Goal: Transaction & Acquisition: Purchase product/service

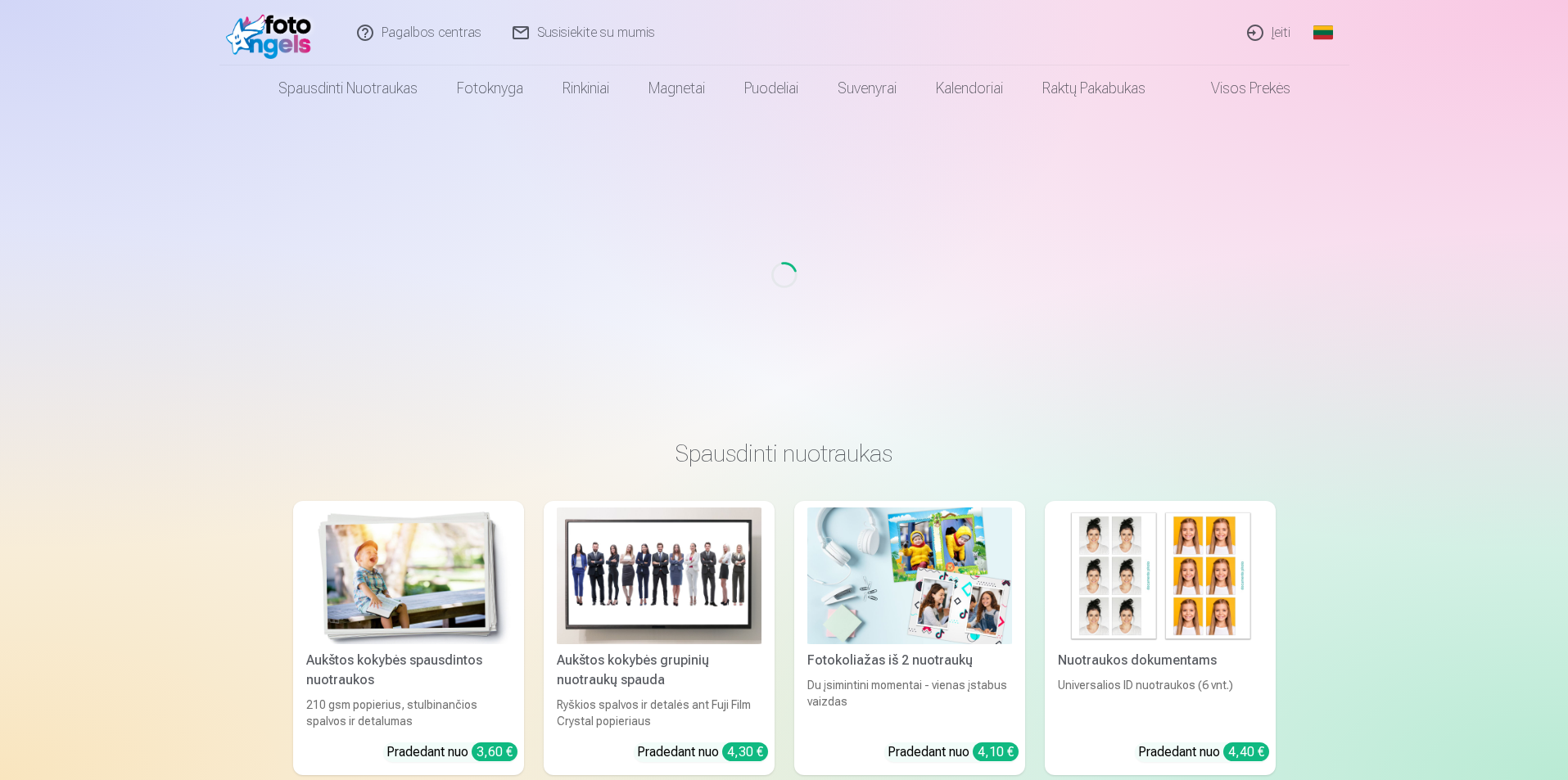
click at [1413, 135] on div "Loading..." at bounding box center [783, 275] width 1555 height 327
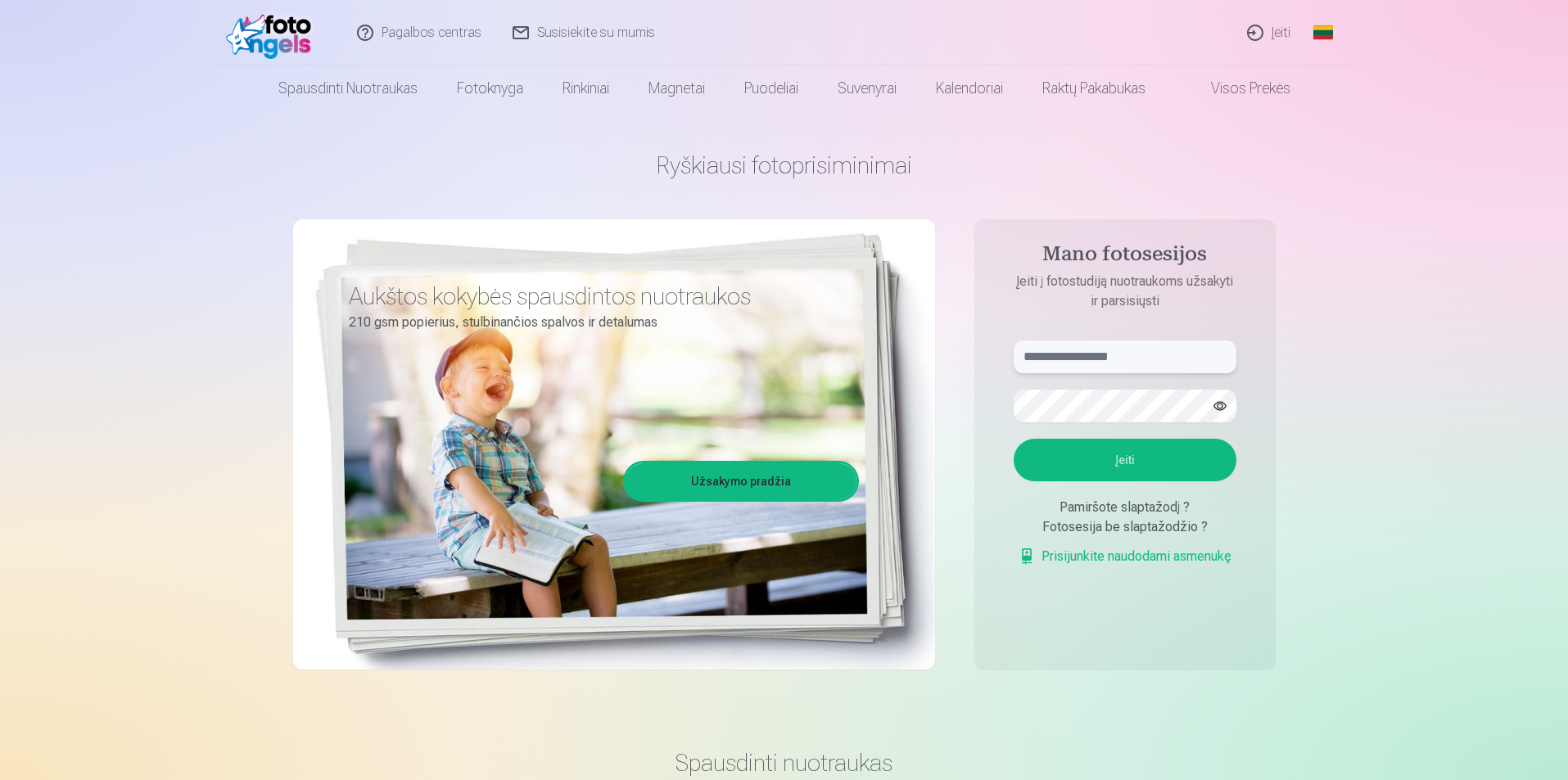
click at [1137, 354] on input "text" at bounding box center [1125, 356] width 223 height 33
type input "**********"
click at [1222, 404] on button "button" at bounding box center [1219, 405] width 31 height 31
click at [1085, 455] on button "Įeiti" at bounding box center [1125, 460] width 223 height 42
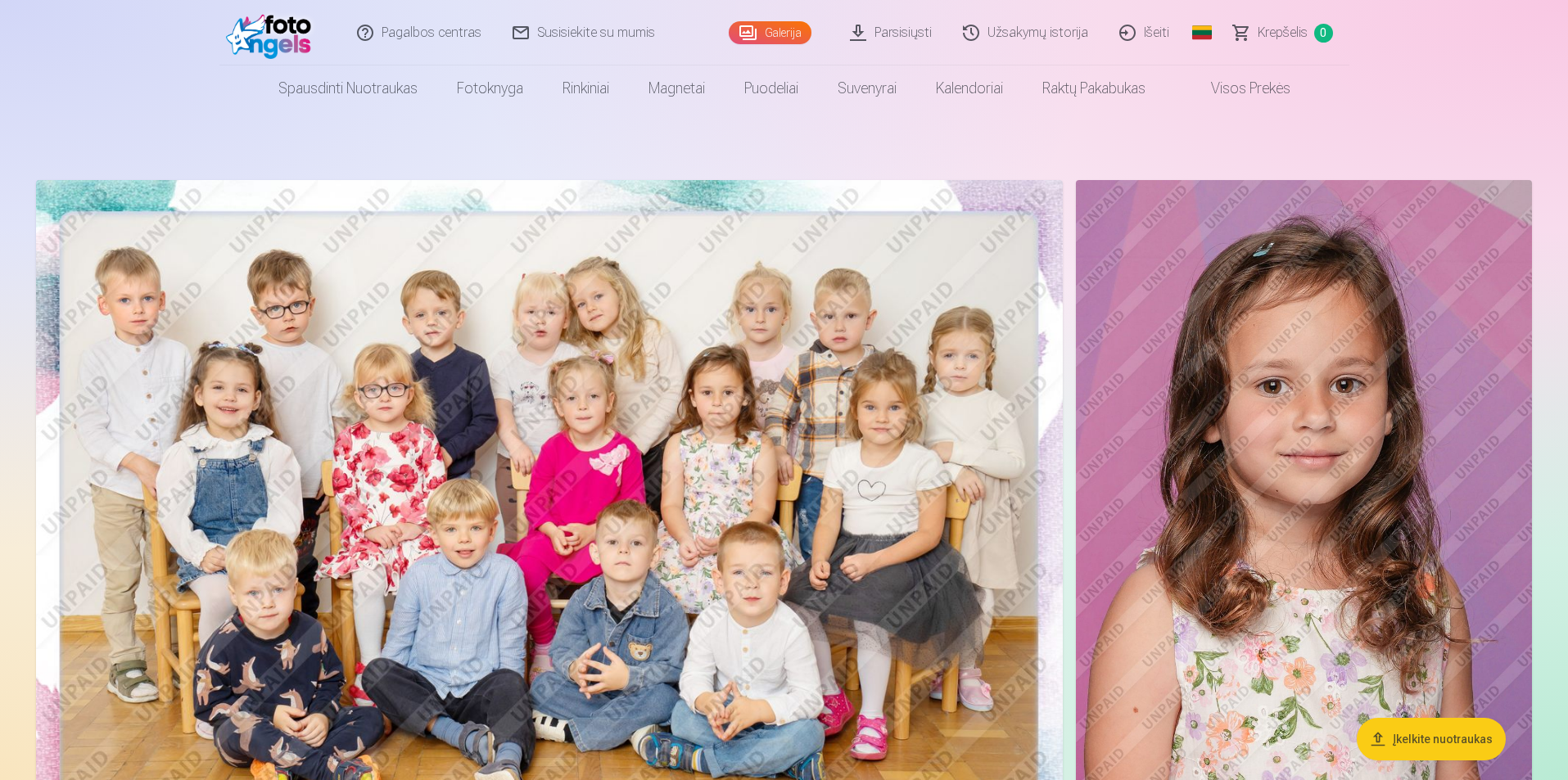
click at [1195, 17] on link "Global" at bounding box center [1202, 33] width 33 height 65
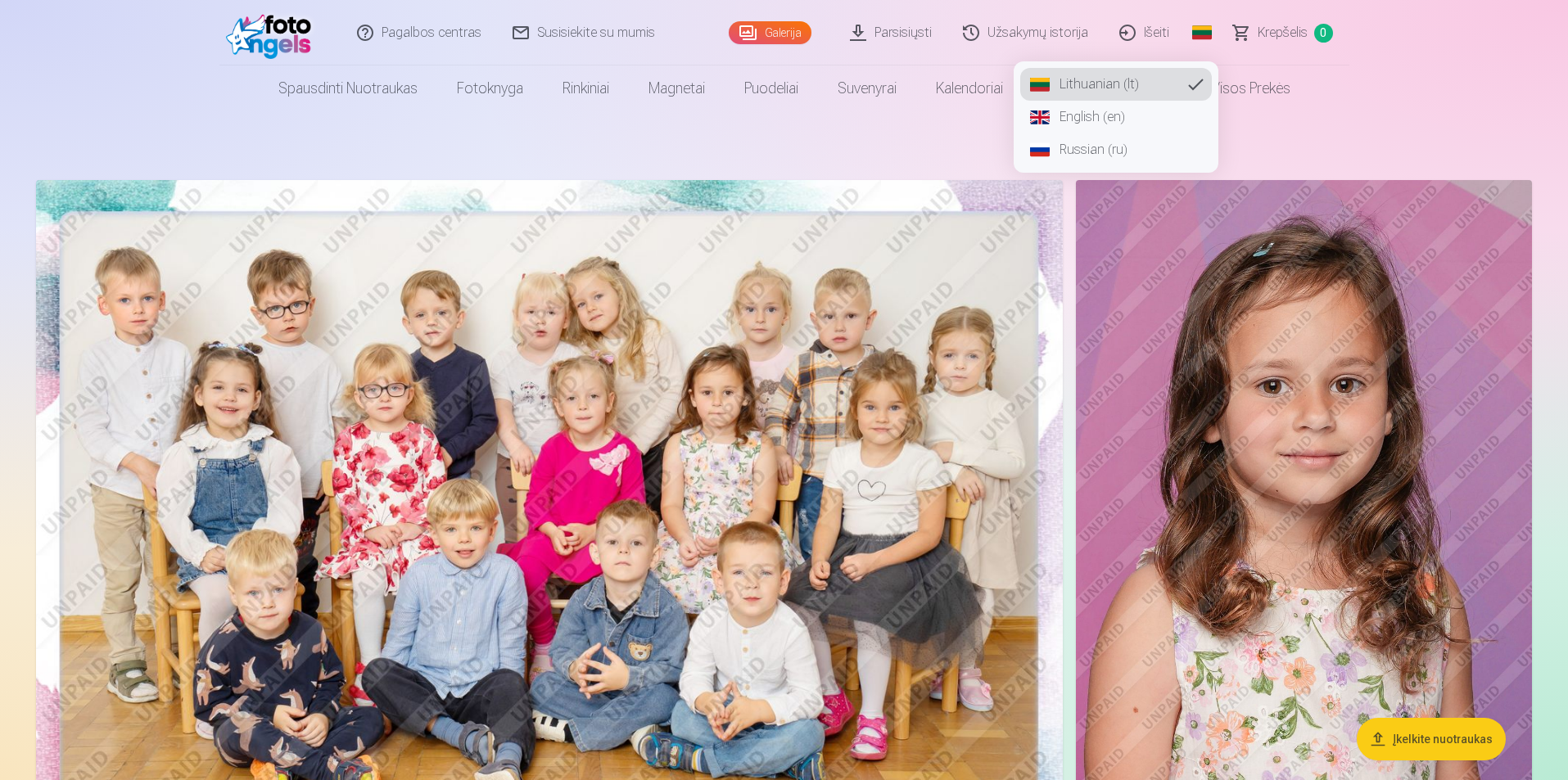
click at [1107, 149] on link "Russian (ru)" at bounding box center [1116, 149] width 192 height 33
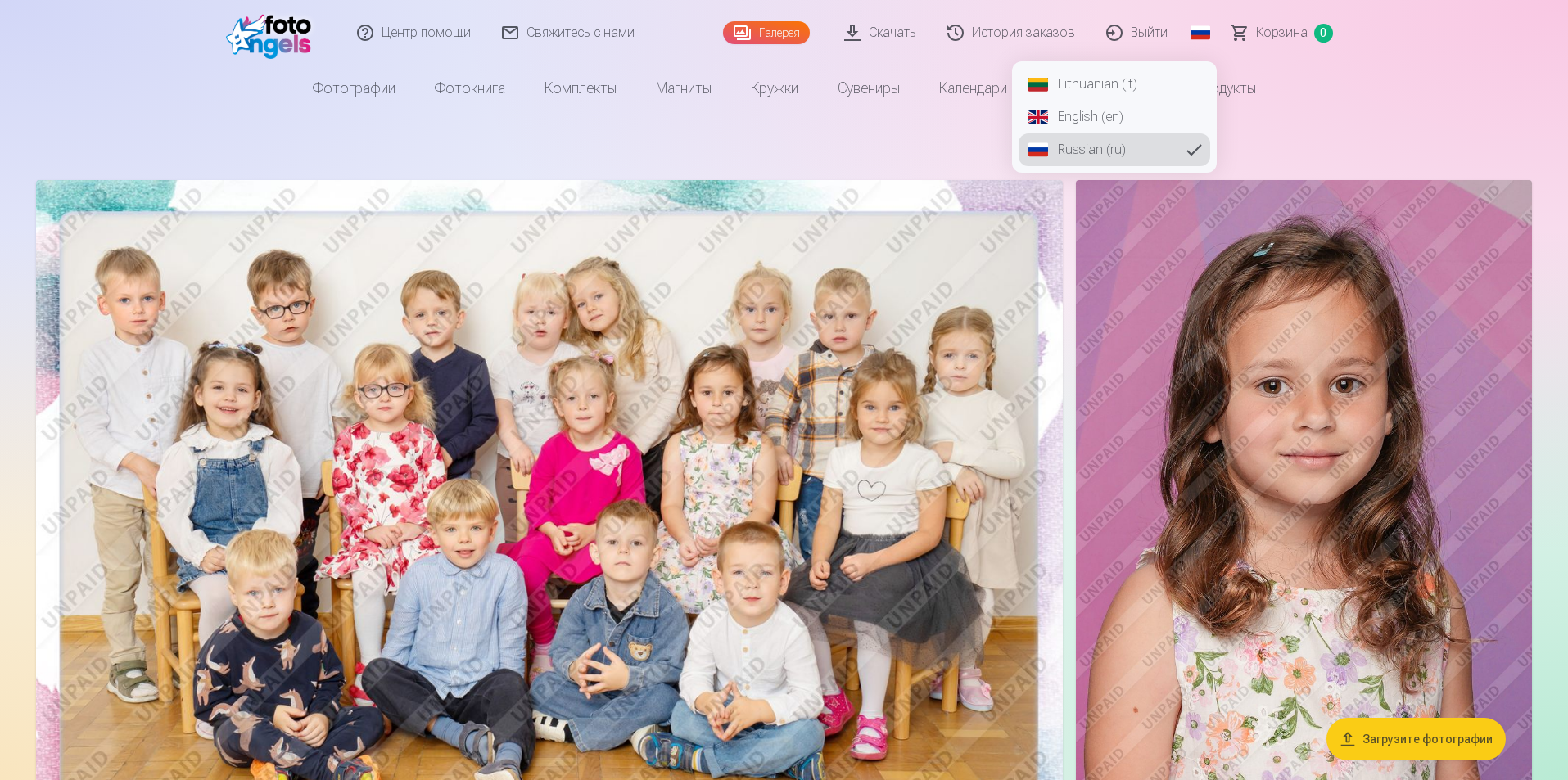
click at [1201, 320] on img at bounding box center [1303, 523] width 456 height 684
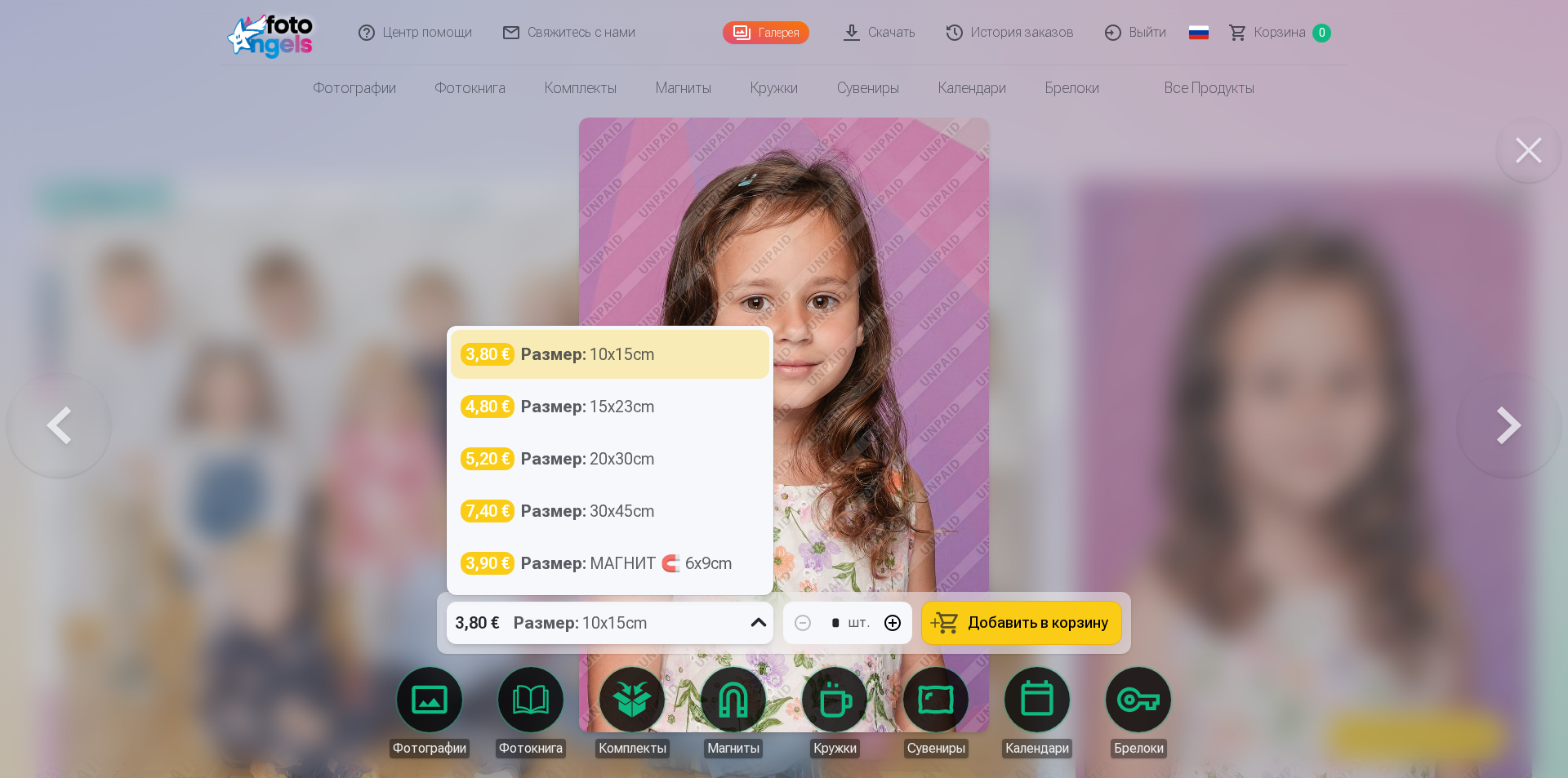
click at [760, 621] on icon at bounding box center [759, 623] width 26 height 26
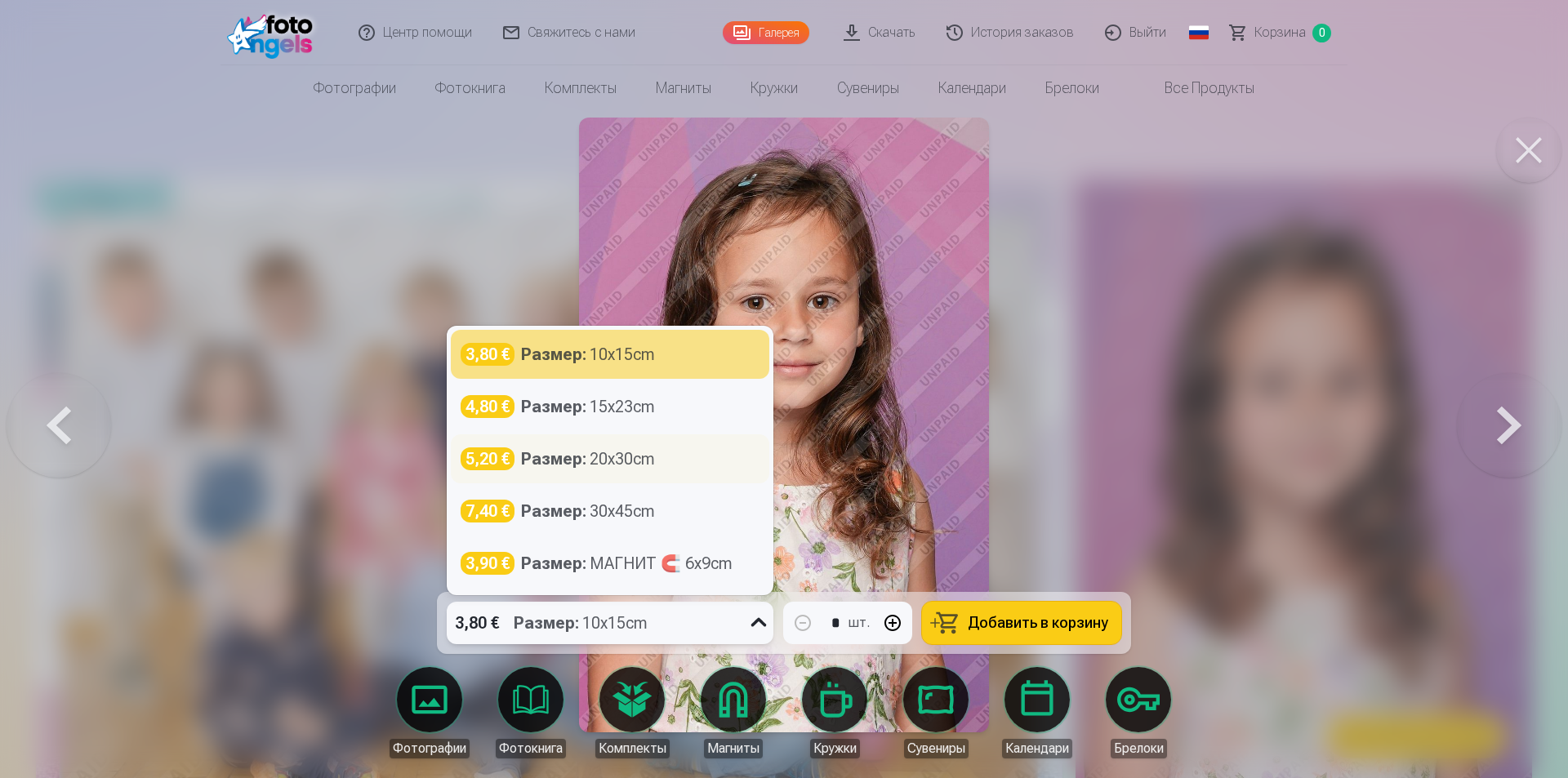
click at [611, 460] on div "Размер : 20x30cm" at bounding box center [588, 459] width 134 height 23
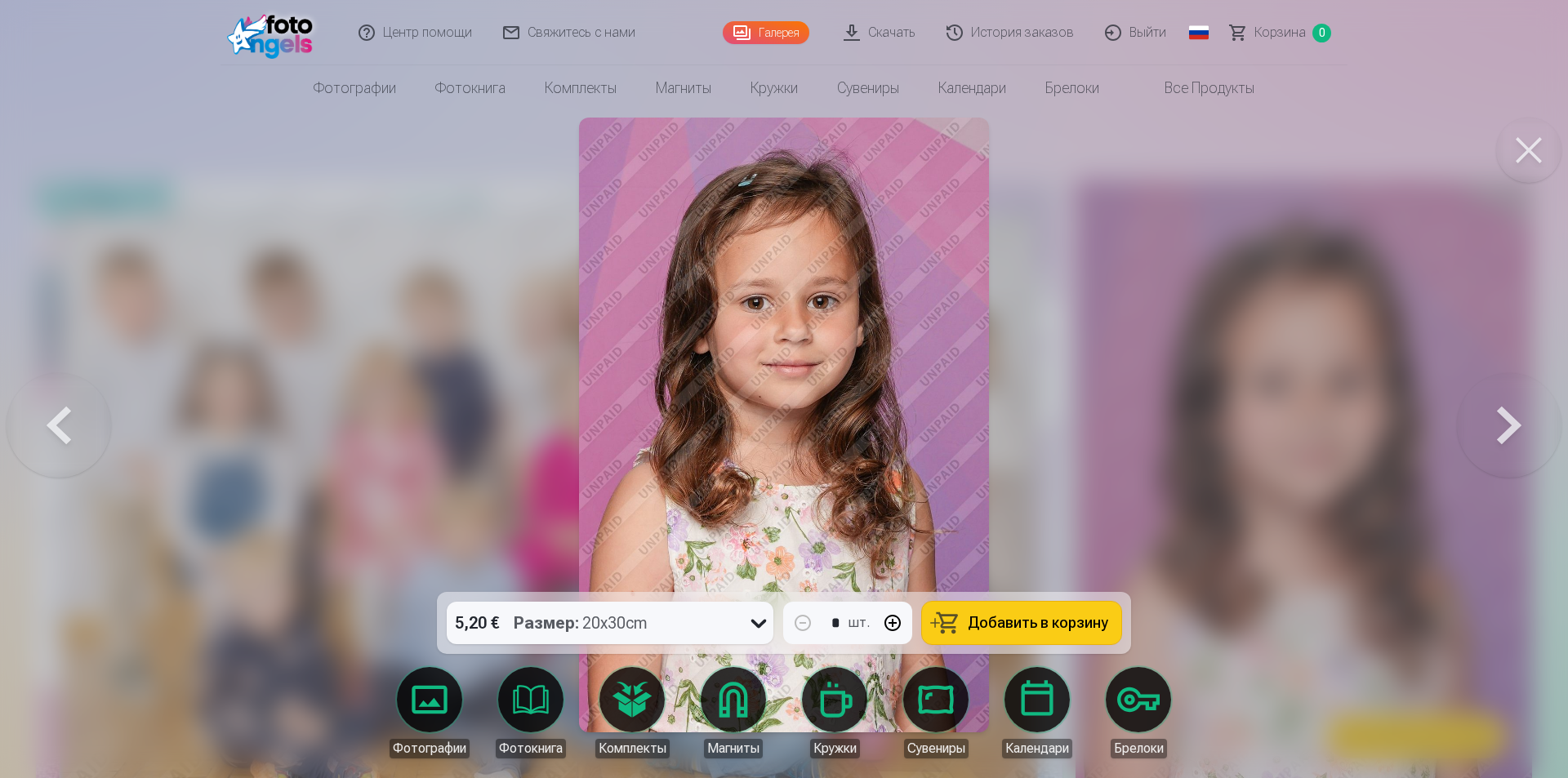
click at [1043, 622] on span "Добавить в корзину" at bounding box center [1037, 623] width 140 height 15
click at [1317, 28] on span "2" at bounding box center [1321, 33] width 19 height 19
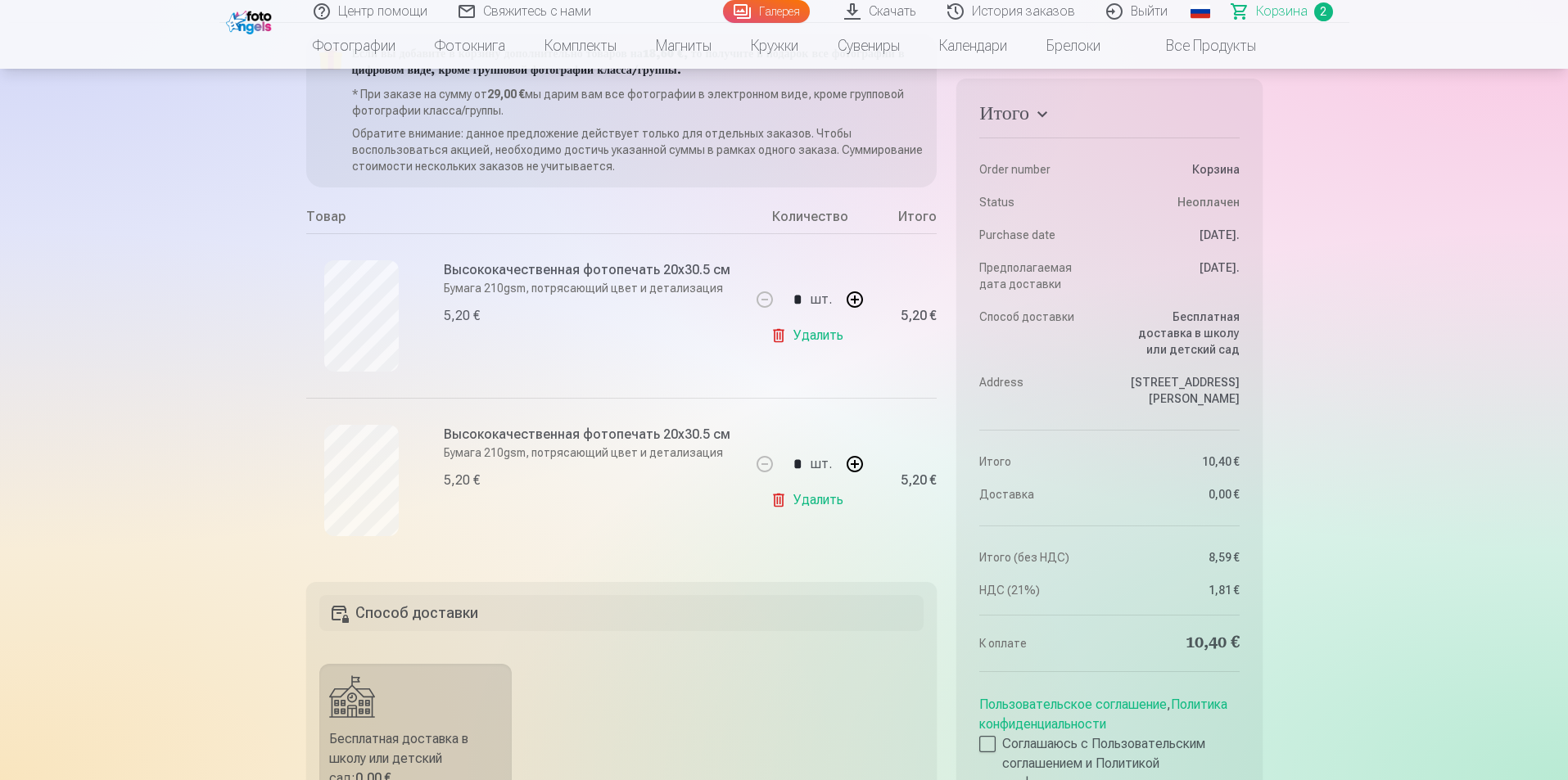
scroll to position [187, 0]
click at [816, 502] on link "Удалить" at bounding box center [811, 498] width 80 height 33
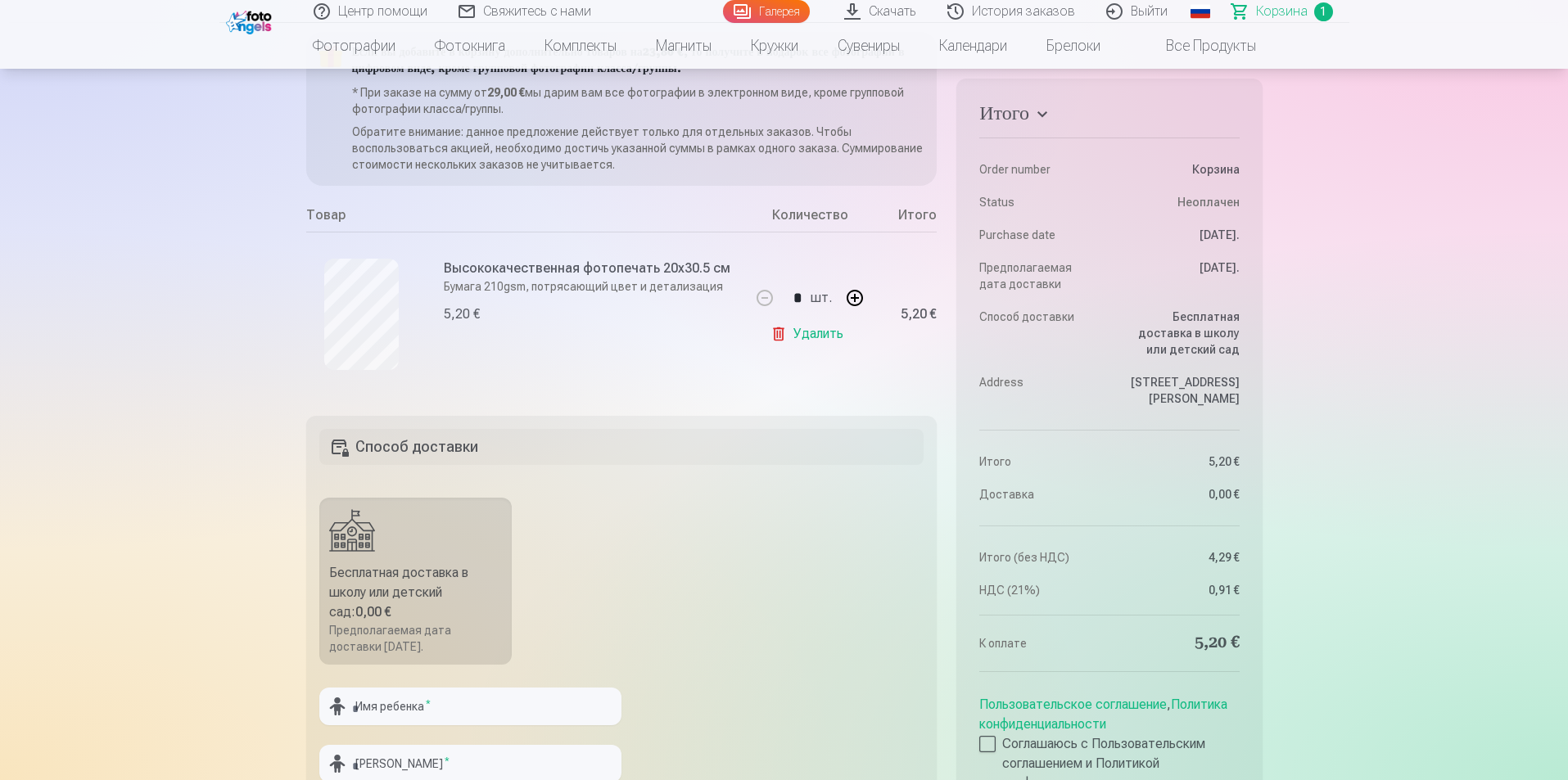
scroll to position [0, 0]
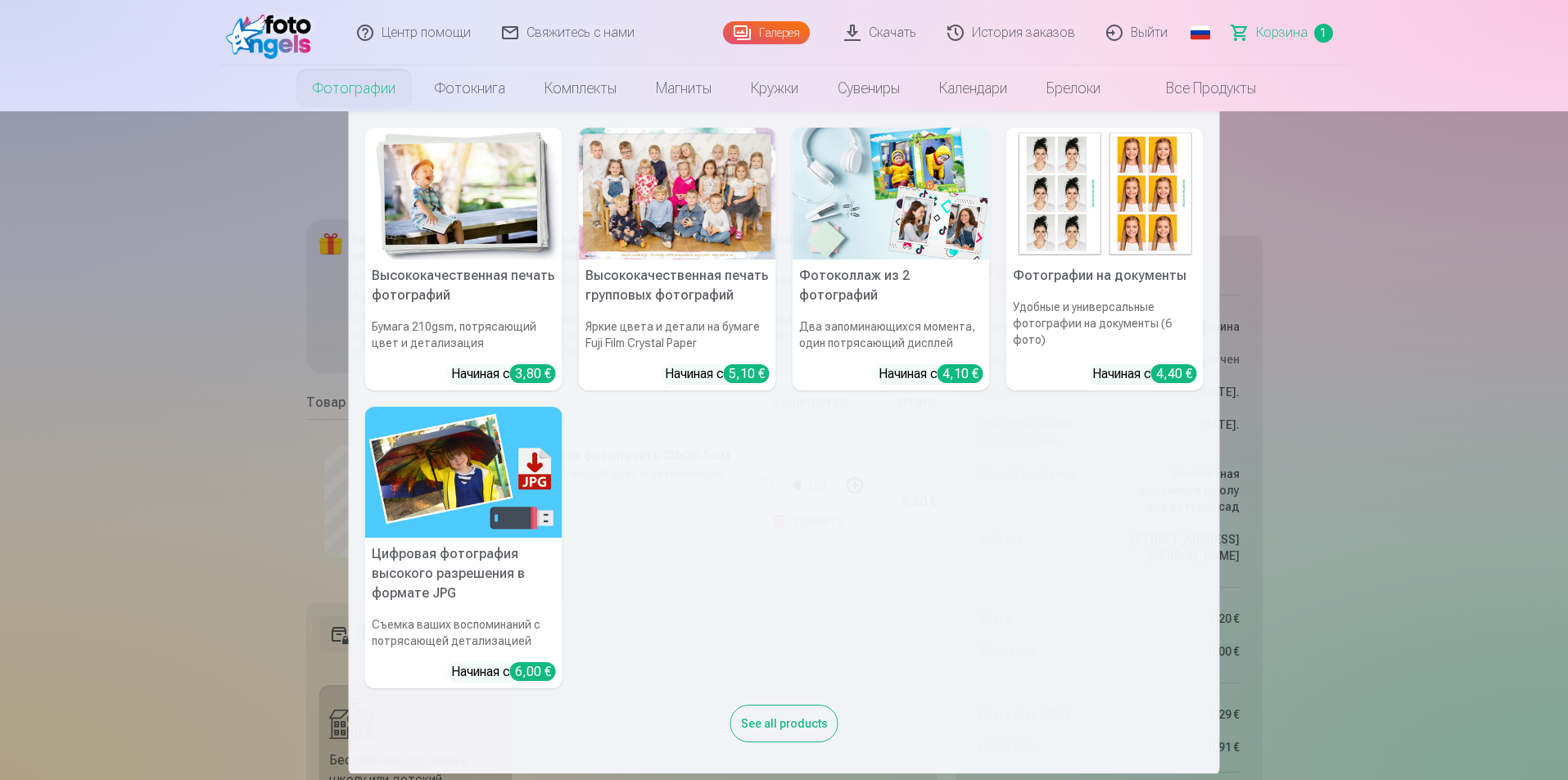
click at [349, 90] on link "Фотографии" at bounding box center [354, 88] width 122 height 46
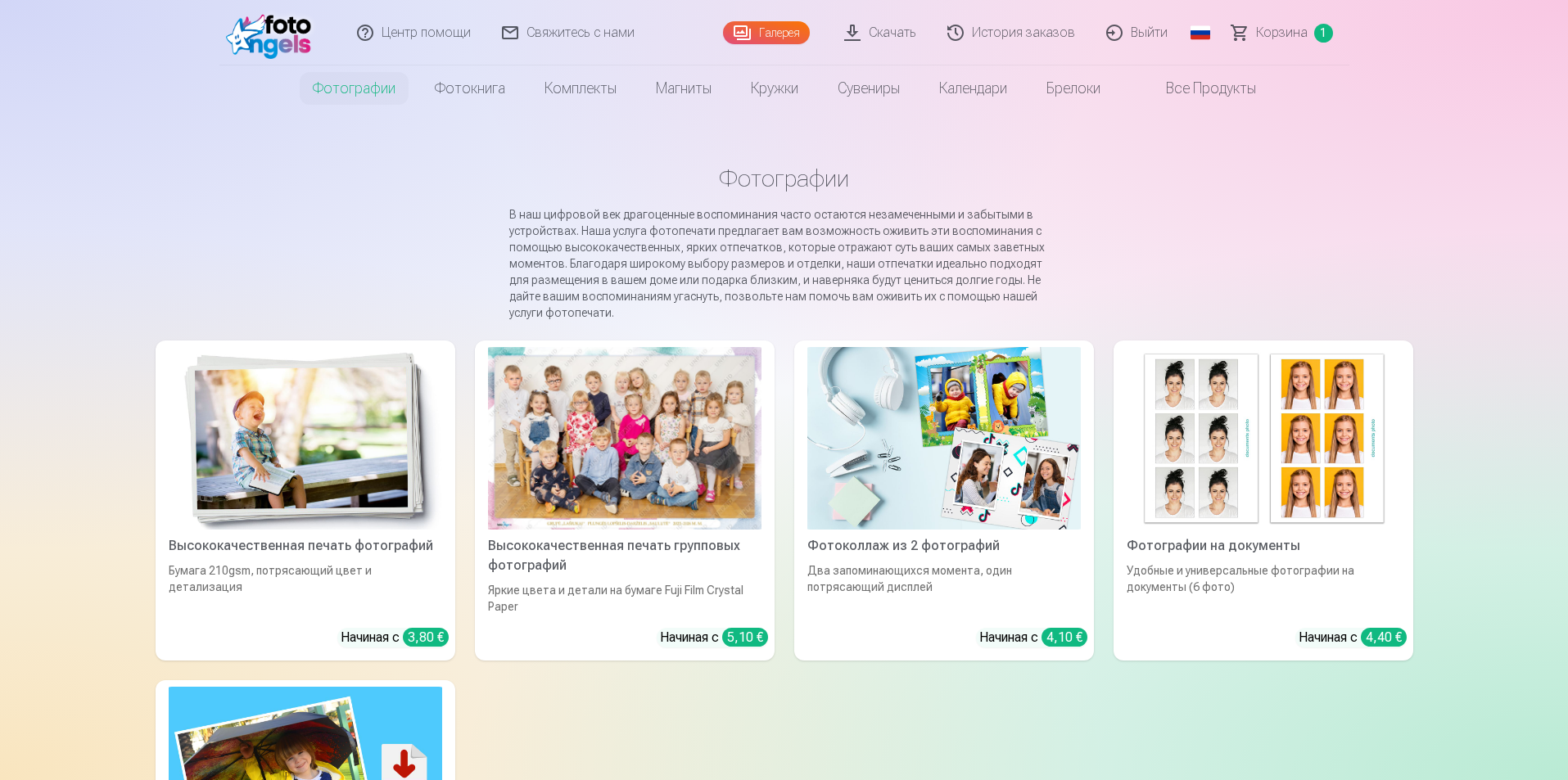
click at [1170, 93] on link "Все продукты" at bounding box center [1198, 88] width 156 height 46
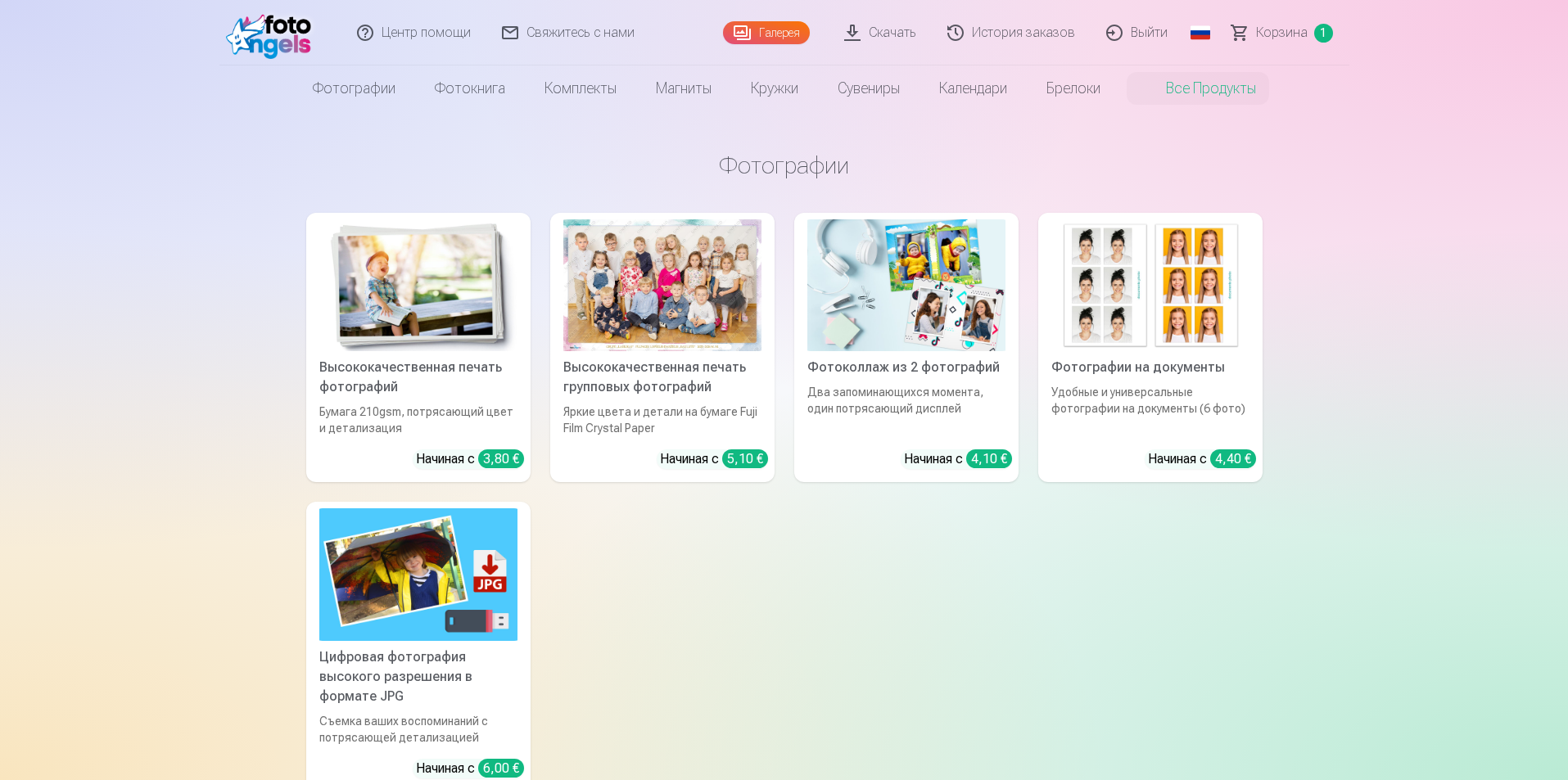
click at [757, 34] on link "Галерея" at bounding box center [766, 33] width 87 height 23
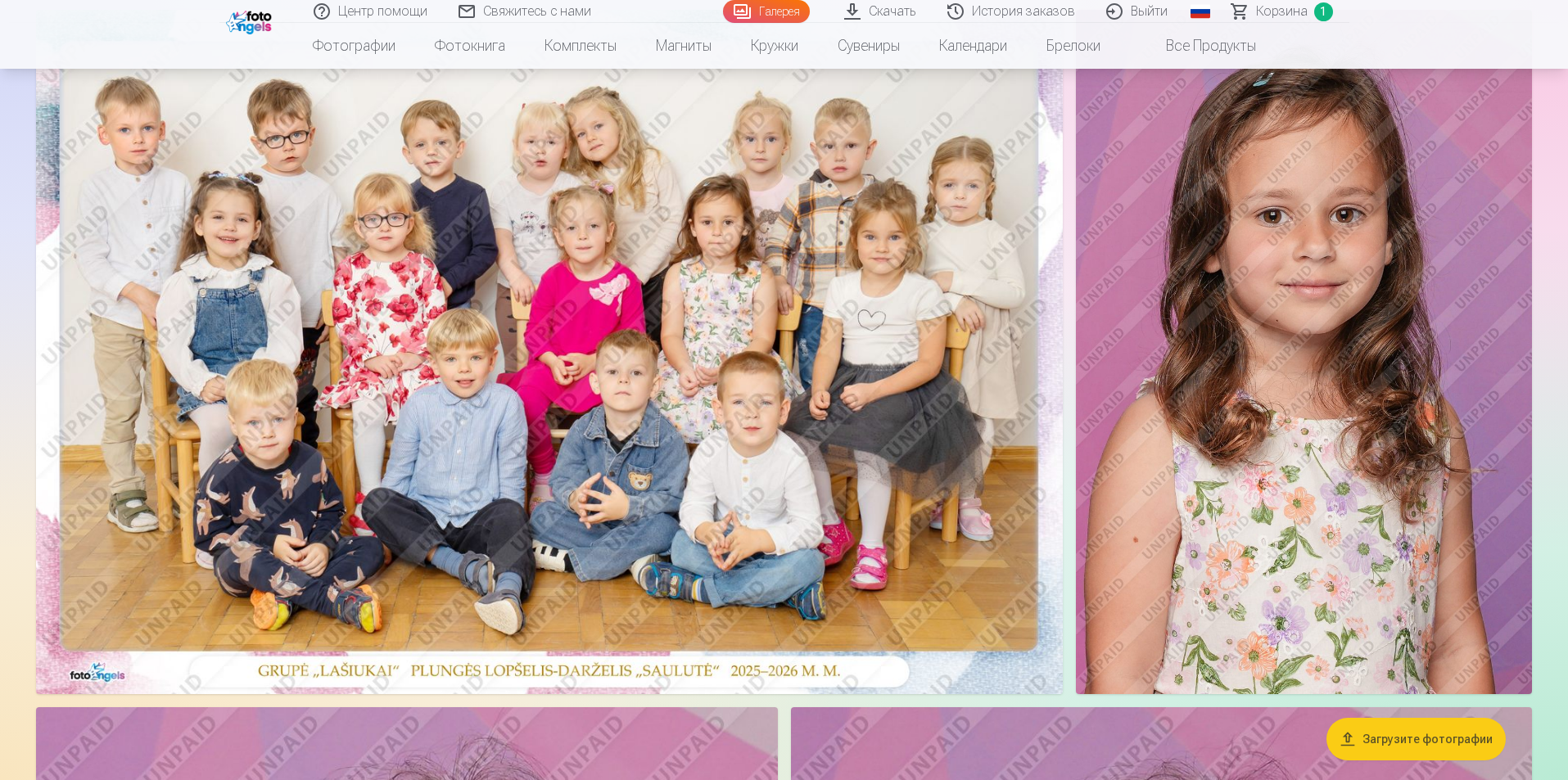
scroll to position [171, 0]
click at [644, 314] on img at bounding box center [550, 351] width 1026 height 684
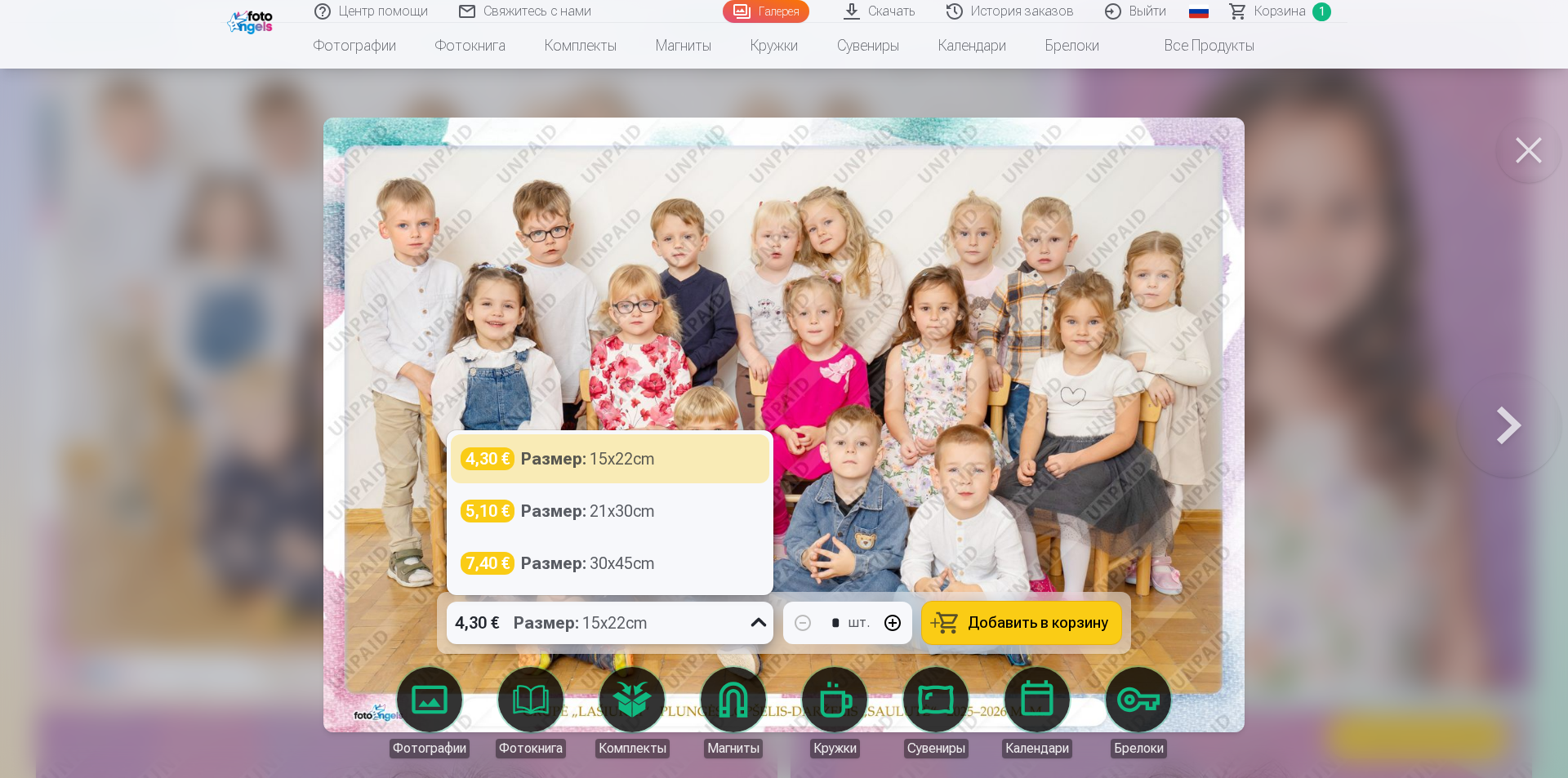
click at [630, 625] on div "Размер : 15x22cm" at bounding box center [581, 623] width 134 height 42
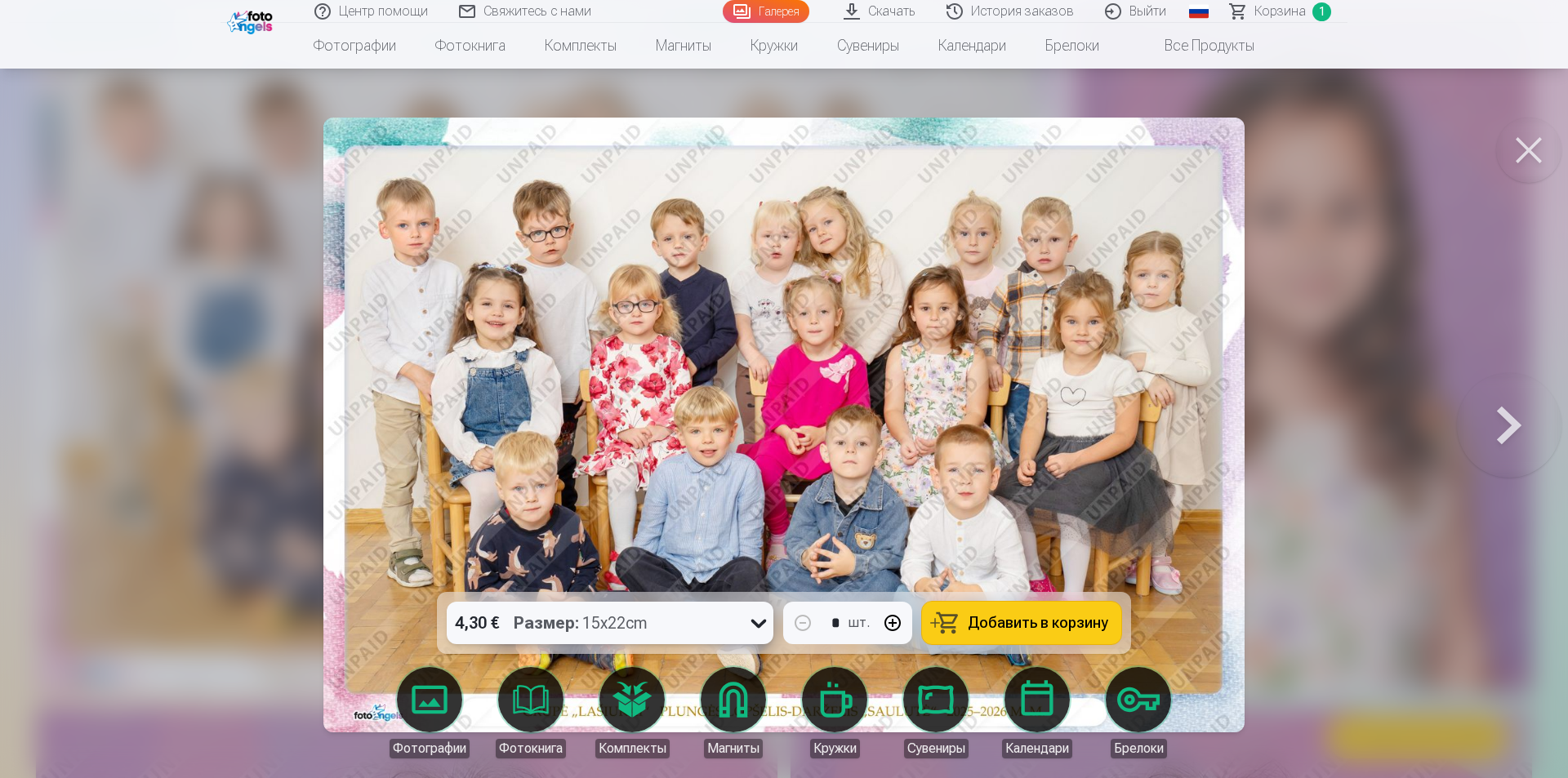
click at [682, 633] on div "4,30 € Размер : 15x22cm" at bounding box center [594, 623] width 296 height 42
click at [1059, 632] on button "Добавить в корзину" at bounding box center [1022, 623] width 199 height 42
click at [1530, 143] on button at bounding box center [1528, 150] width 65 height 65
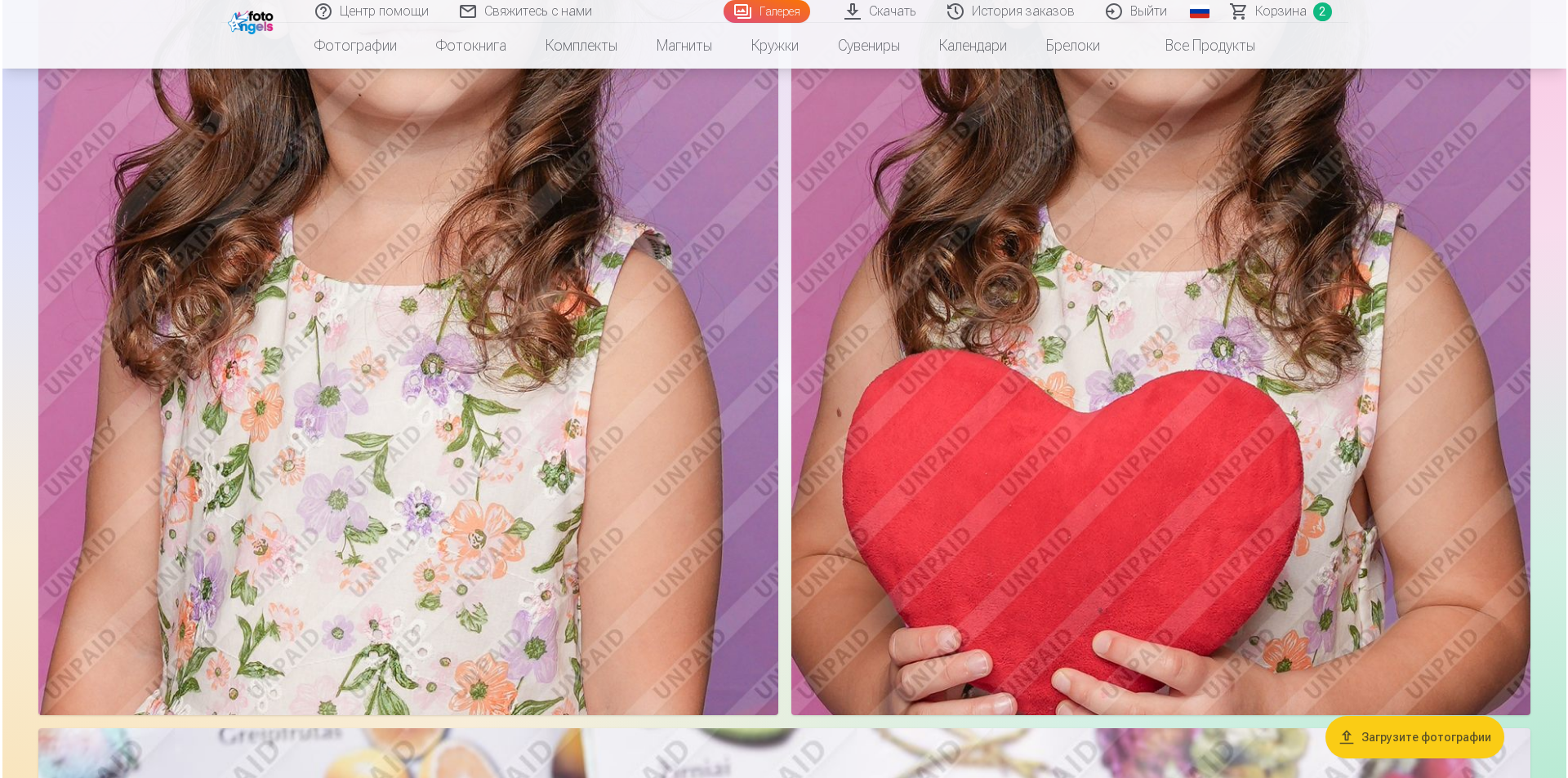
scroll to position [1270, 0]
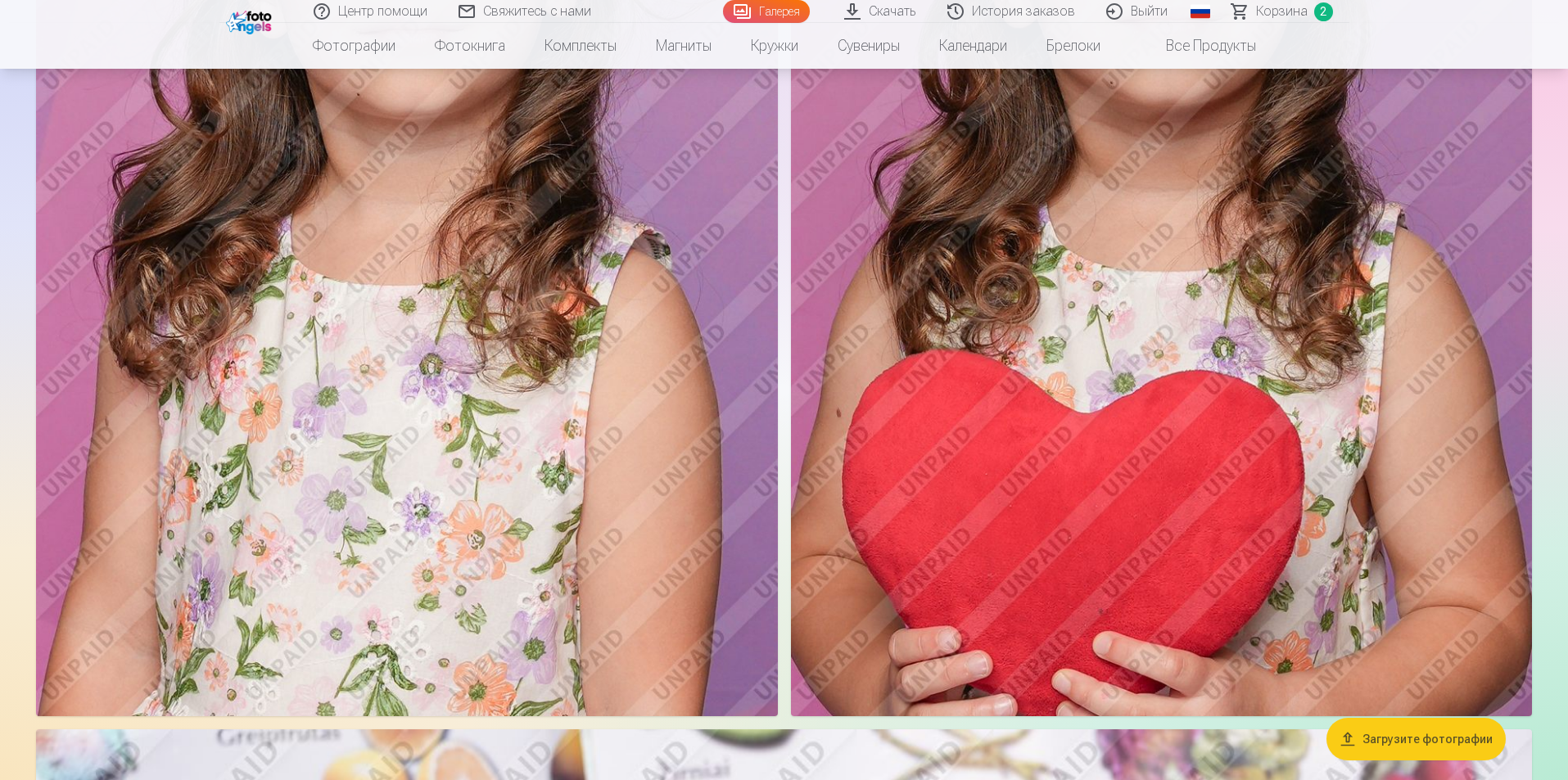
click at [627, 475] on img at bounding box center [407, 159] width 742 height 1112
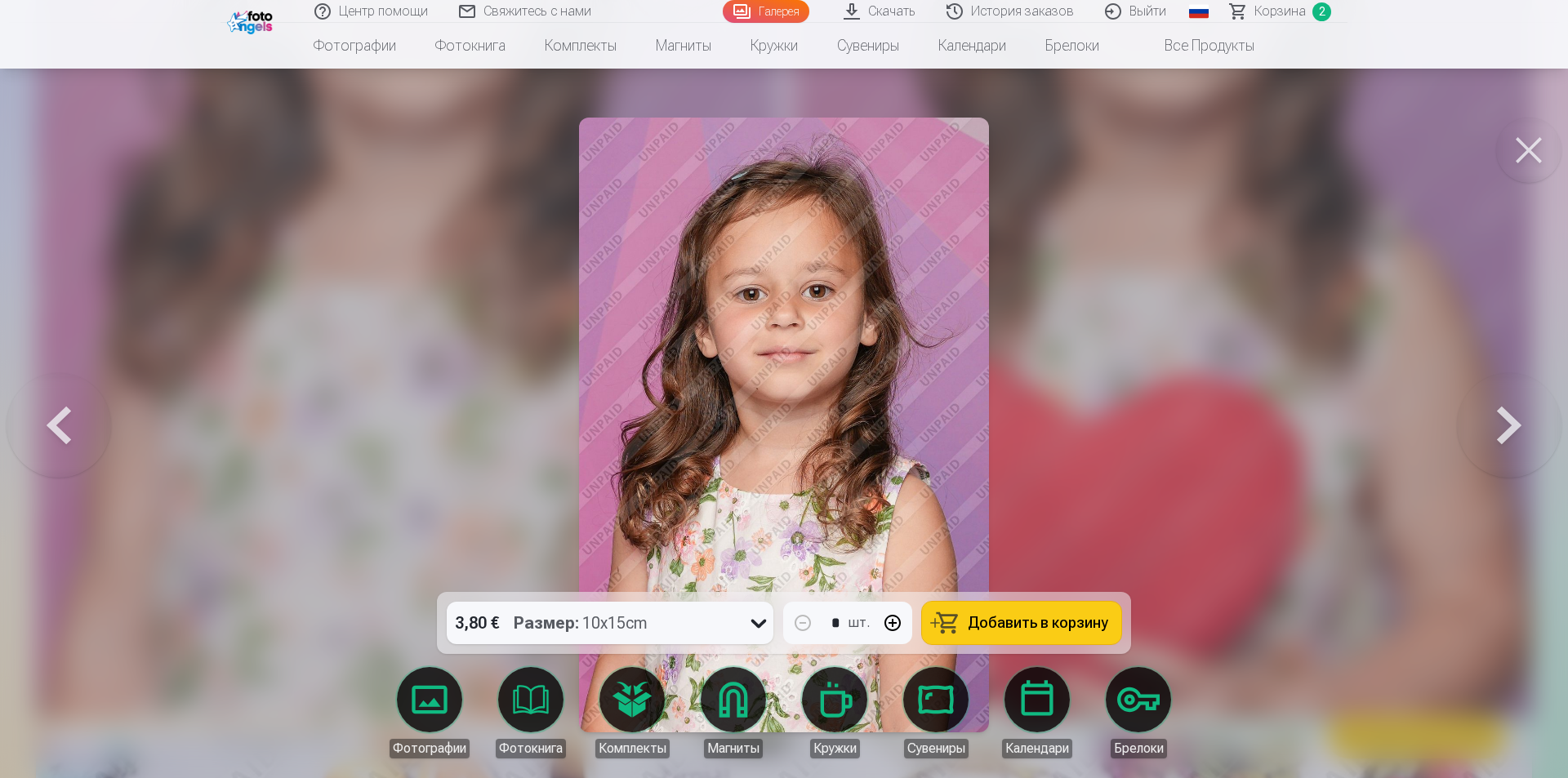
click at [662, 633] on div "3,80 € Размер : 10x15cm" at bounding box center [594, 623] width 296 height 42
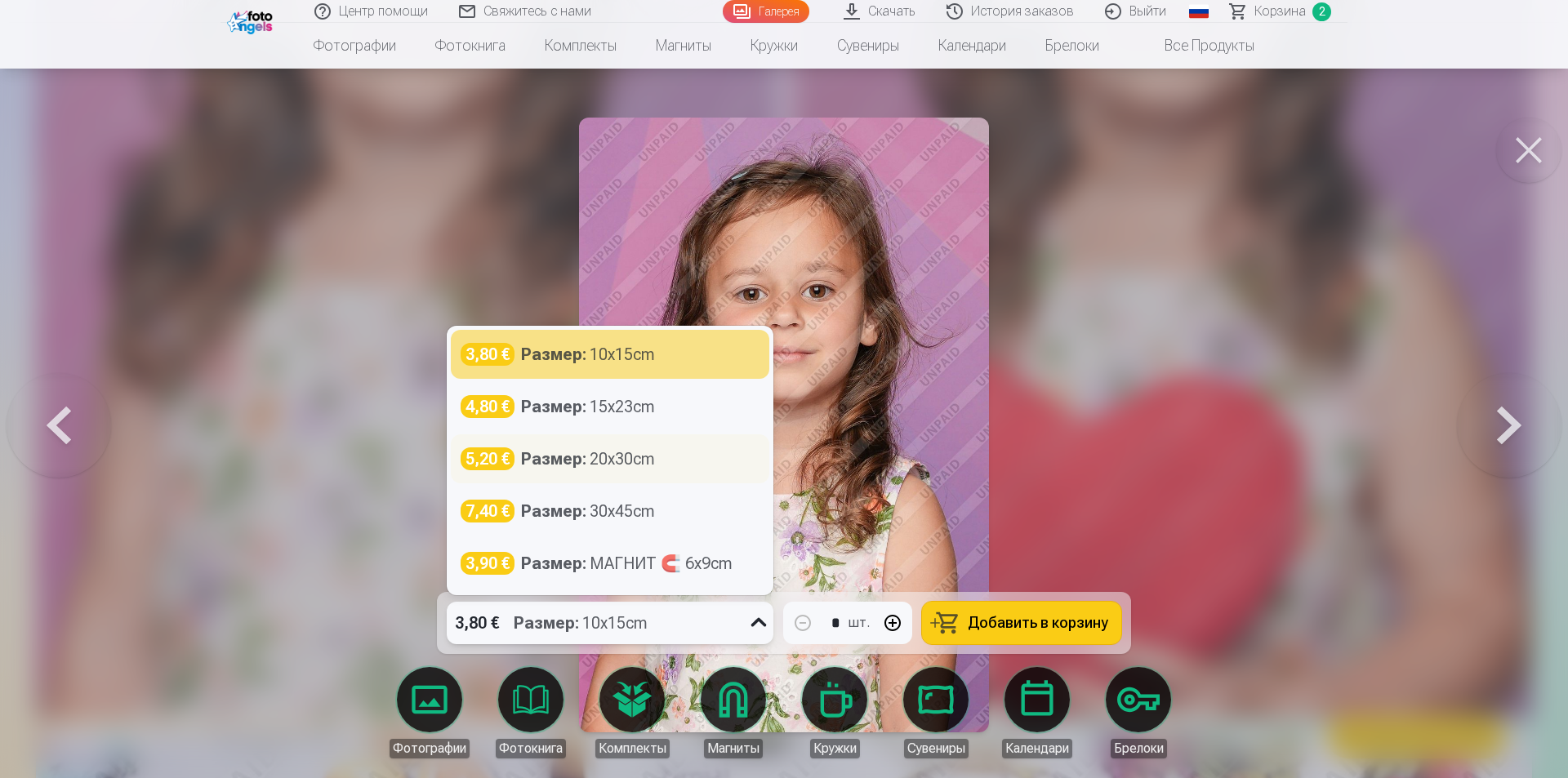
click at [597, 460] on div "Размер : 20x30cm" at bounding box center [588, 459] width 134 height 23
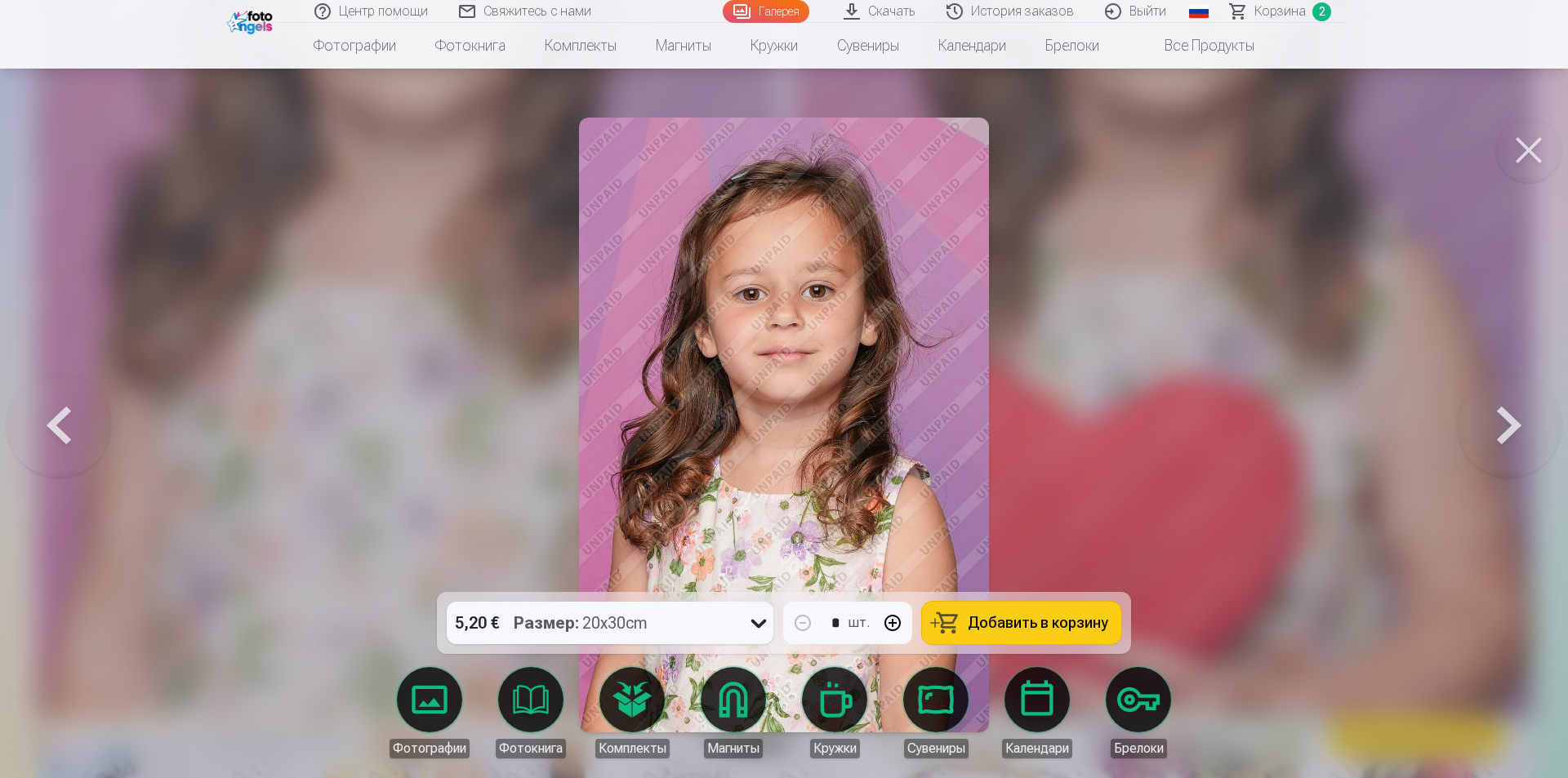
click at [1009, 616] on span "Добавить в корзину" at bounding box center [1037, 623] width 140 height 15
click at [1507, 409] on button at bounding box center [1509, 424] width 104 height 301
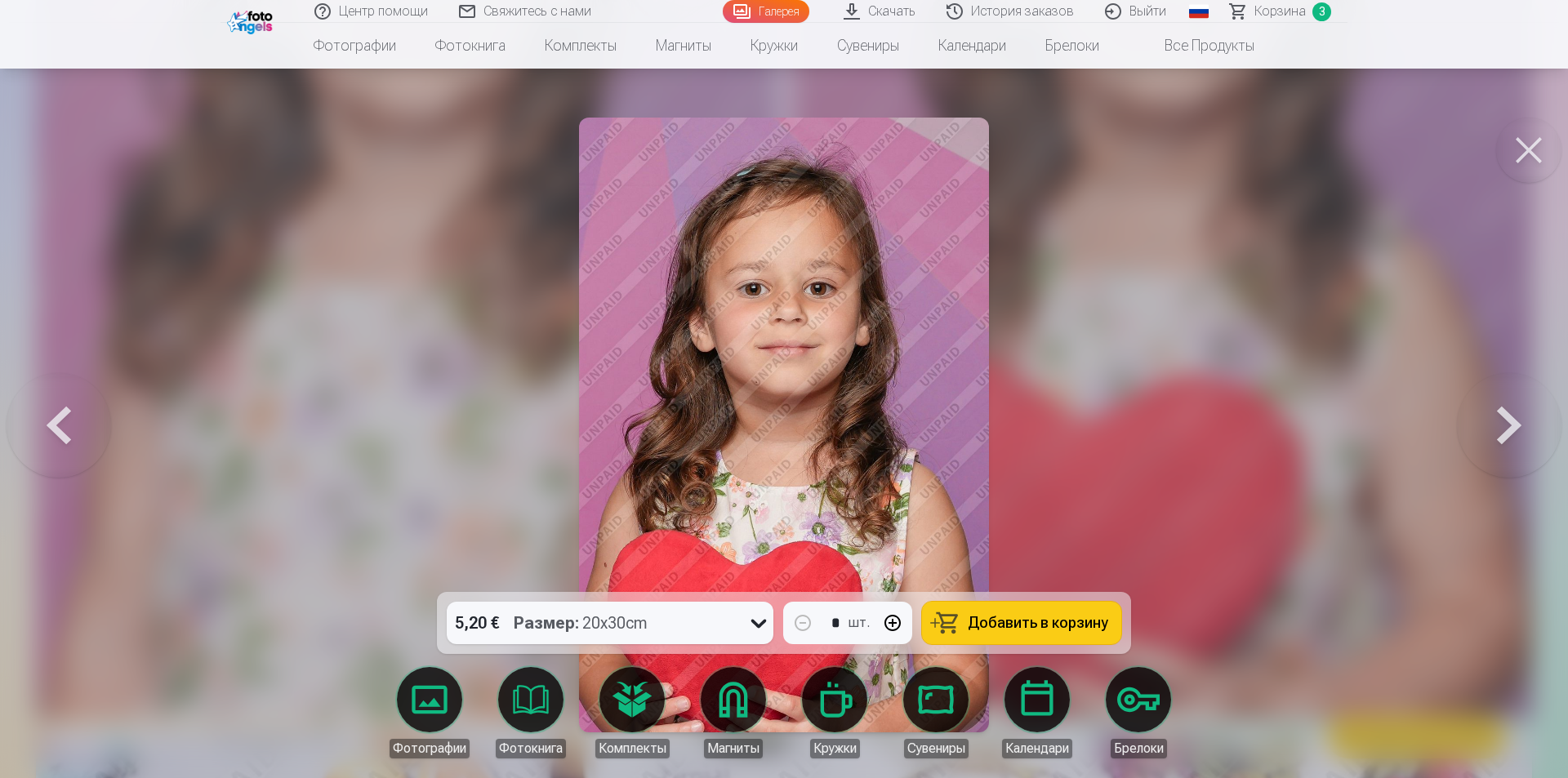
click at [972, 620] on span "Добавить в корзину" at bounding box center [1037, 623] width 140 height 15
click at [1513, 415] on button at bounding box center [1509, 424] width 104 height 301
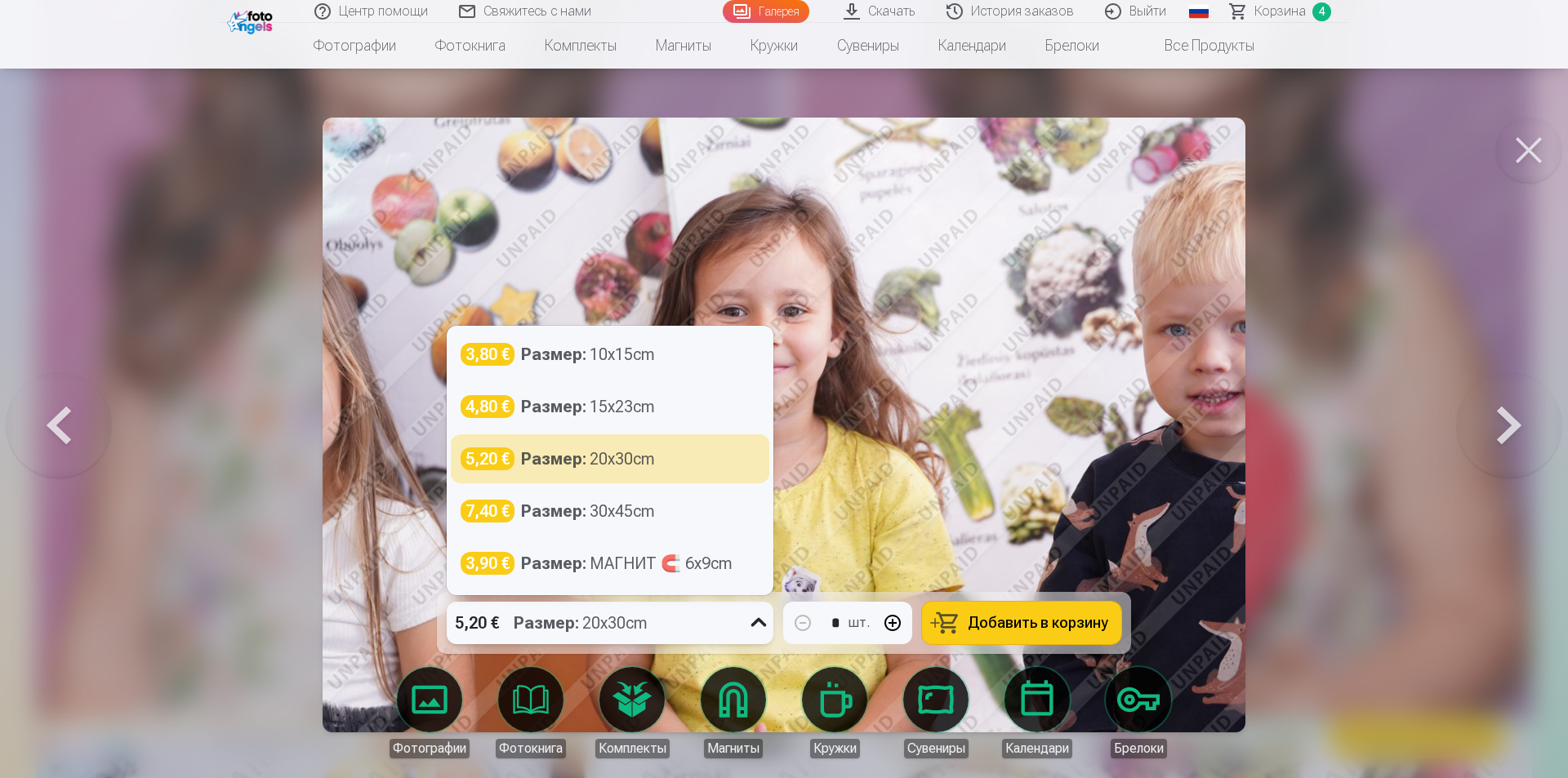
click at [600, 617] on div "Размер : 20x30cm" at bounding box center [581, 623] width 134 height 42
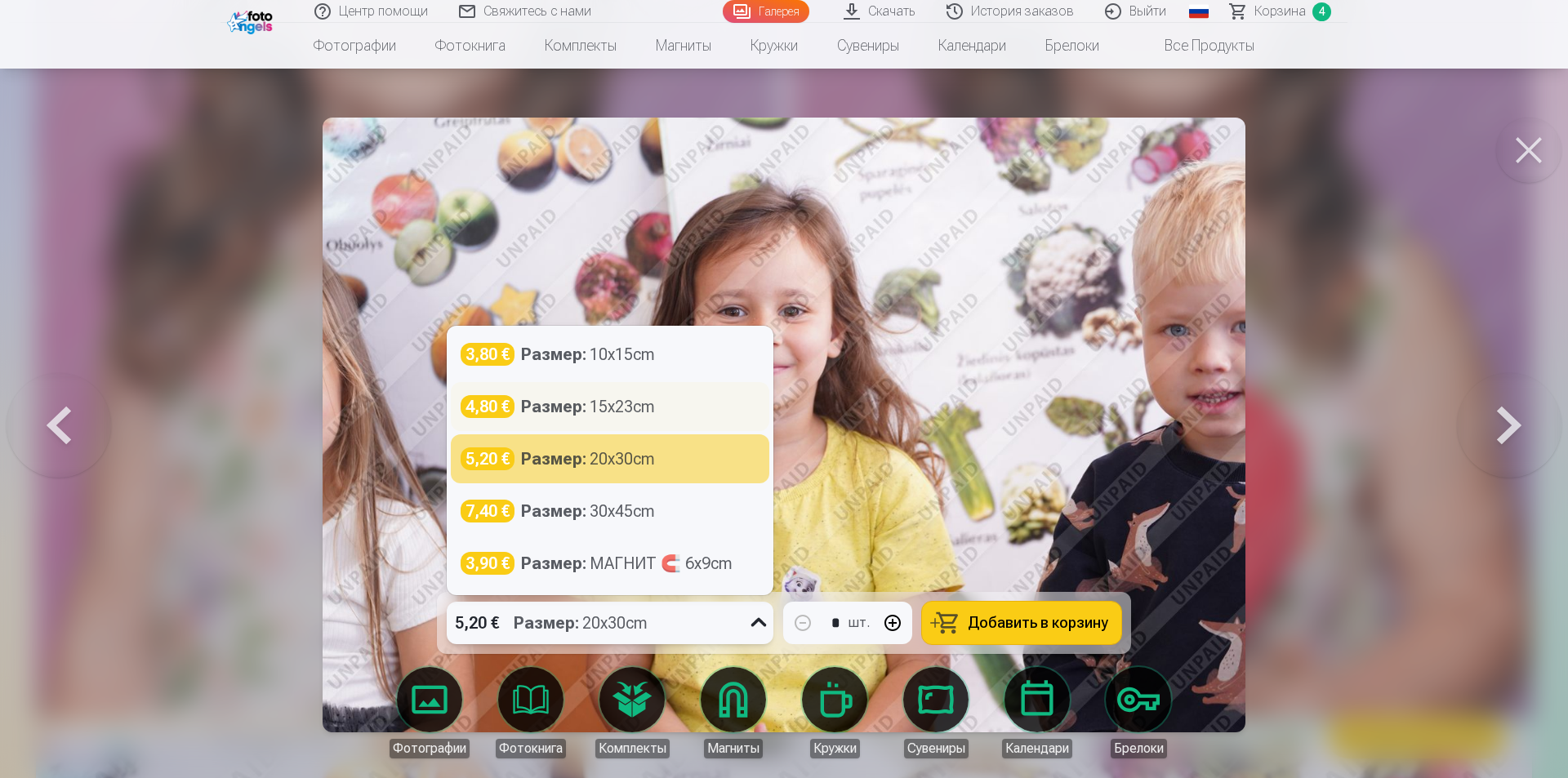
click at [657, 401] on div "4,80 € Размер : 15x23cm" at bounding box center [610, 407] width 299 height 23
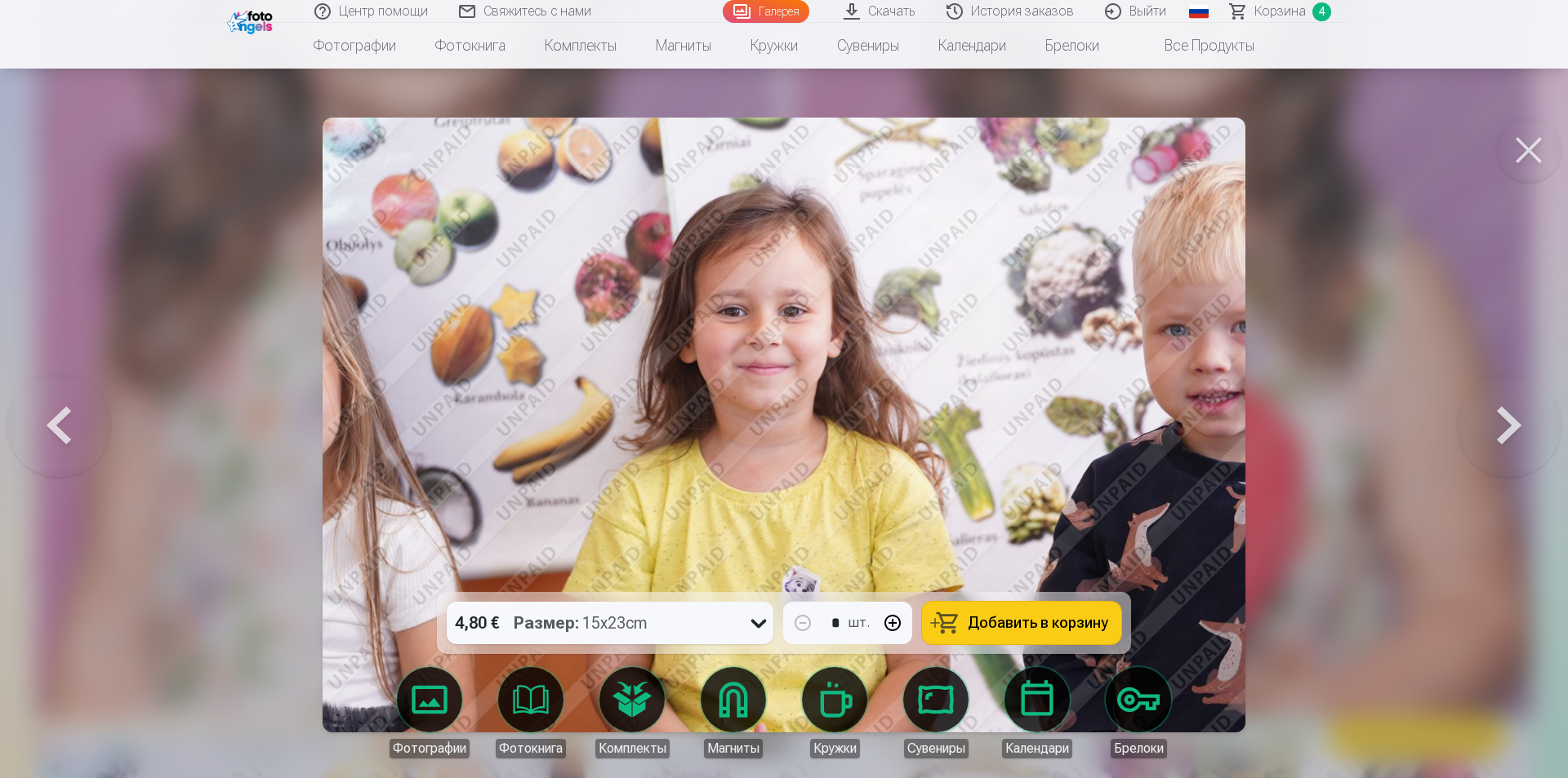
click at [1498, 418] on button at bounding box center [1509, 424] width 104 height 301
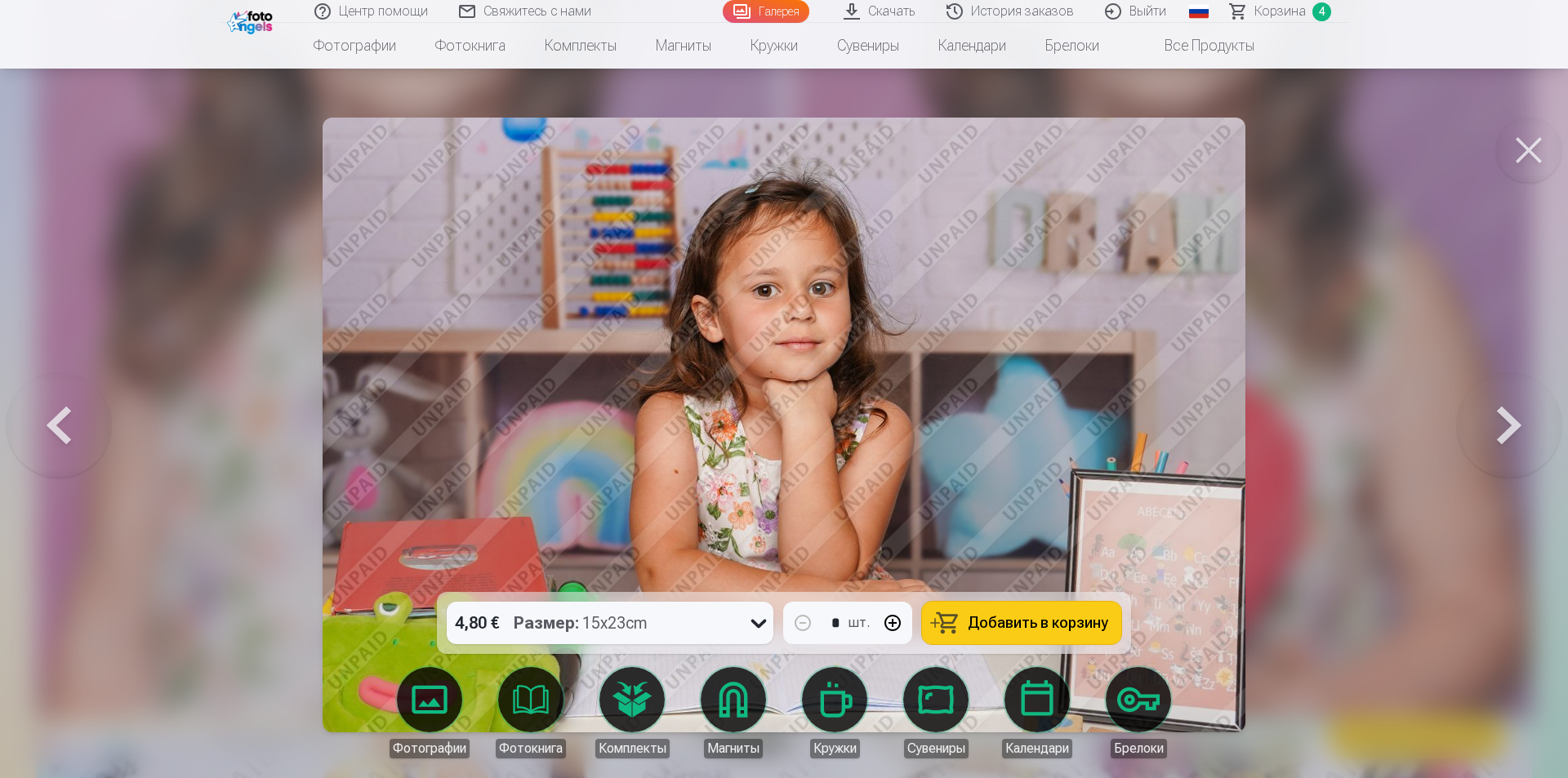
click at [985, 617] on span "Добавить в корзину" at bounding box center [1037, 623] width 140 height 15
click at [1494, 423] on button at bounding box center [1509, 424] width 104 height 301
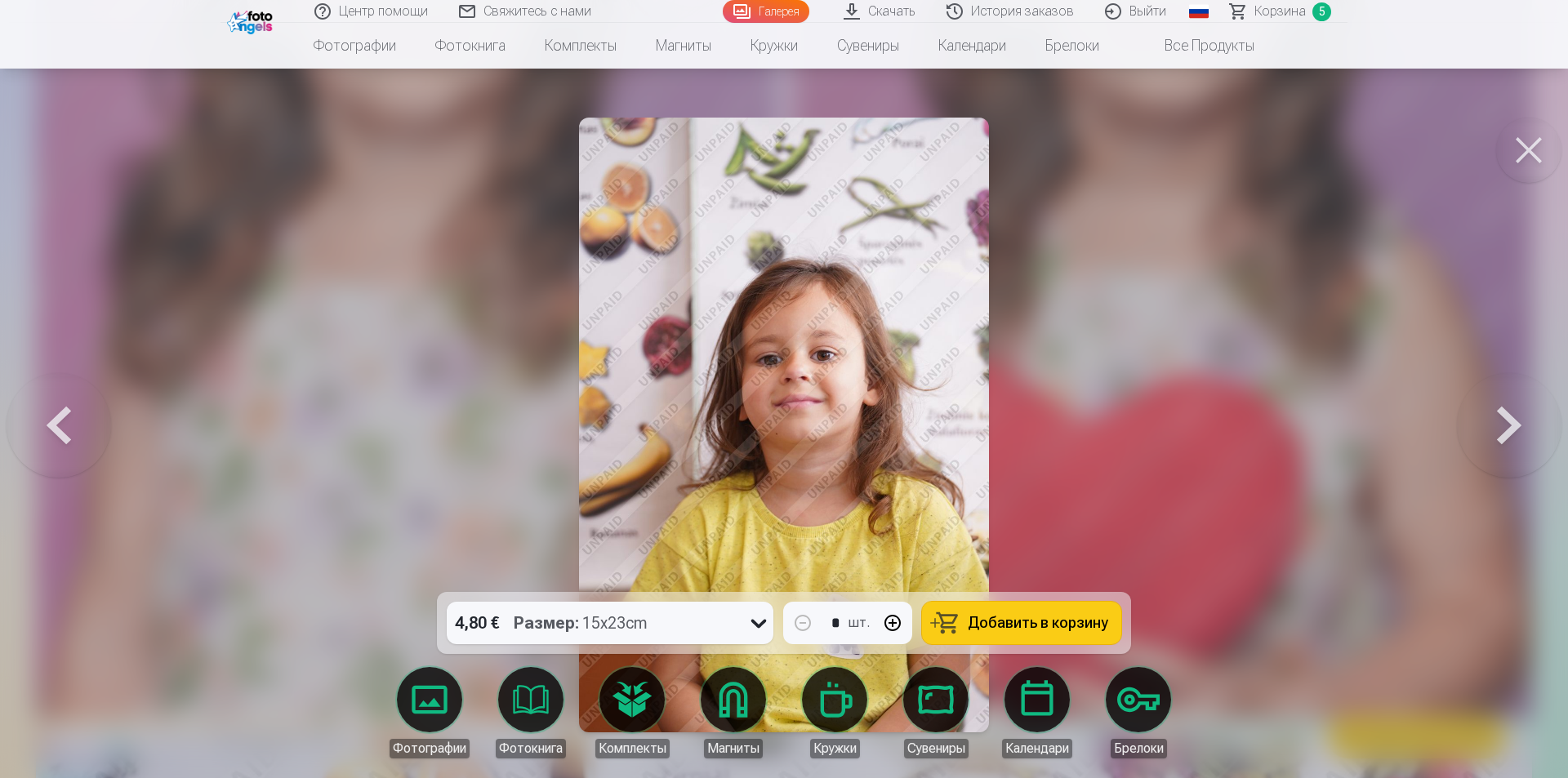
click at [1024, 622] on span "Добавить в корзину" at bounding box center [1037, 623] width 140 height 15
click at [1496, 410] on button at bounding box center [1509, 424] width 104 height 301
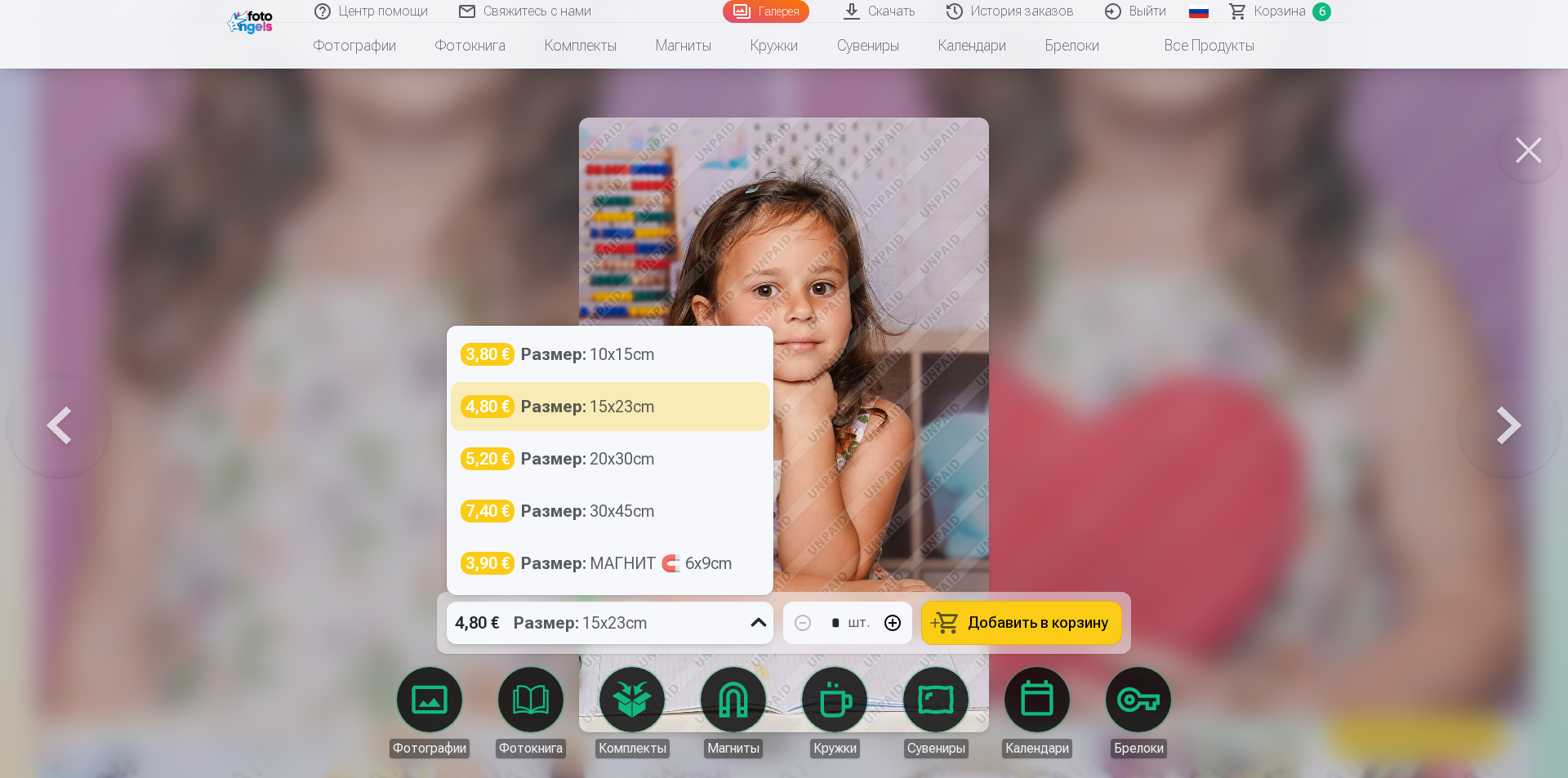
click at [722, 626] on div "4,80 € Размер : 15x23cm" at bounding box center [594, 623] width 296 height 42
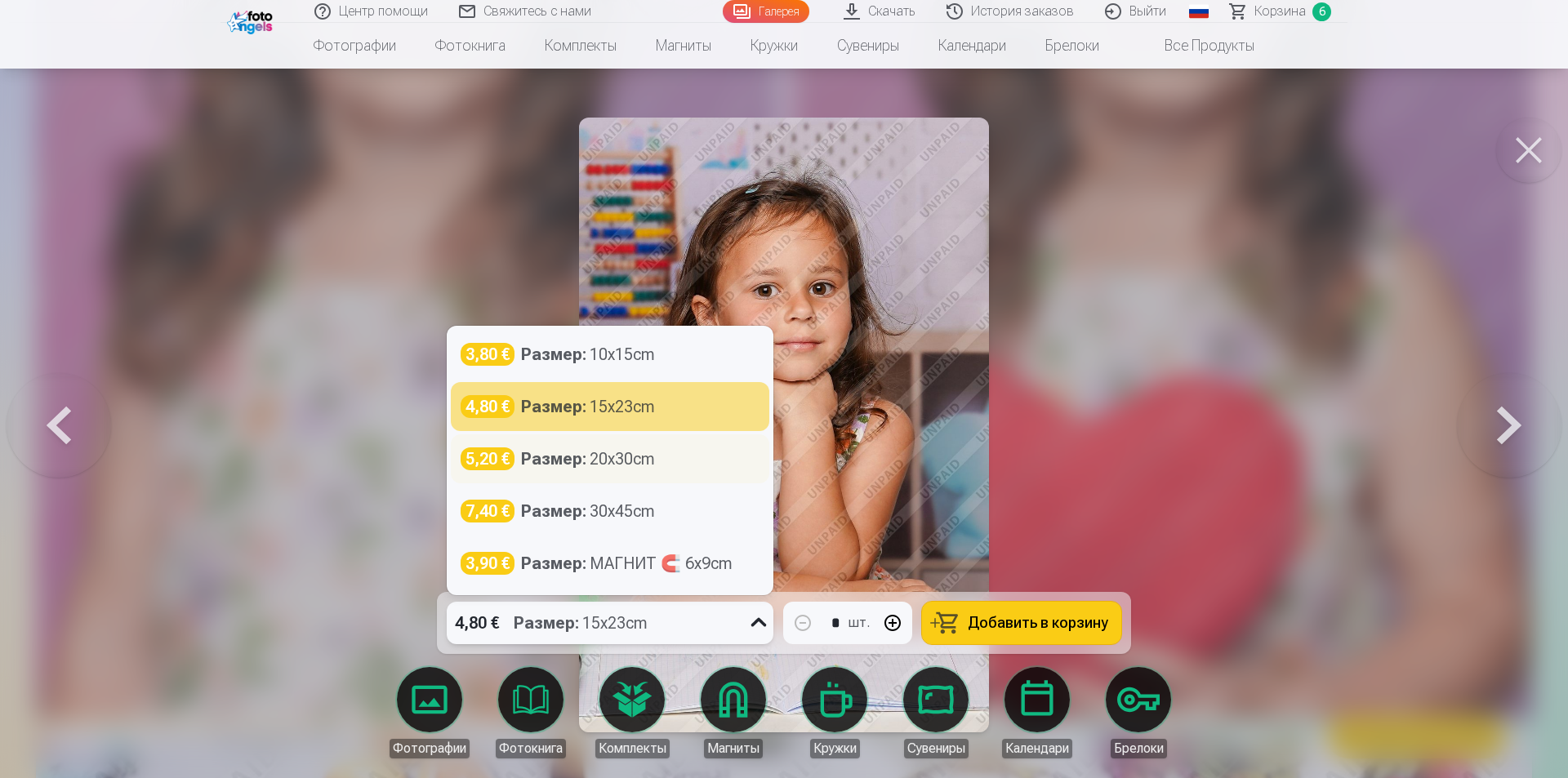
click at [689, 473] on div "5,20 € Размер : 20x30cm" at bounding box center [610, 459] width 319 height 49
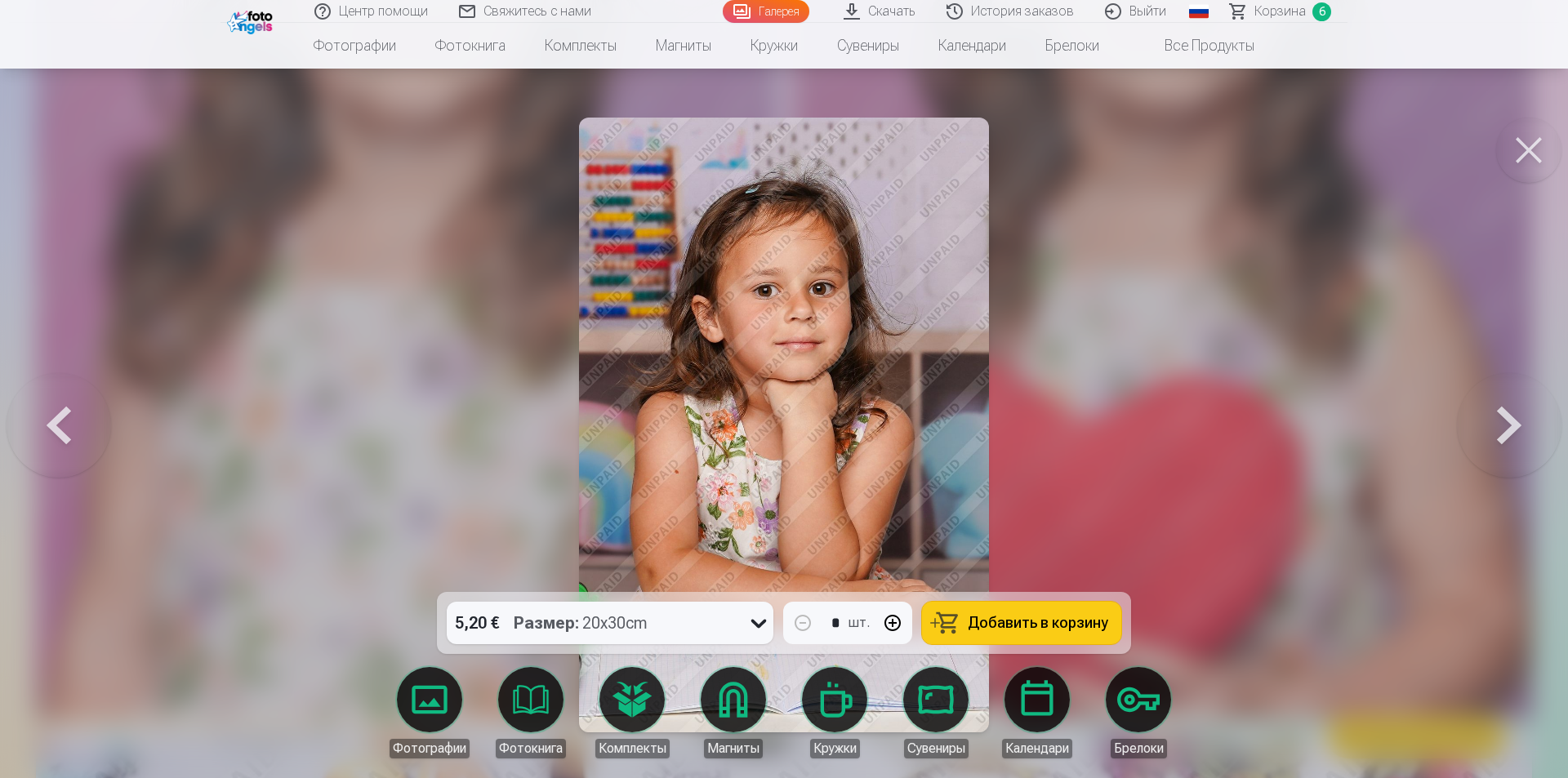
click at [1021, 611] on button "Добавить в корзину" at bounding box center [1022, 623] width 199 height 42
click at [1498, 415] on button at bounding box center [1509, 424] width 104 height 301
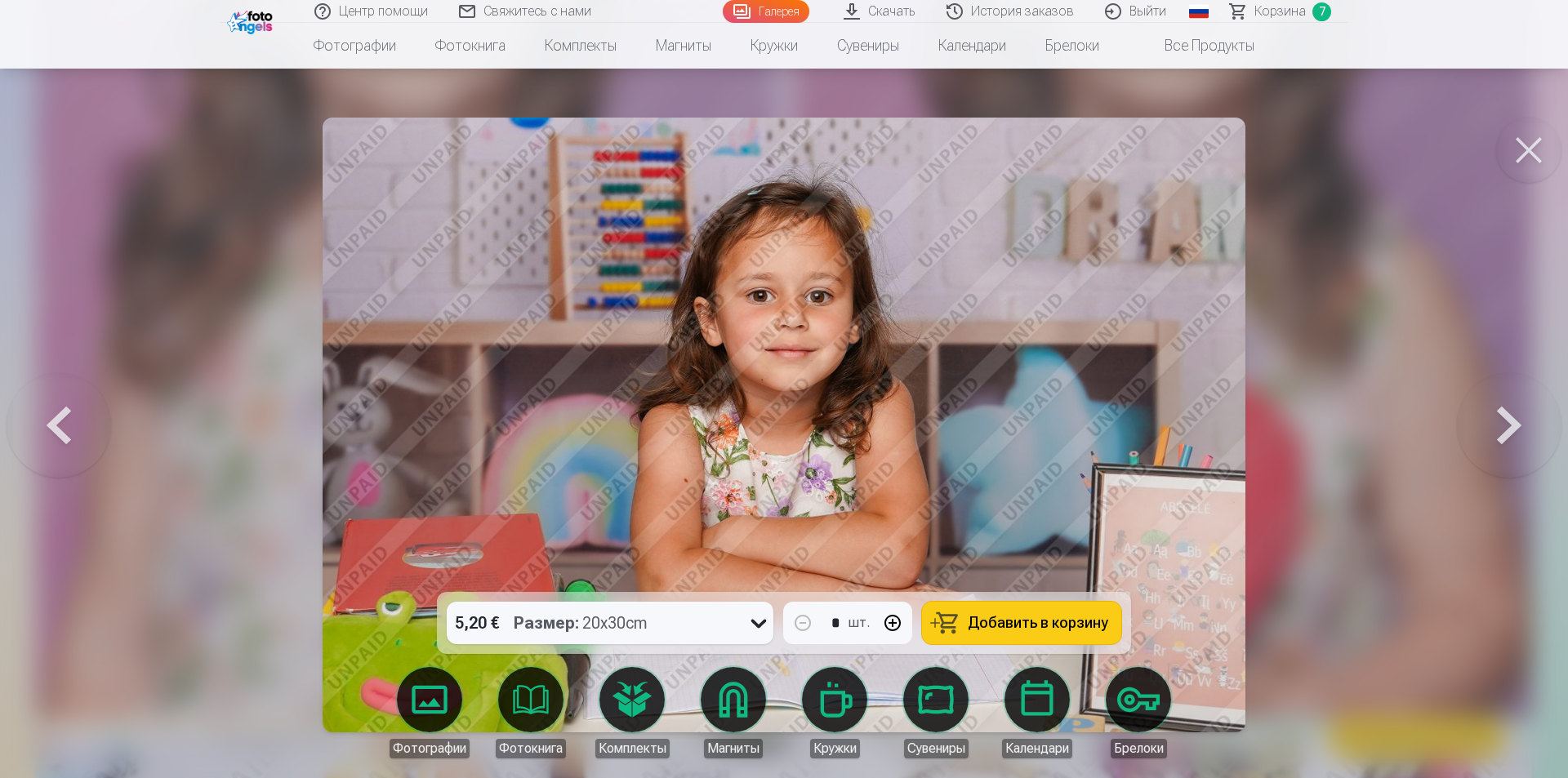
click at [979, 610] on button "Добавить в корзину" at bounding box center [1022, 623] width 199 height 42
click at [1516, 423] on button at bounding box center [1509, 424] width 104 height 301
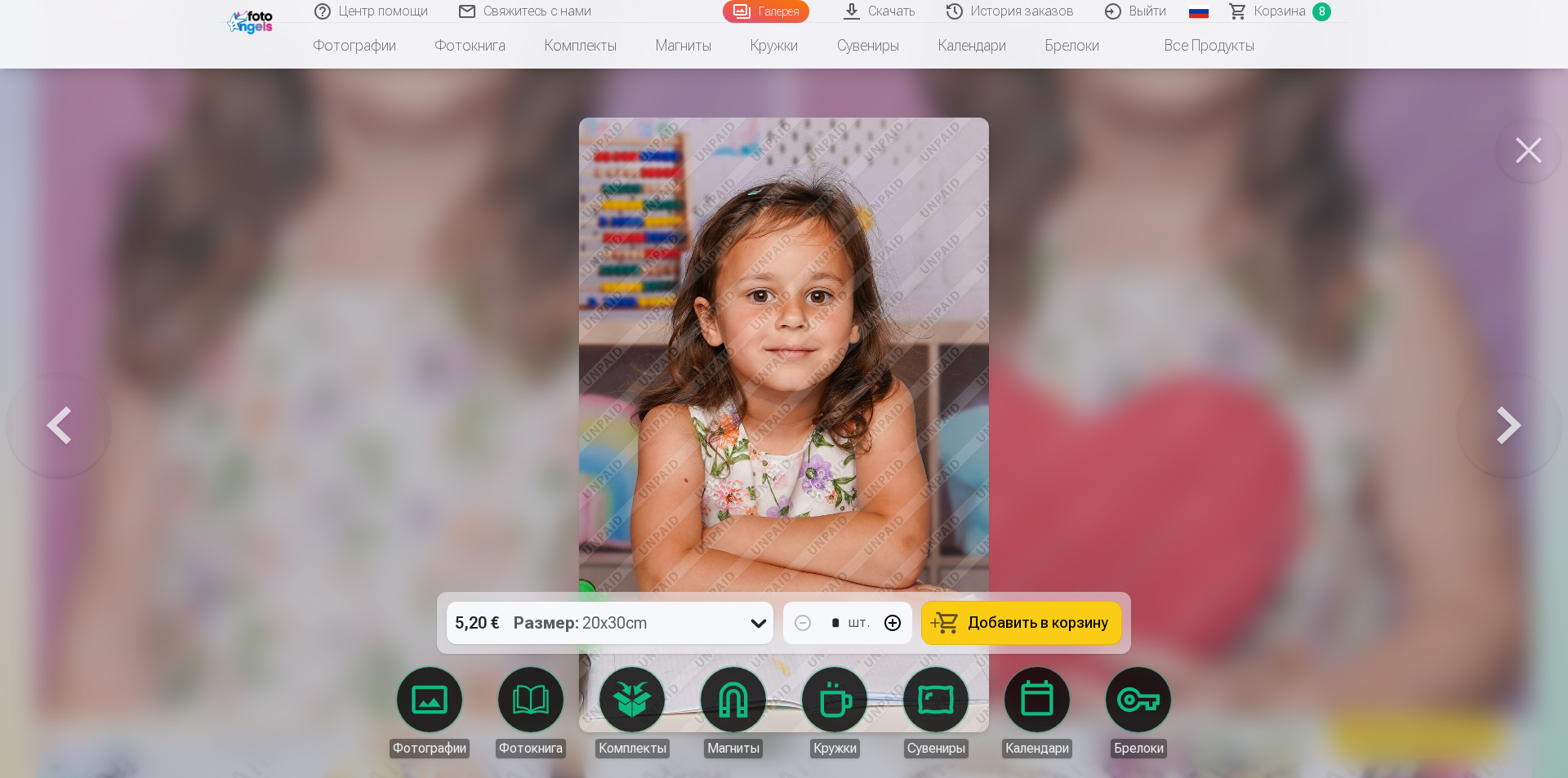
click at [1487, 401] on button at bounding box center [1509, 424] width 104 height 301
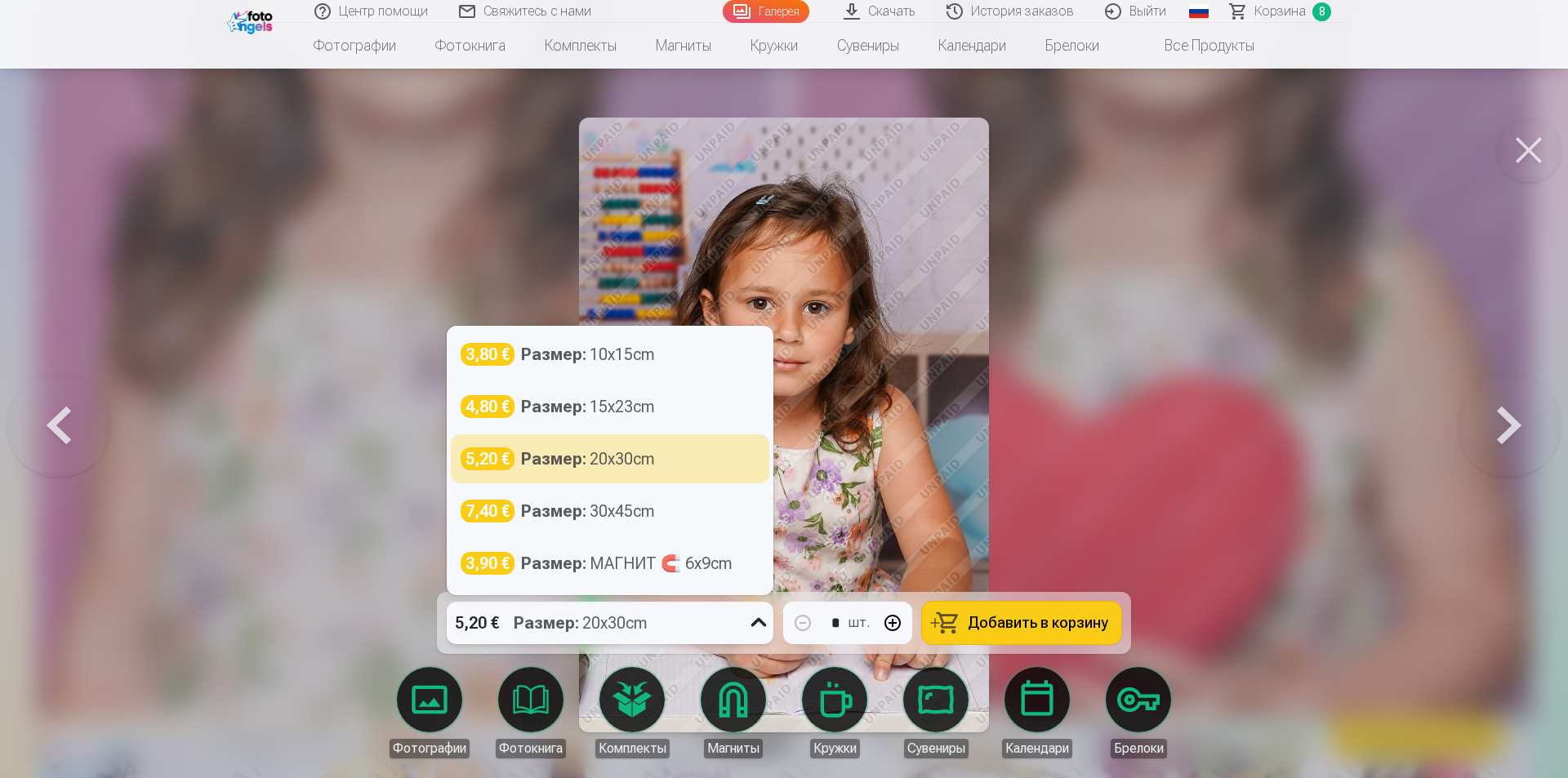
click at [686, 617] on div "5,20 € Размер : 20x30cm" at bounding box center [594, 623] width 296 height 42
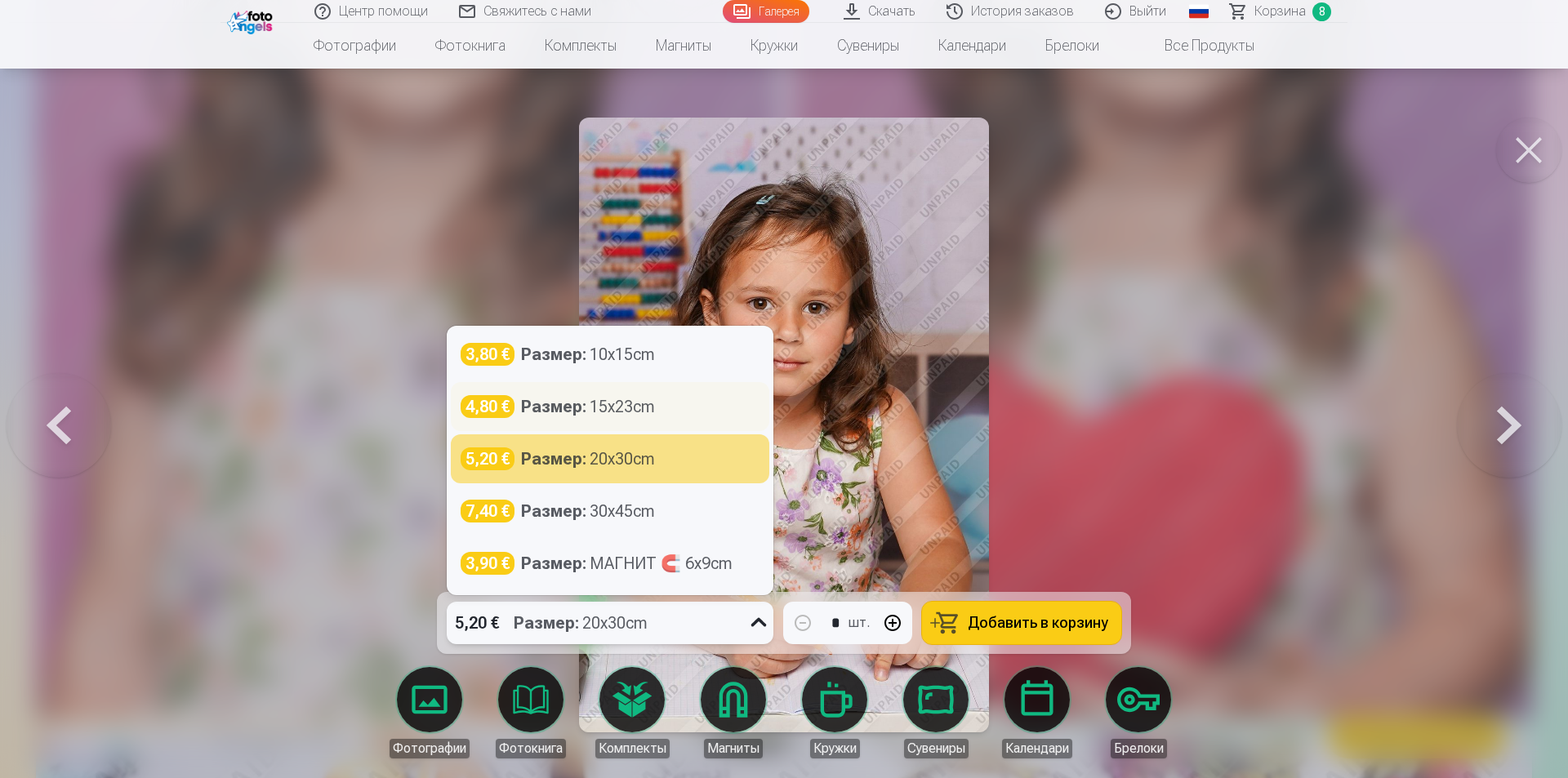
click at [655, 410] on div "Размер : 15x23cm" at bounding box center [588, 407] width 134 height 23
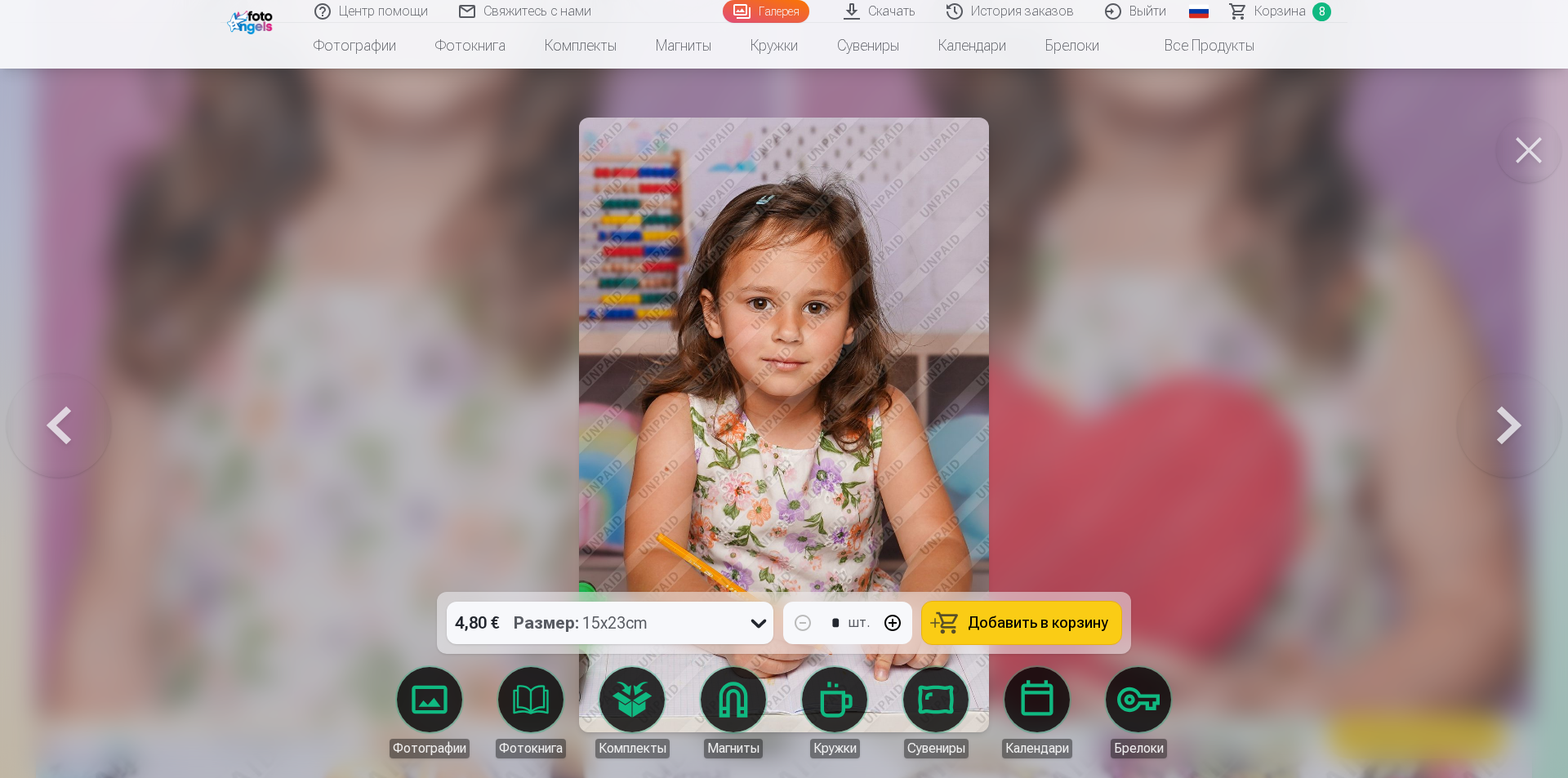
click at [987, 616] on span "Добавить в корзину" at bounding box center [1037, 623] width 140 height 15
click at [1482, 399] on button at bounding box center [1509, 424] width 104 height 301
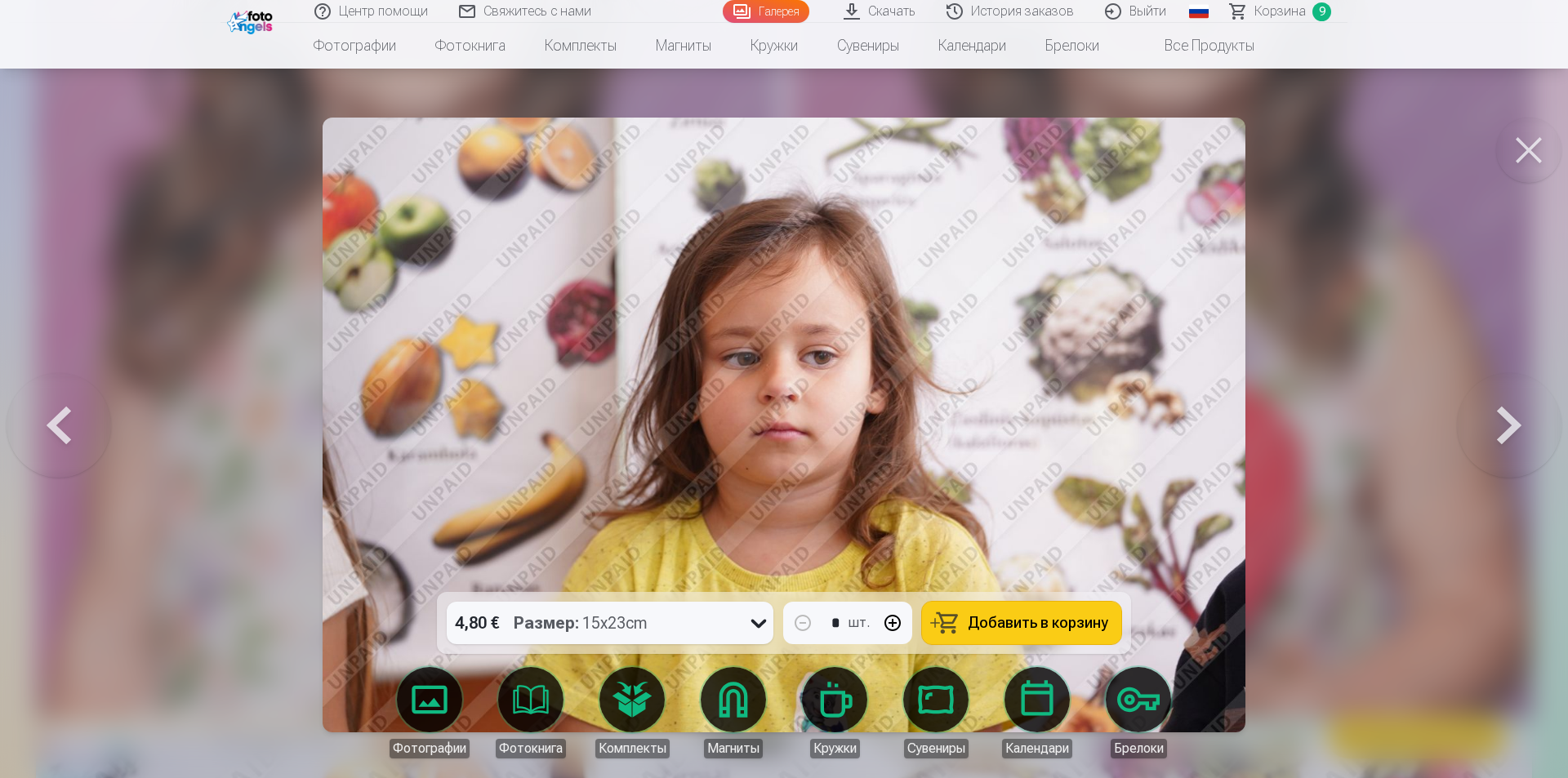
click at [1049, 610] on button "Добавить в корзину" at bounding box center [1022, 623] width 199 height 42
click at [1534, 442] on button at bounding box center [1509, 424] width 104 height 301
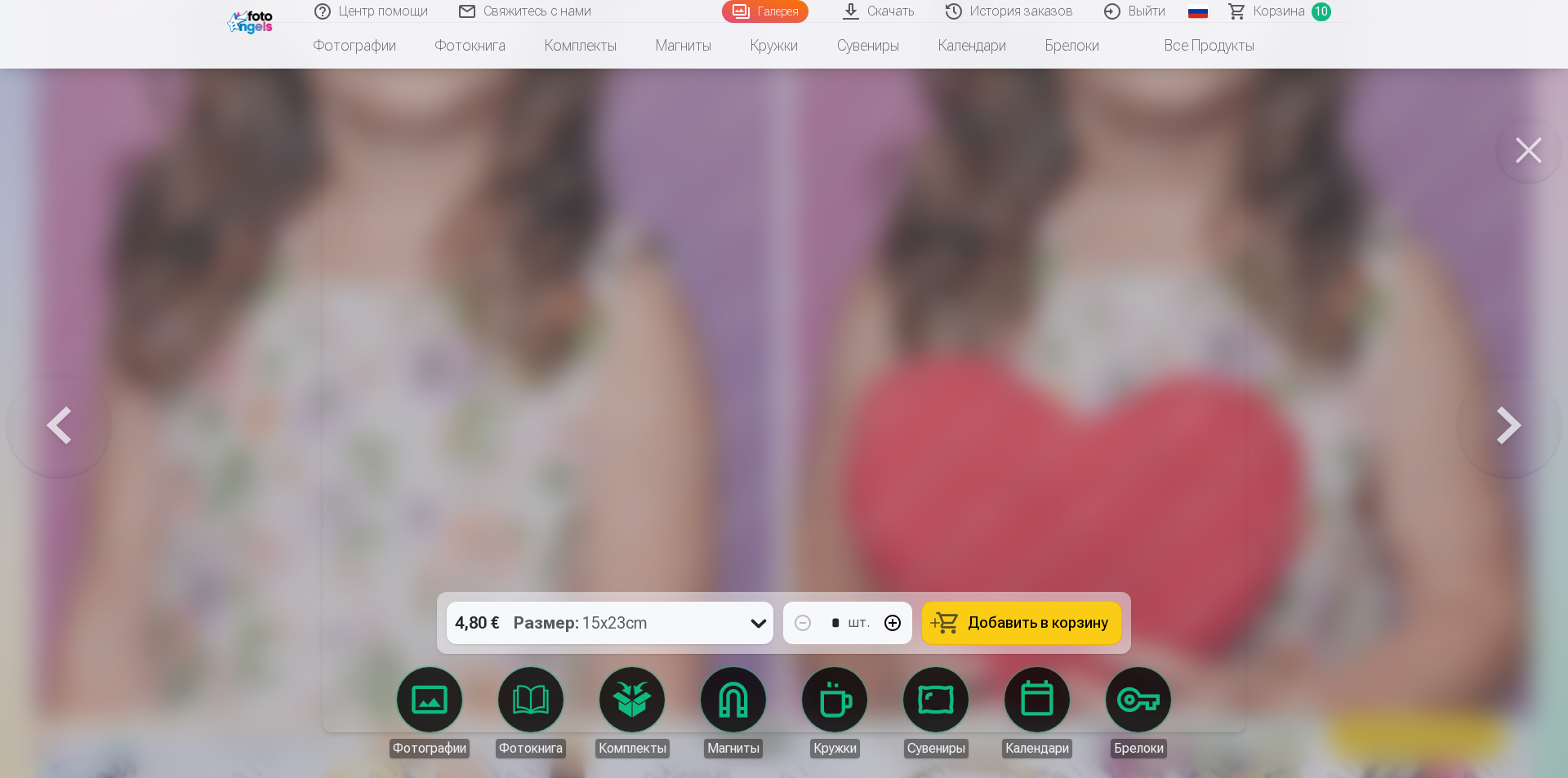
click at [1534, 442] on button at bounding box center [1509, 424] width 104 height 301
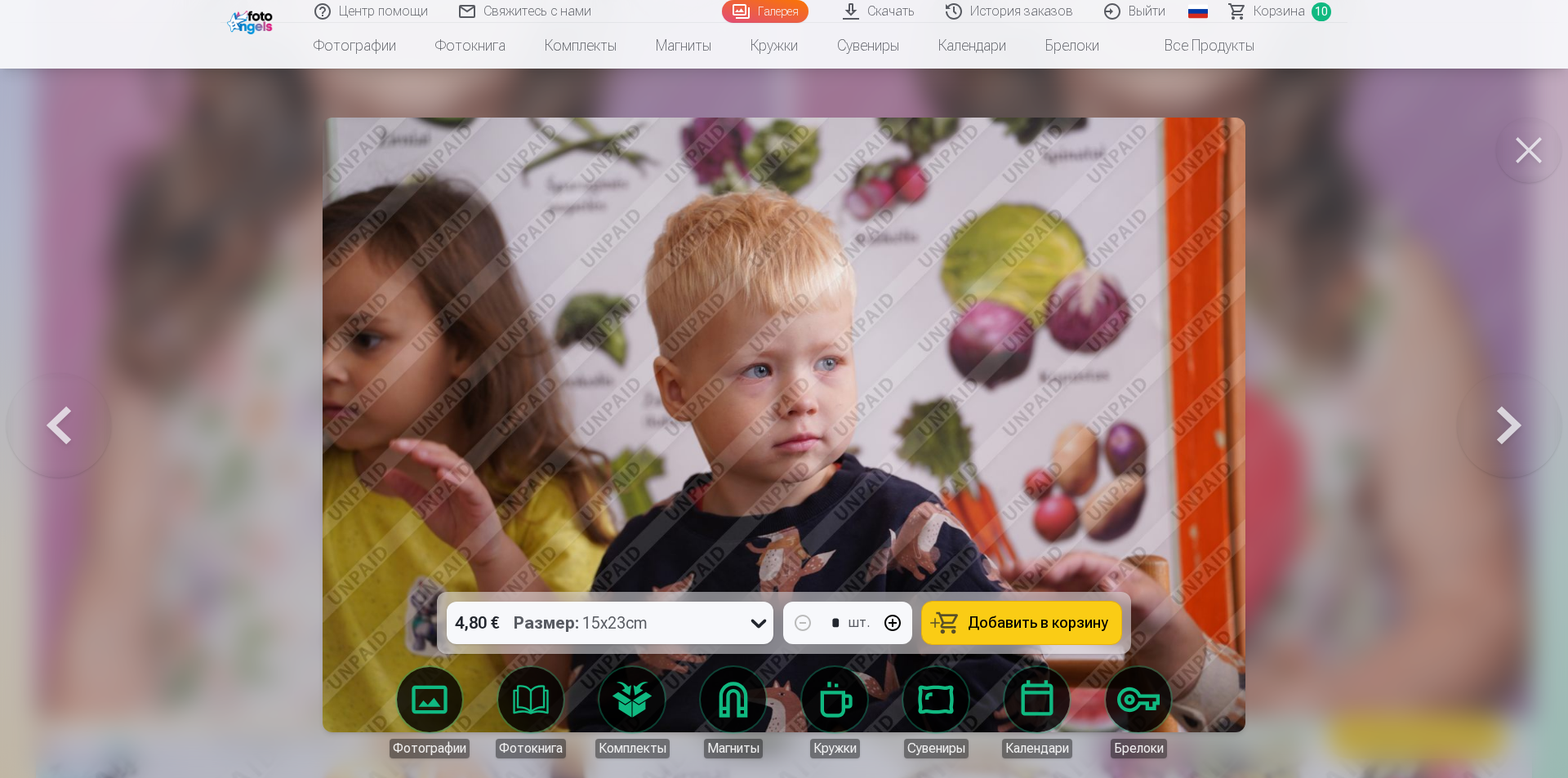
click at [1534, 442] on button at bounding box center [1509, 424] width 104 height 301
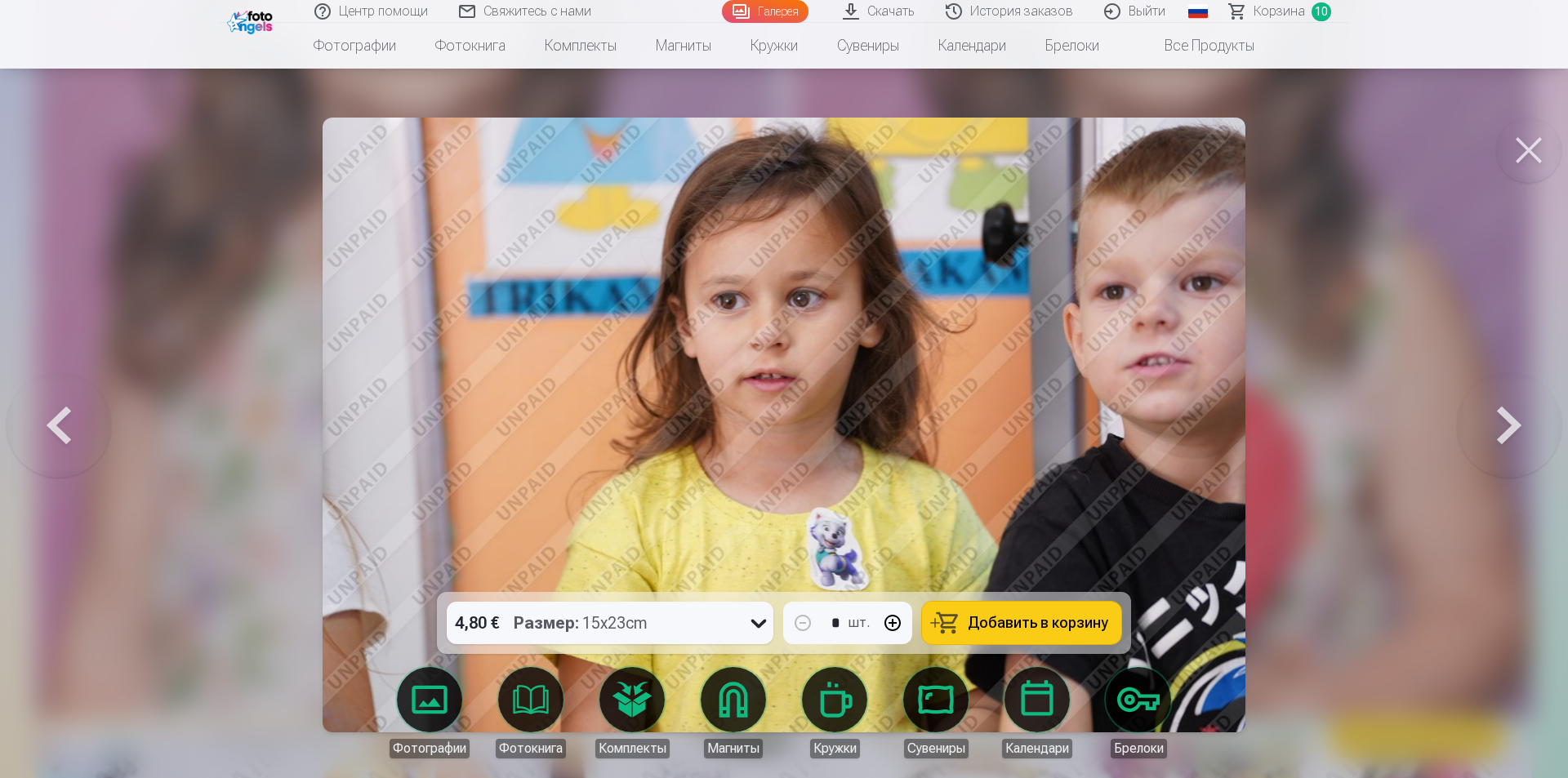
click at [1534, 442] on button at bounding box center [1509, 424] width 104 height 301
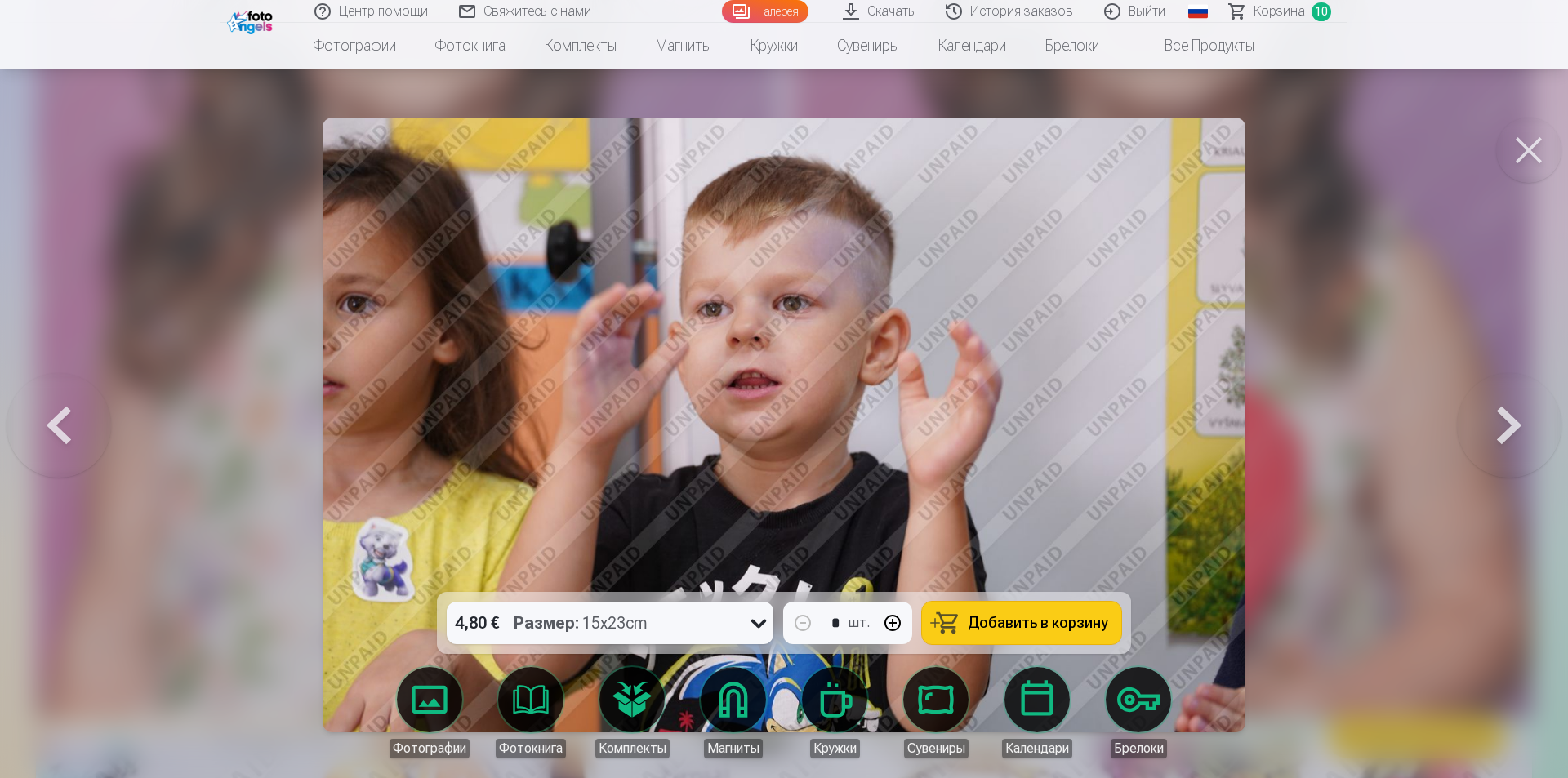
click at [1534, 442] on button at bounding box center [1509, 424] width 104 height 301
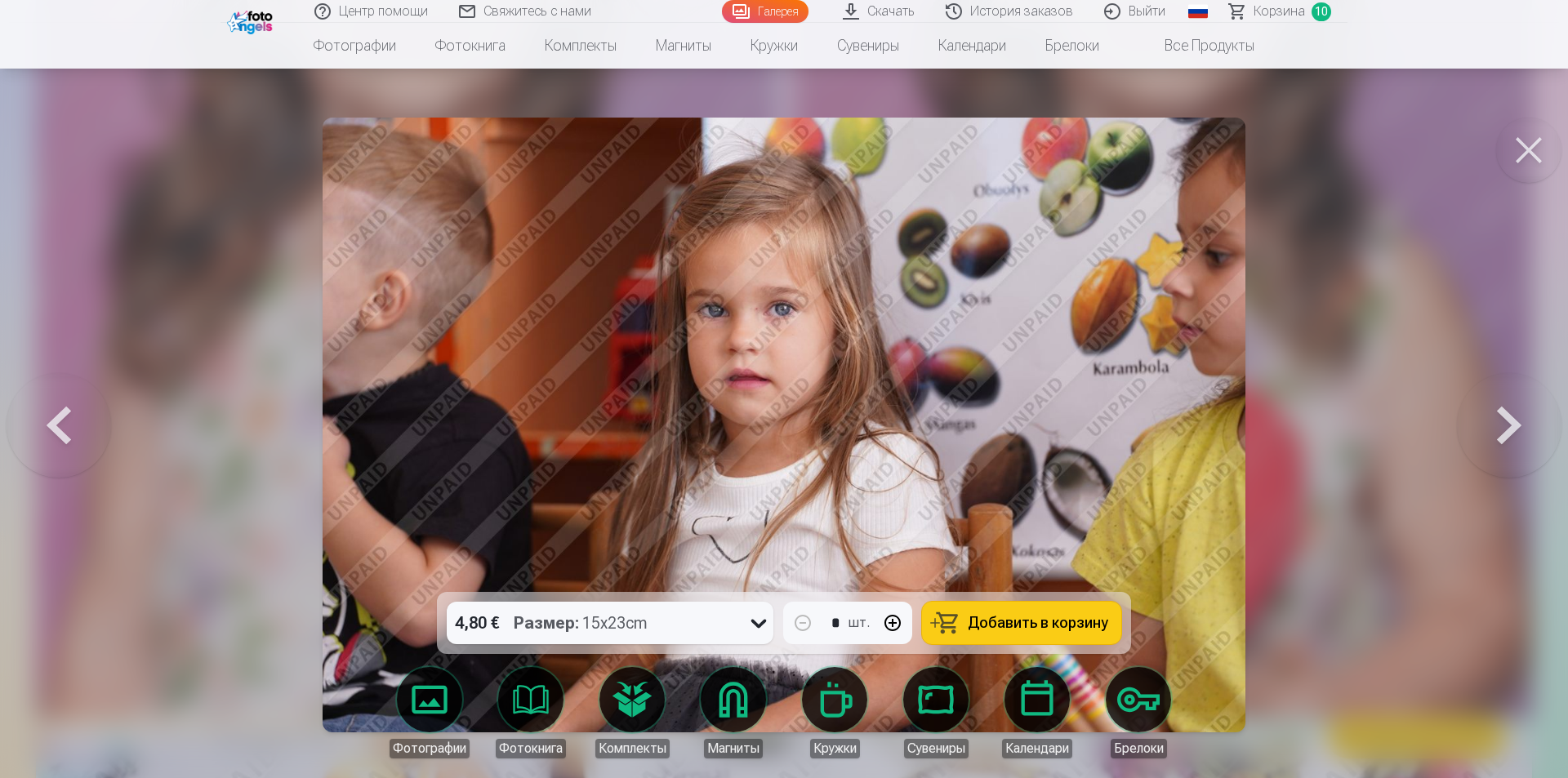
click at [1534, 442] on button at bounding box center [1509, 424] width 104 height 301
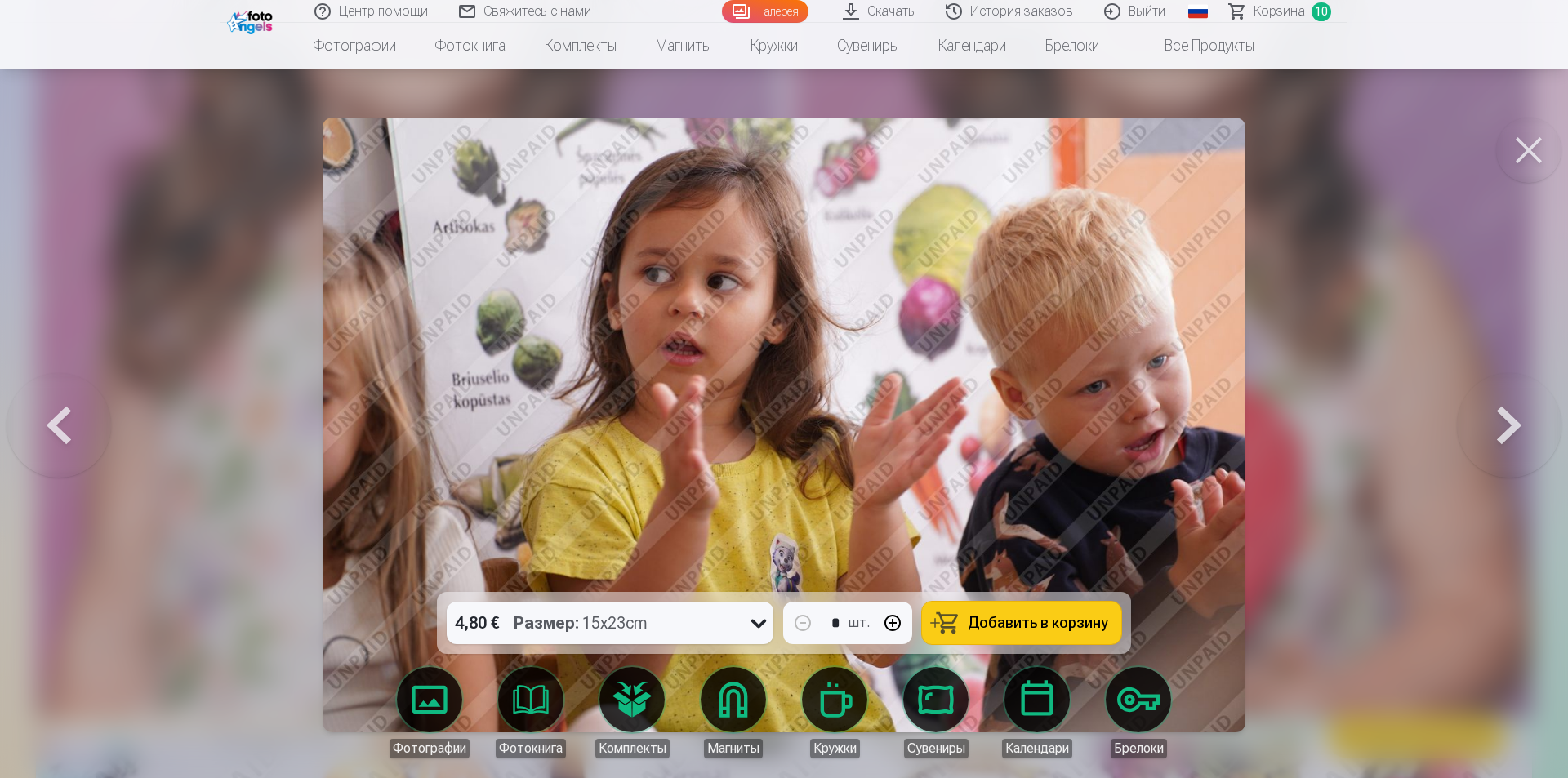
click at [1534, 442] on button at bounding box center [1509, 424] width 104 height 301
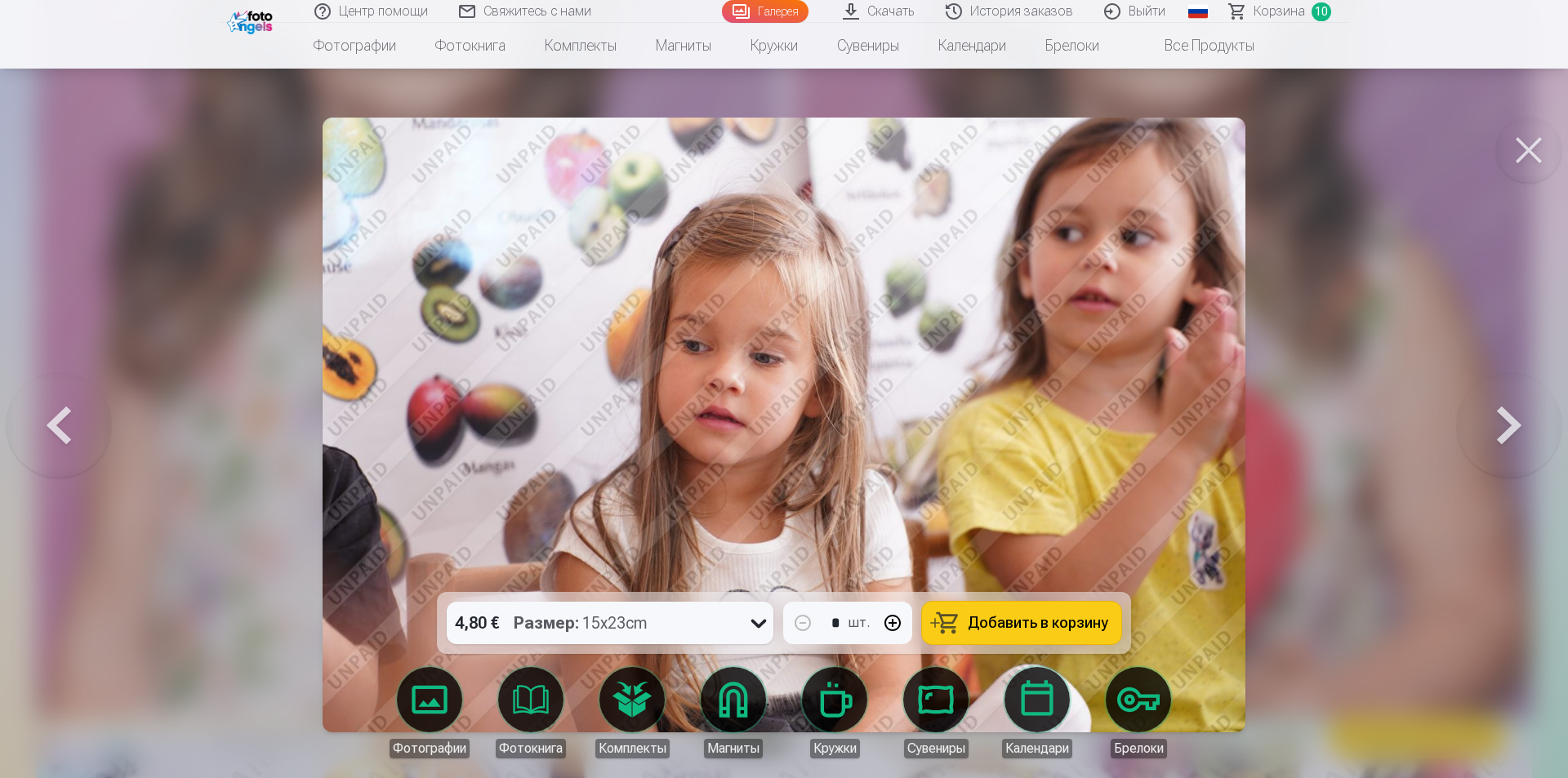
click at [1534, 442] on button at bounding box center [1509, 424] width 104 height 301
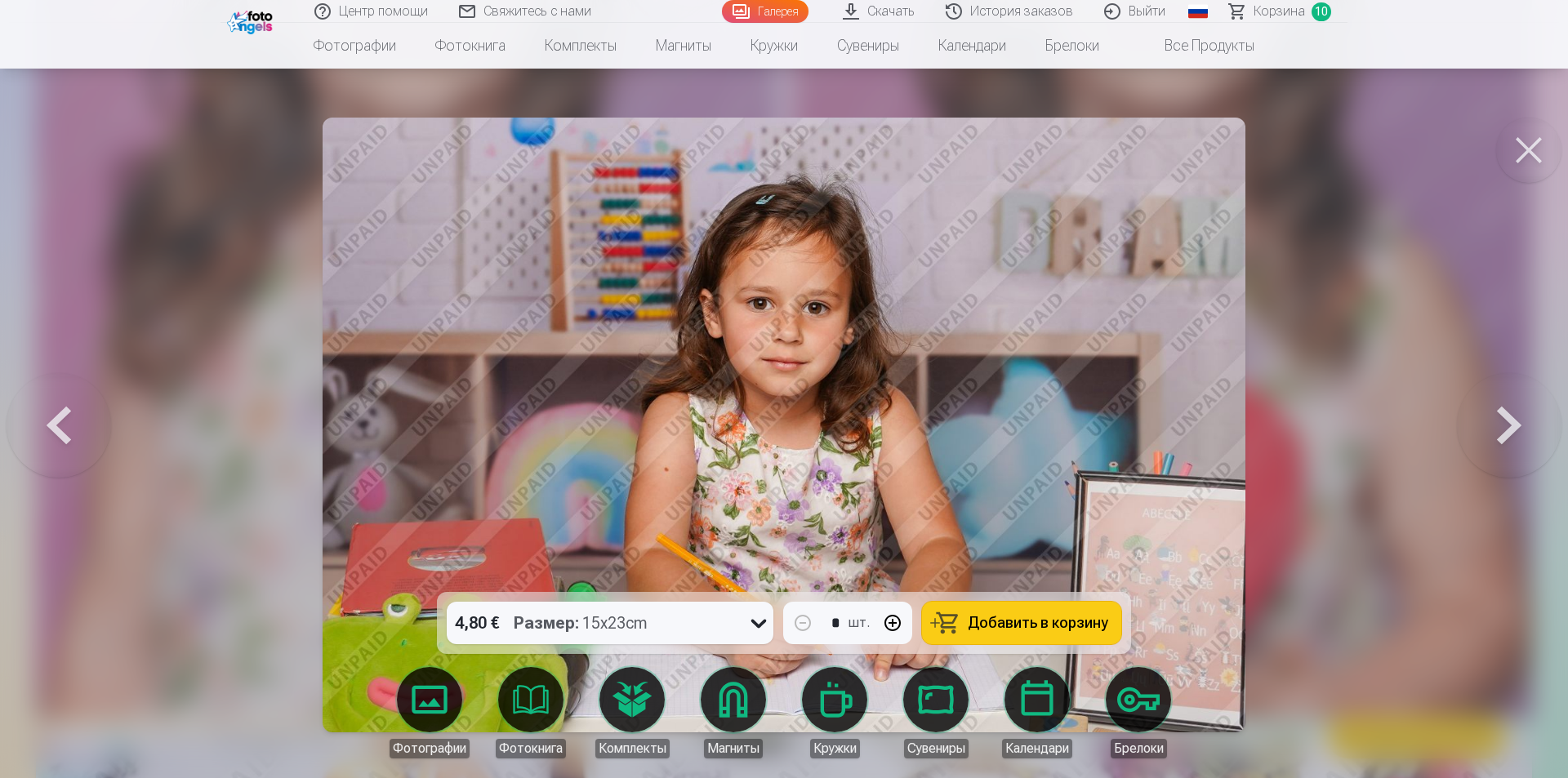
click at [1534, 442] on button at bounding box center [1509, 424] width 104 height 301
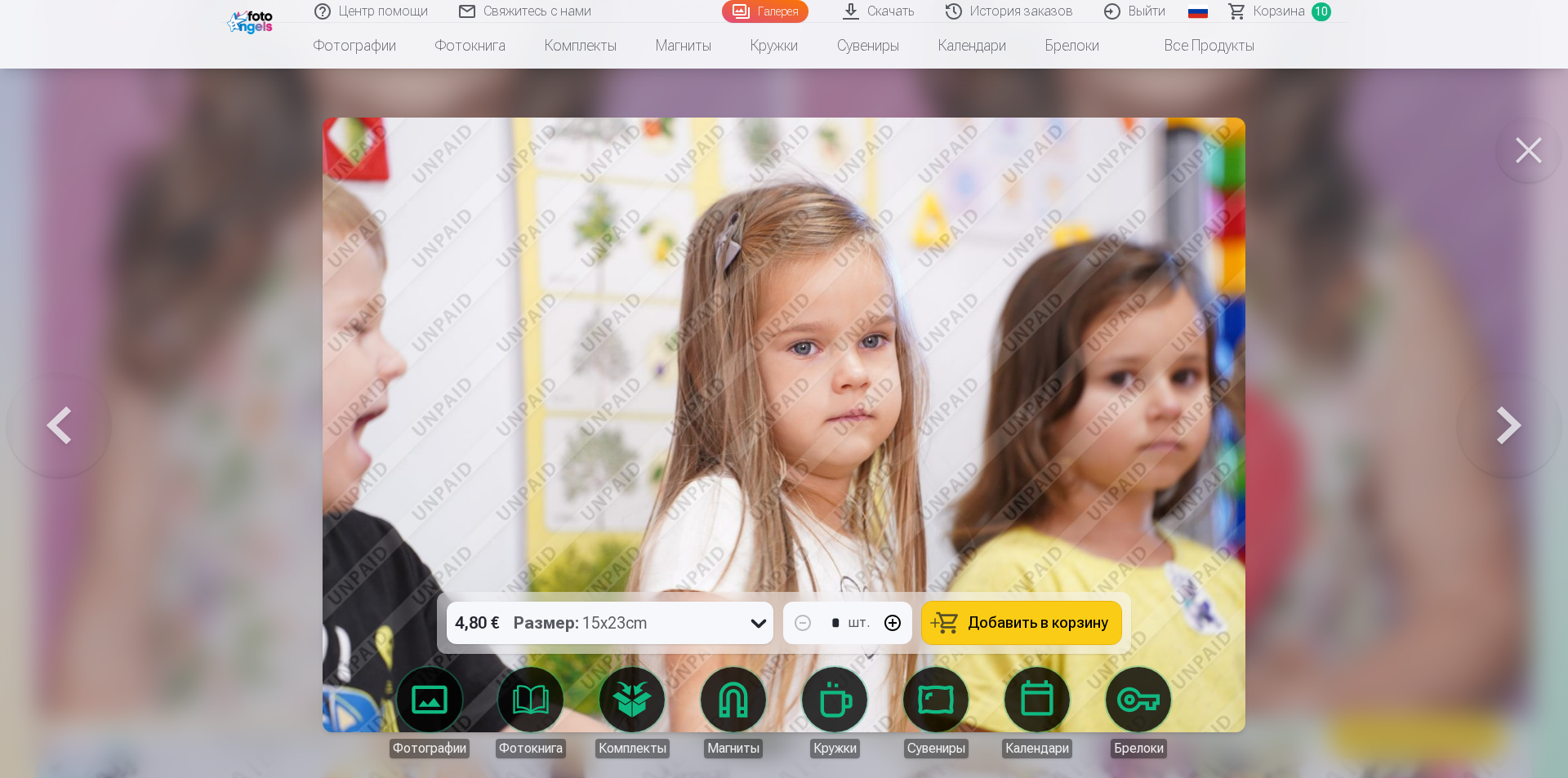
click at [1534, 442] on button at bounding box center [1509, 424] width 104 height 301
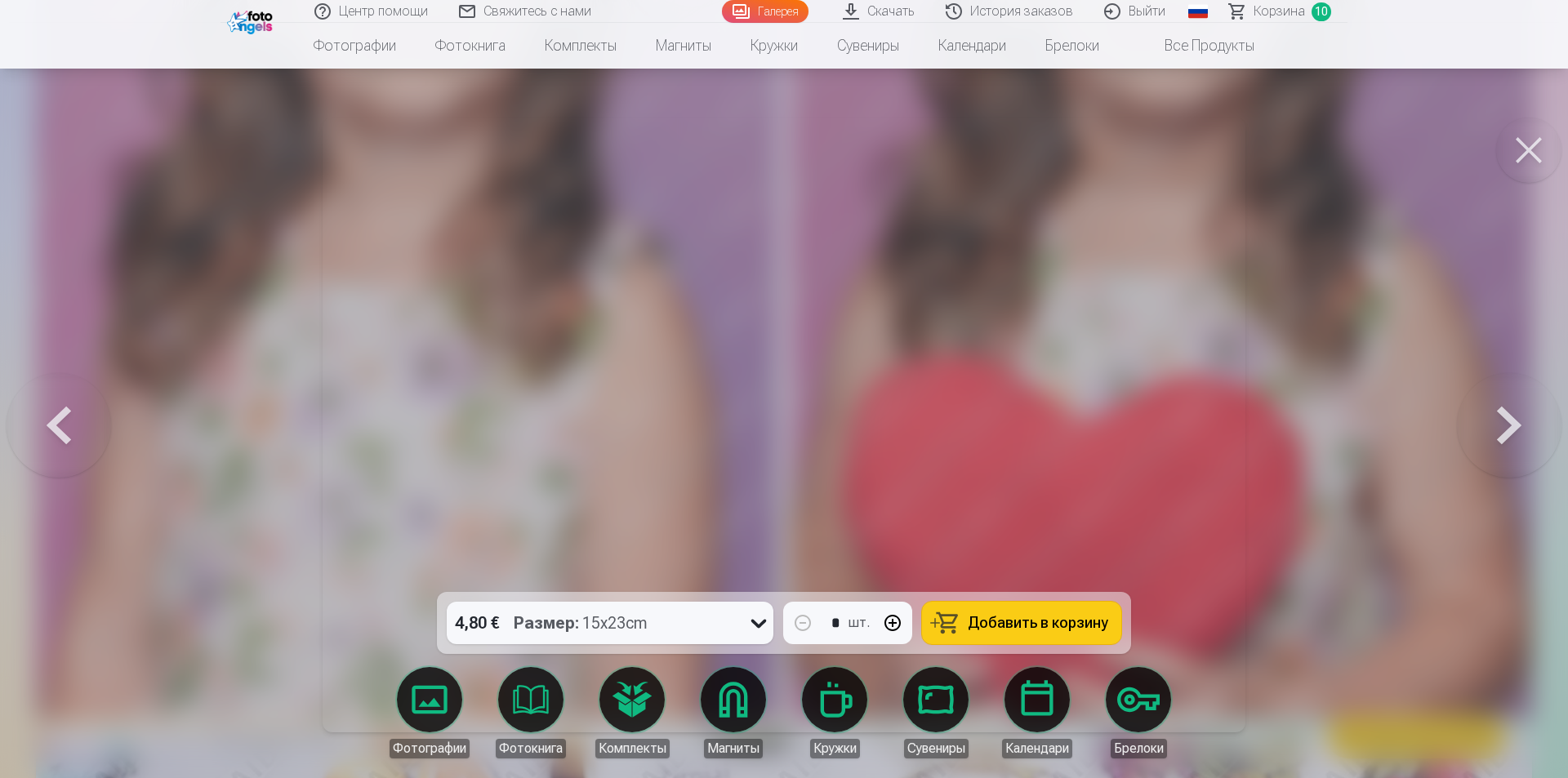
click at [1534, 442] on button at bounding box center [1509, 424] width 104 height 301
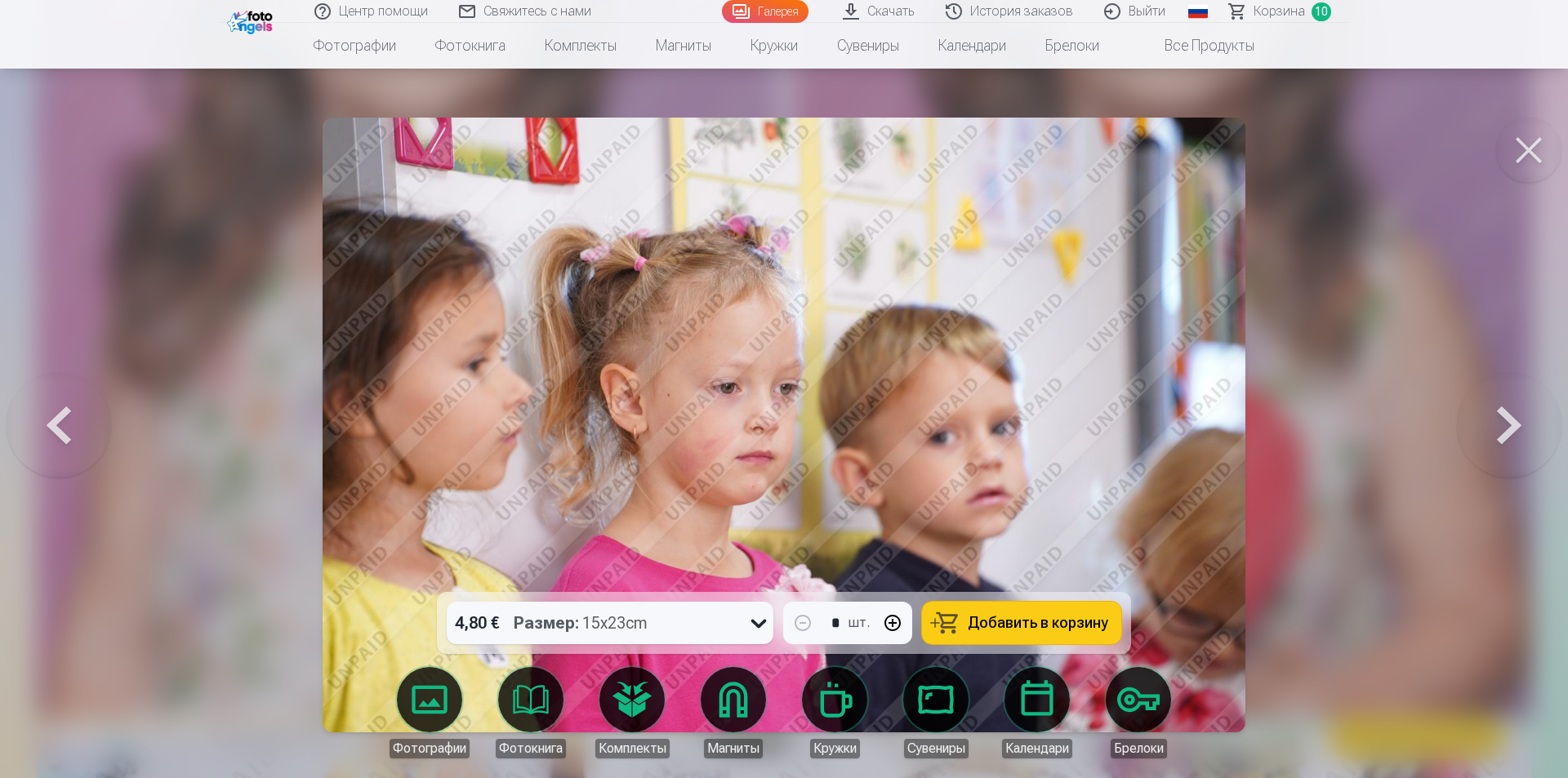
click at [1534, 442] on button at bounding box center [1509, 424] width 104 height 301
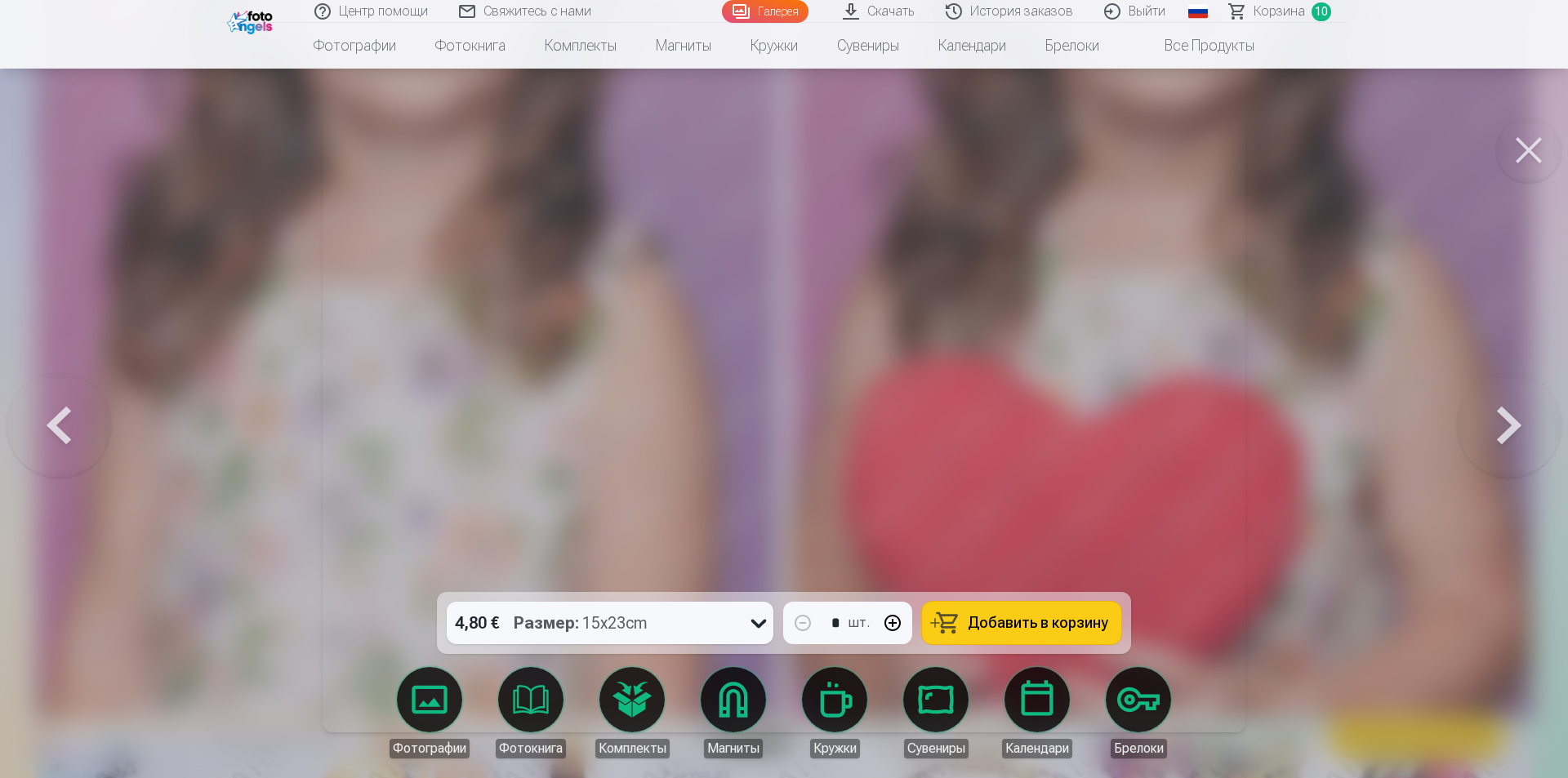
click at [1534, 442] on button at bounding box center [1509, 424] width 104 height 301
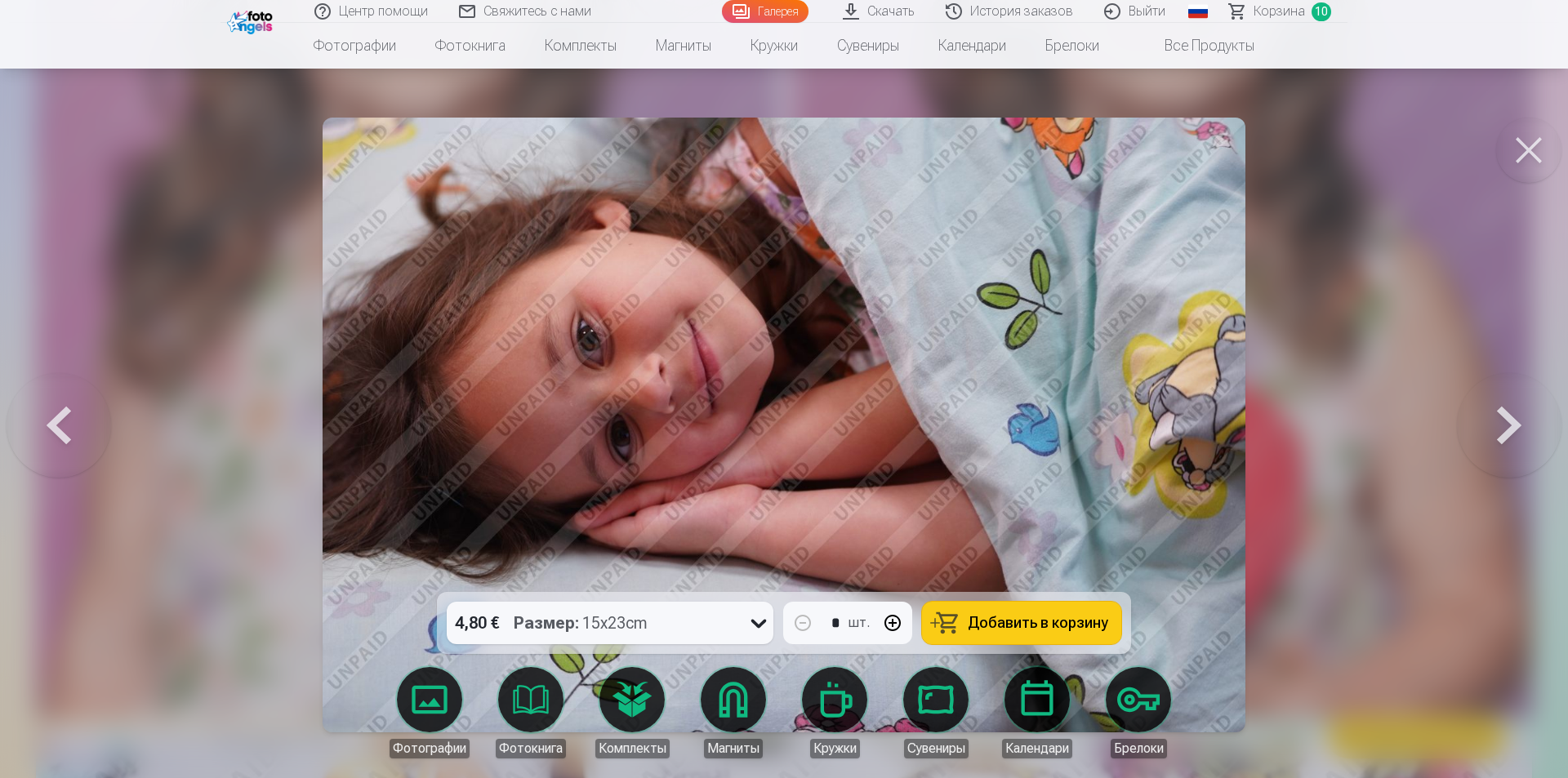
click at [56, 423] on button at bounding box center [58, 424] width 104 height 301
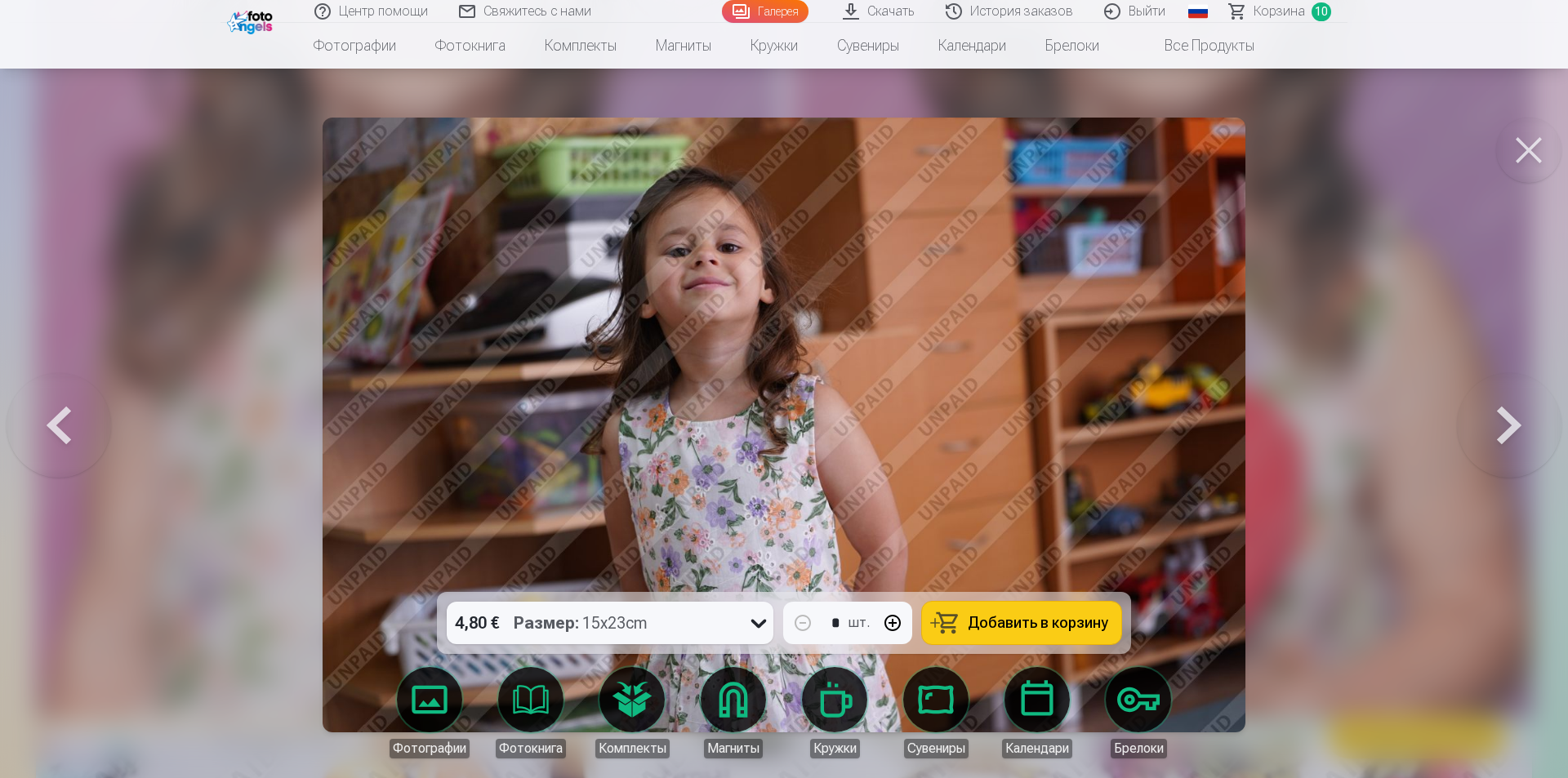
click at [982, 632] on button "Добавить в корзину" at bounding box center [1022, 623] width 199 height 42
click at [1489, 411] on button at bounding box center [1509, 424] width 104 height 301
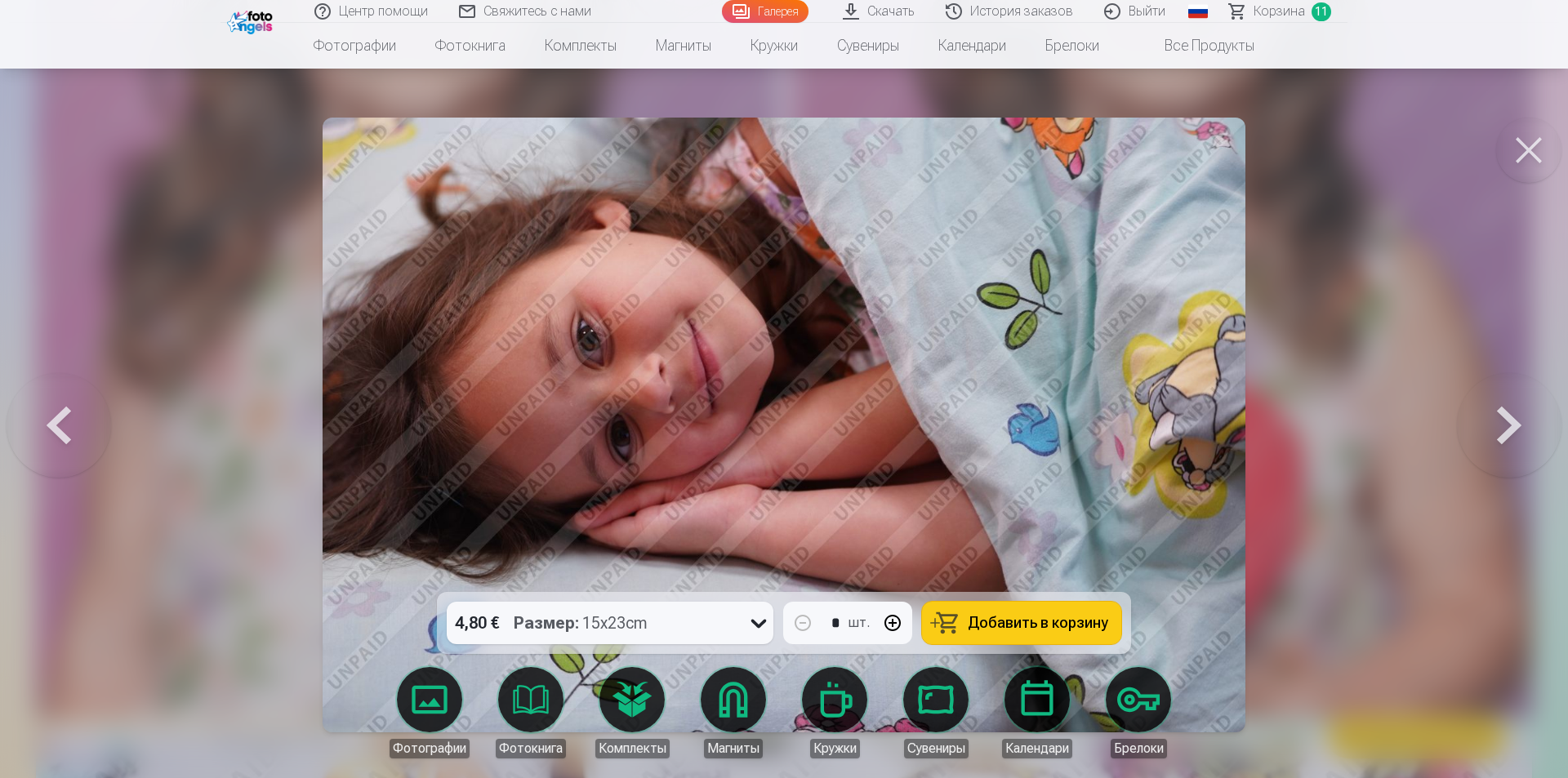
click at [1043, 618] on span "Добавить в корзину" at bounding box center [1037, 623] width 140 height 15
click at [1527, 437] on button at bounding box center [1509, 424] width 104 height 301
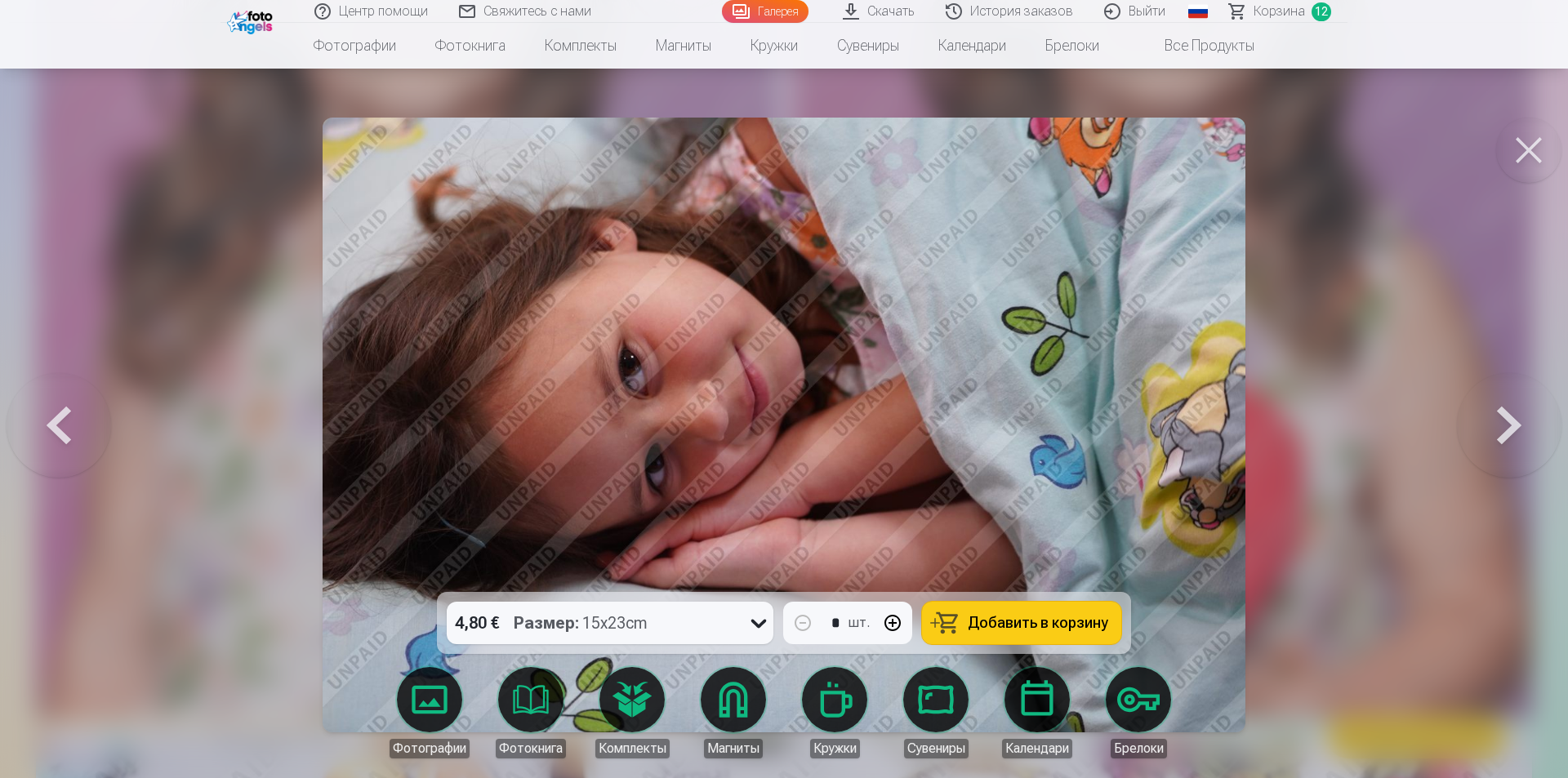
click at [997, 629] on span "Добавить в корзину" at bounding box center [1037, 623] width 140 height 15
click at [1532, 406] on button at bounding box center [1509, 424] width 104 height 301
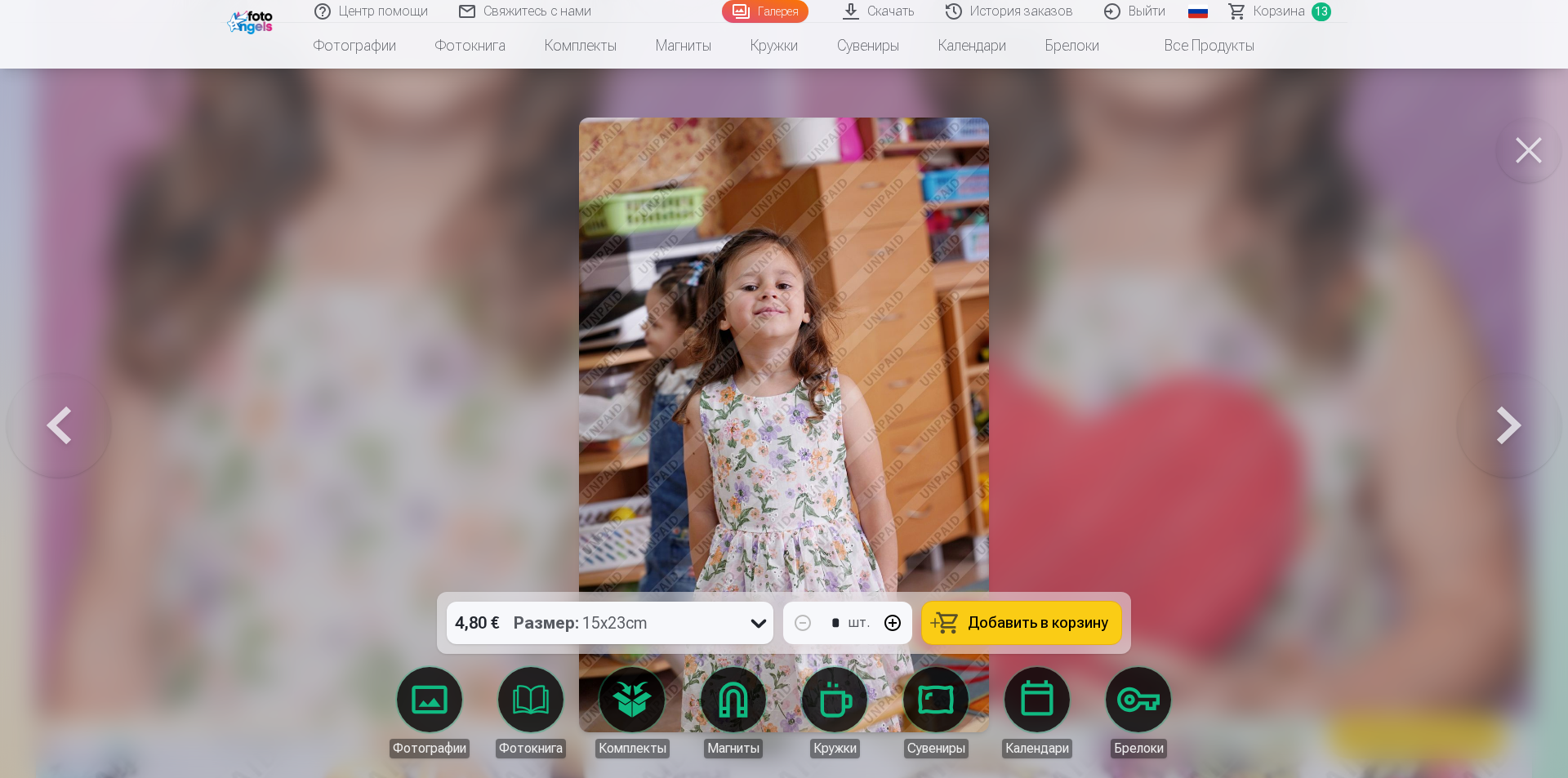
click at [1485, 409] on button at bounding box center [1509, 424] width 104 height 301
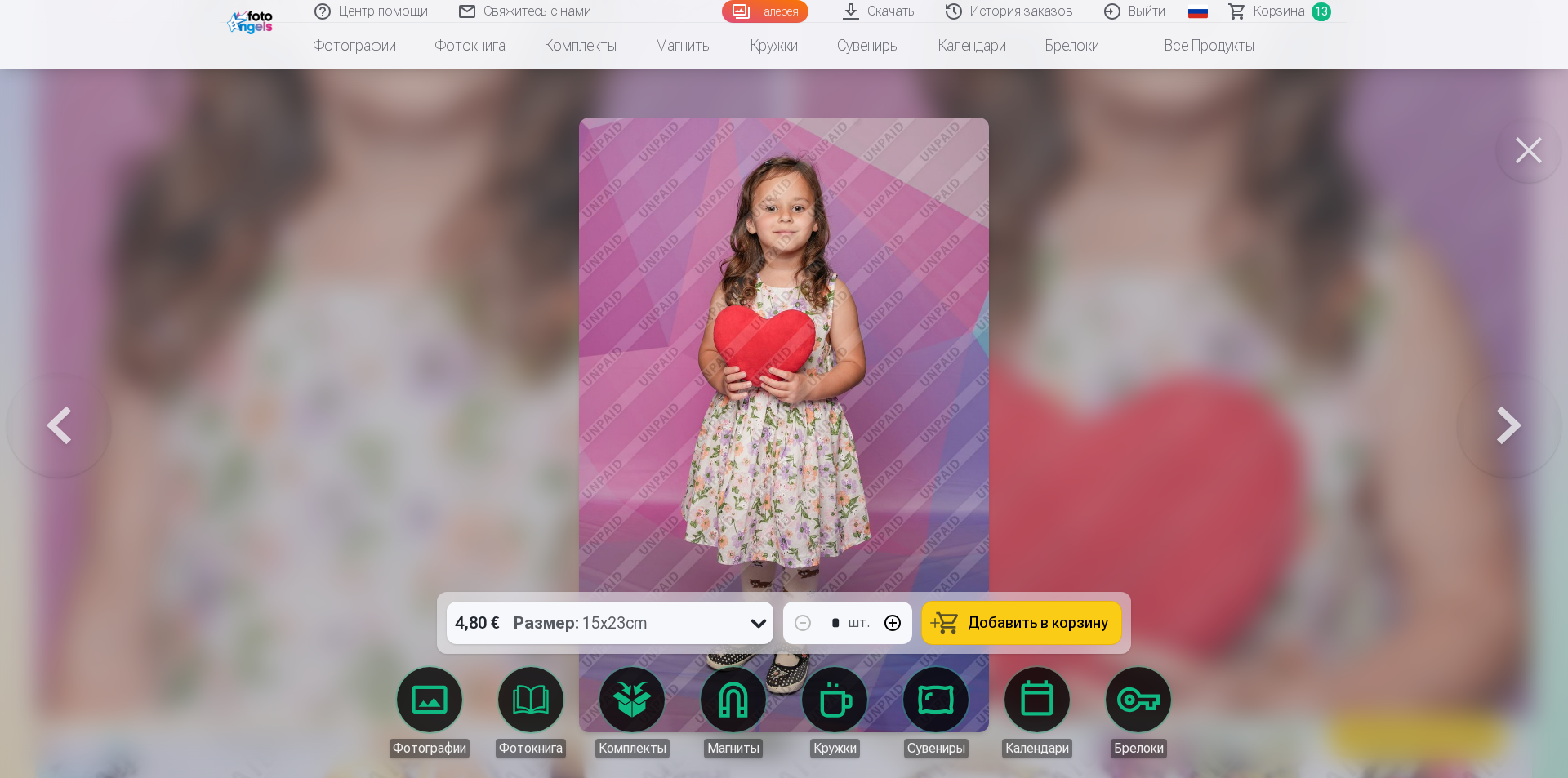
click at [1039, 610] on button "Добавить в корзину" at bounding box center [1022, 623] width 199 height 42
click at [1512, 414] on button at bounding box center [1509, 424] width 104 height 301
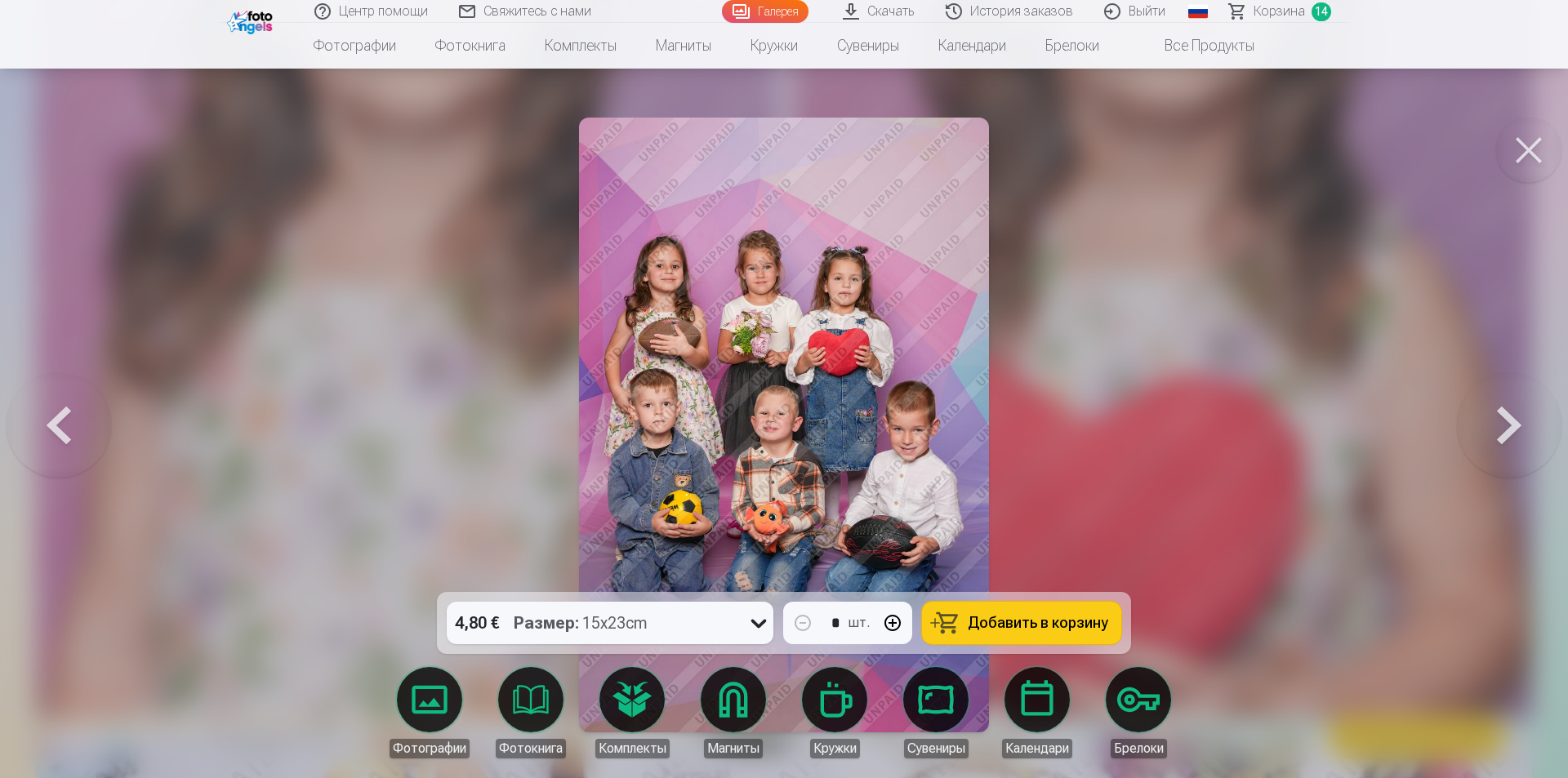
click at [1034, 617] on span "Добавить в корзину" at bounding box center [1037, 623] width 140 height 15
click at [1478, 418] on button at bounding box center [1509, 424] width 104 height 301
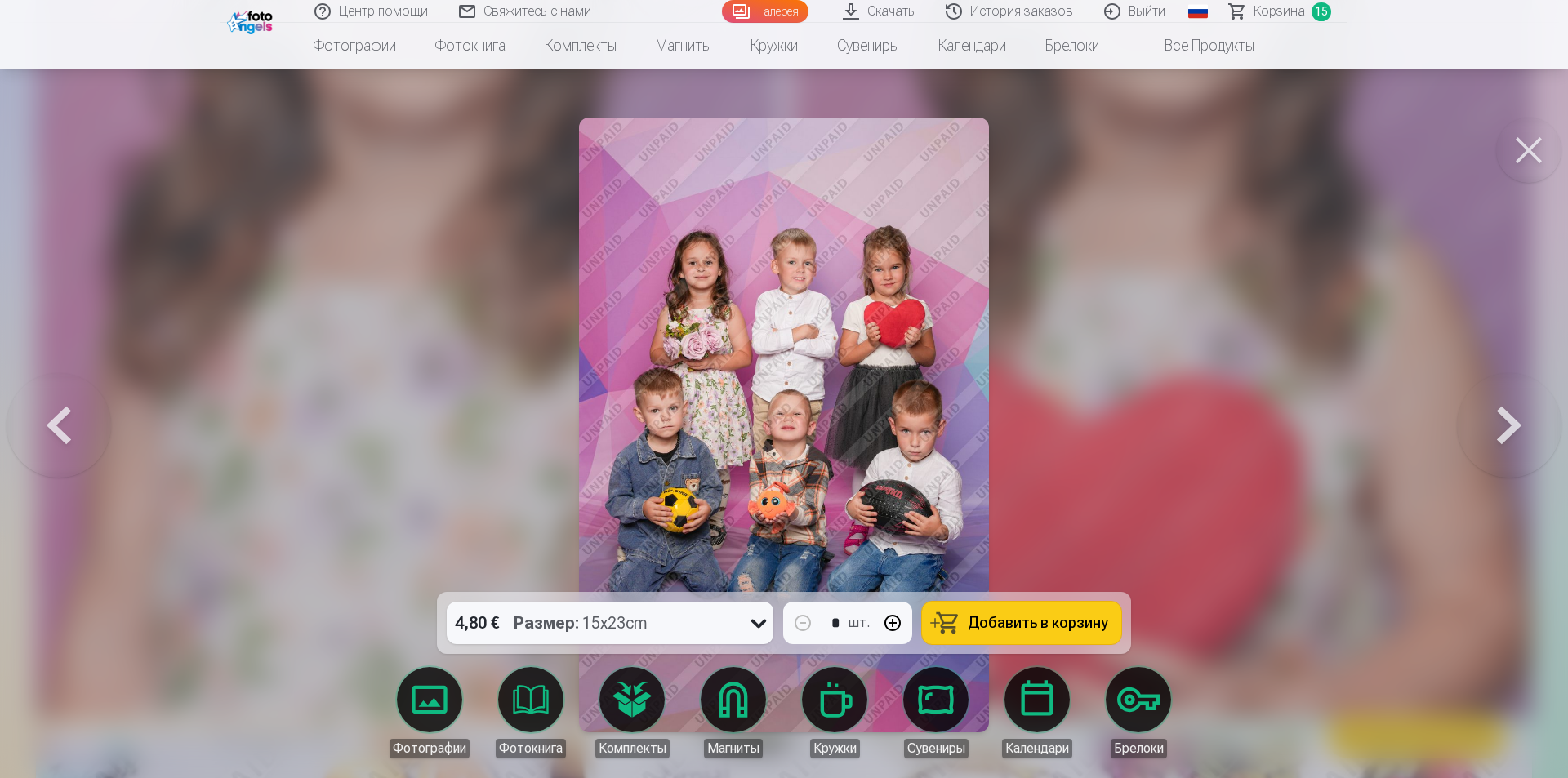
click at [1478, 418] on button at bounding box center [1509, 424] width 104 height 301
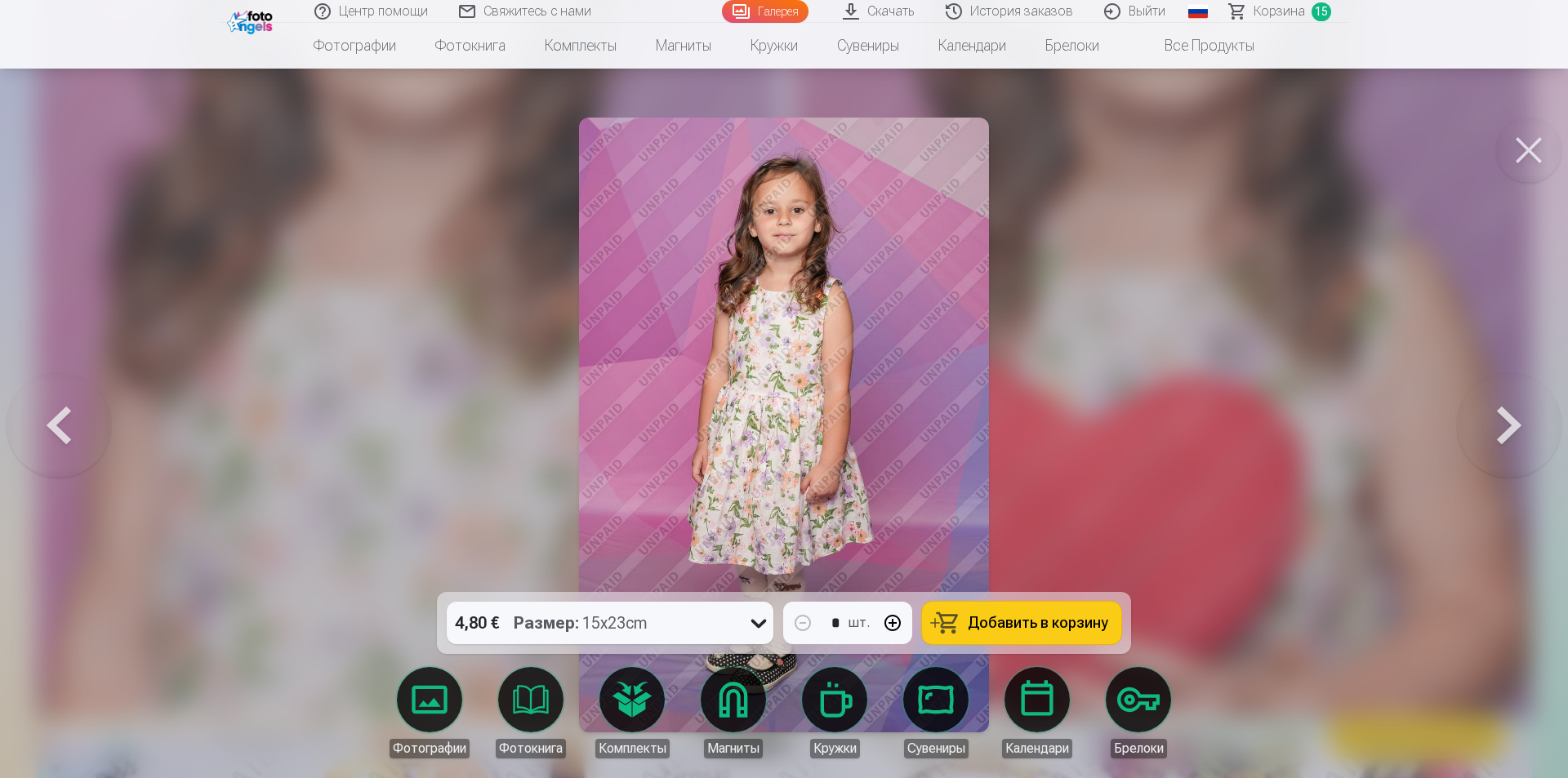
click at [704, 632] on div "4,80 € Размер : 15x23cm" at bounding box center [594, 623] width 296 height 42
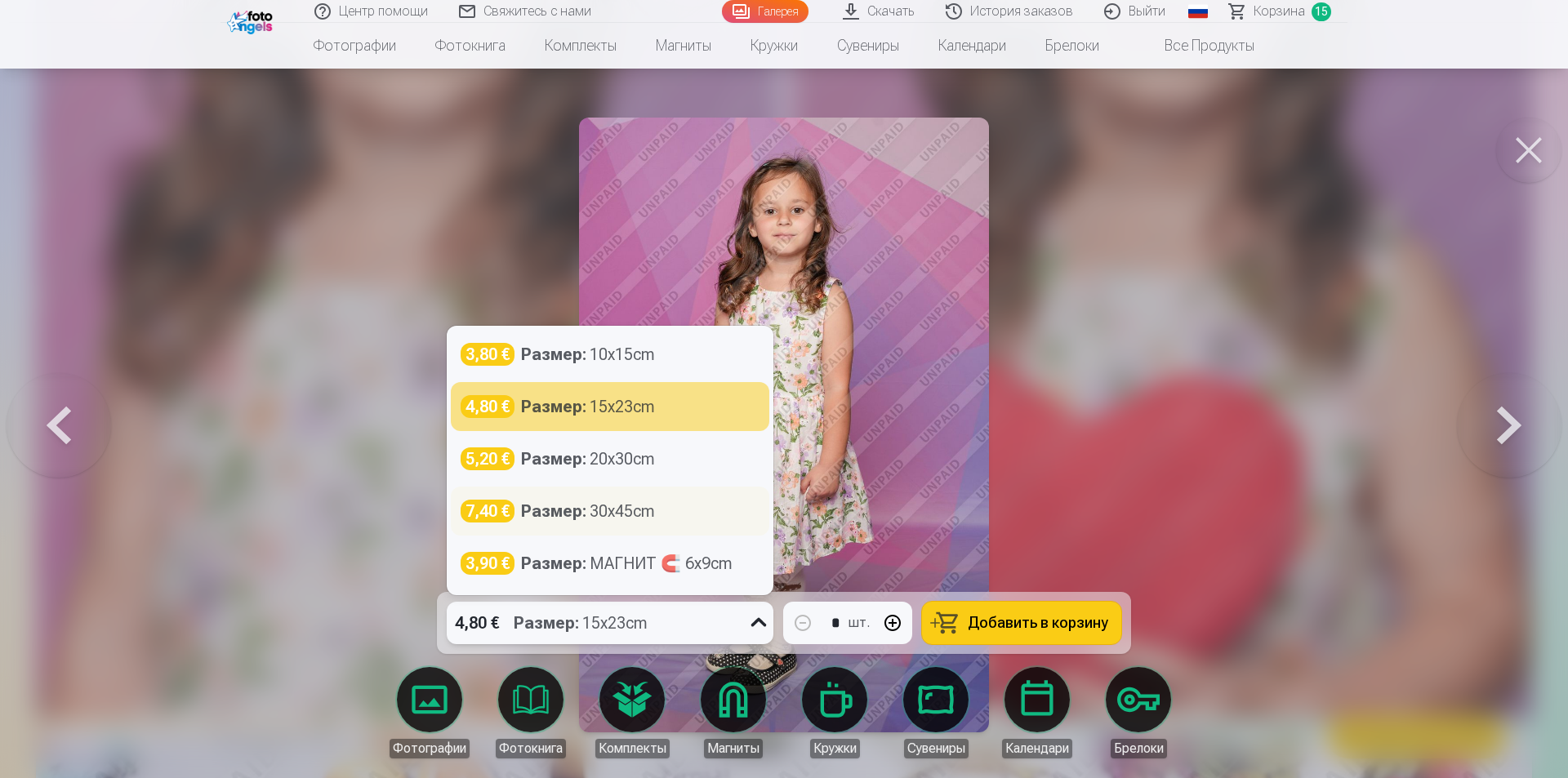
click at [715, 490] on div "7,40 € Размер : 30x45cm" at bounding box center [610, 511] width 319 height 49
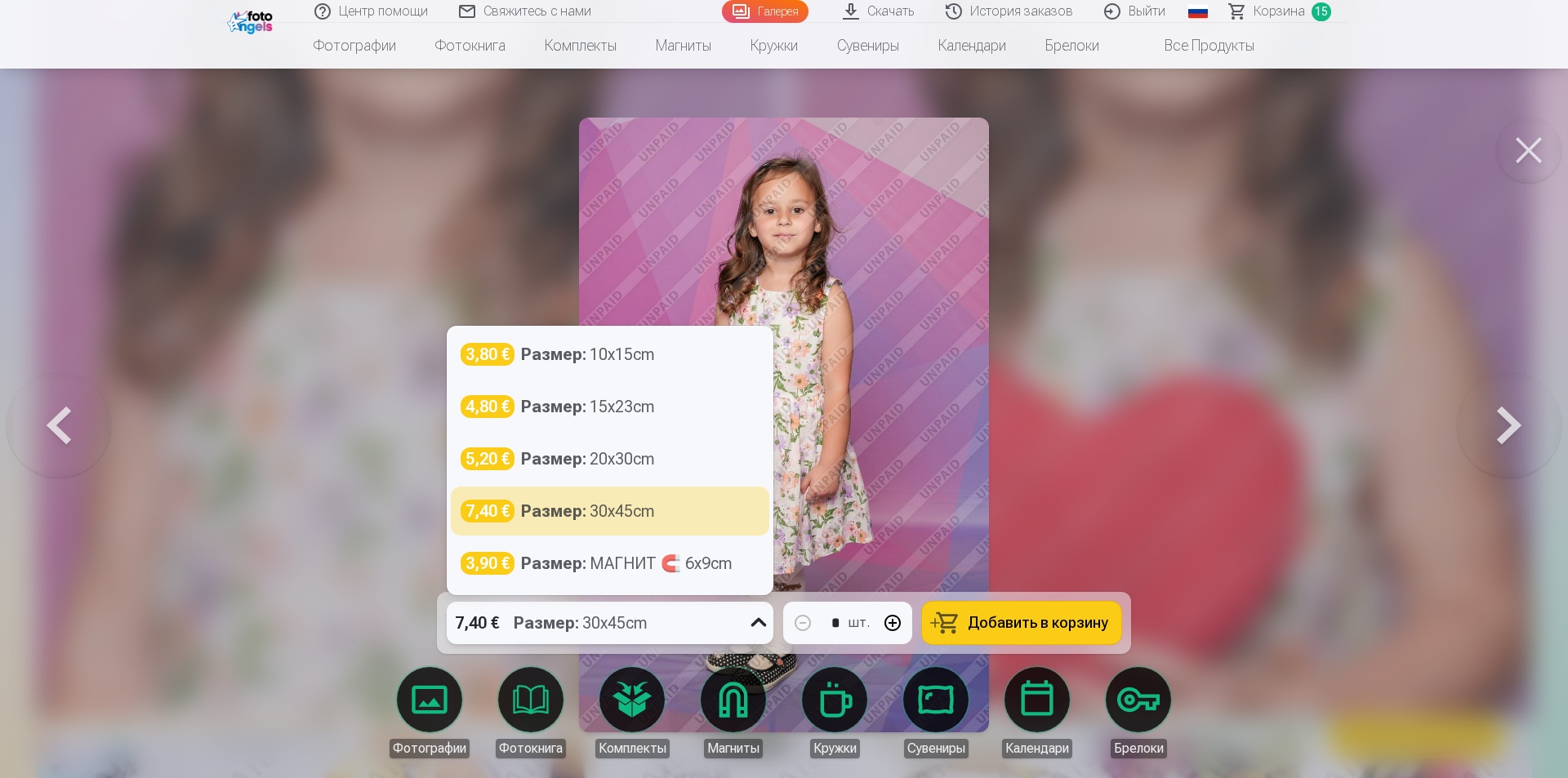
click at [612, 617] on div "Размер : 30x45cm" at bounding box center [581, 623] width 134 height 42
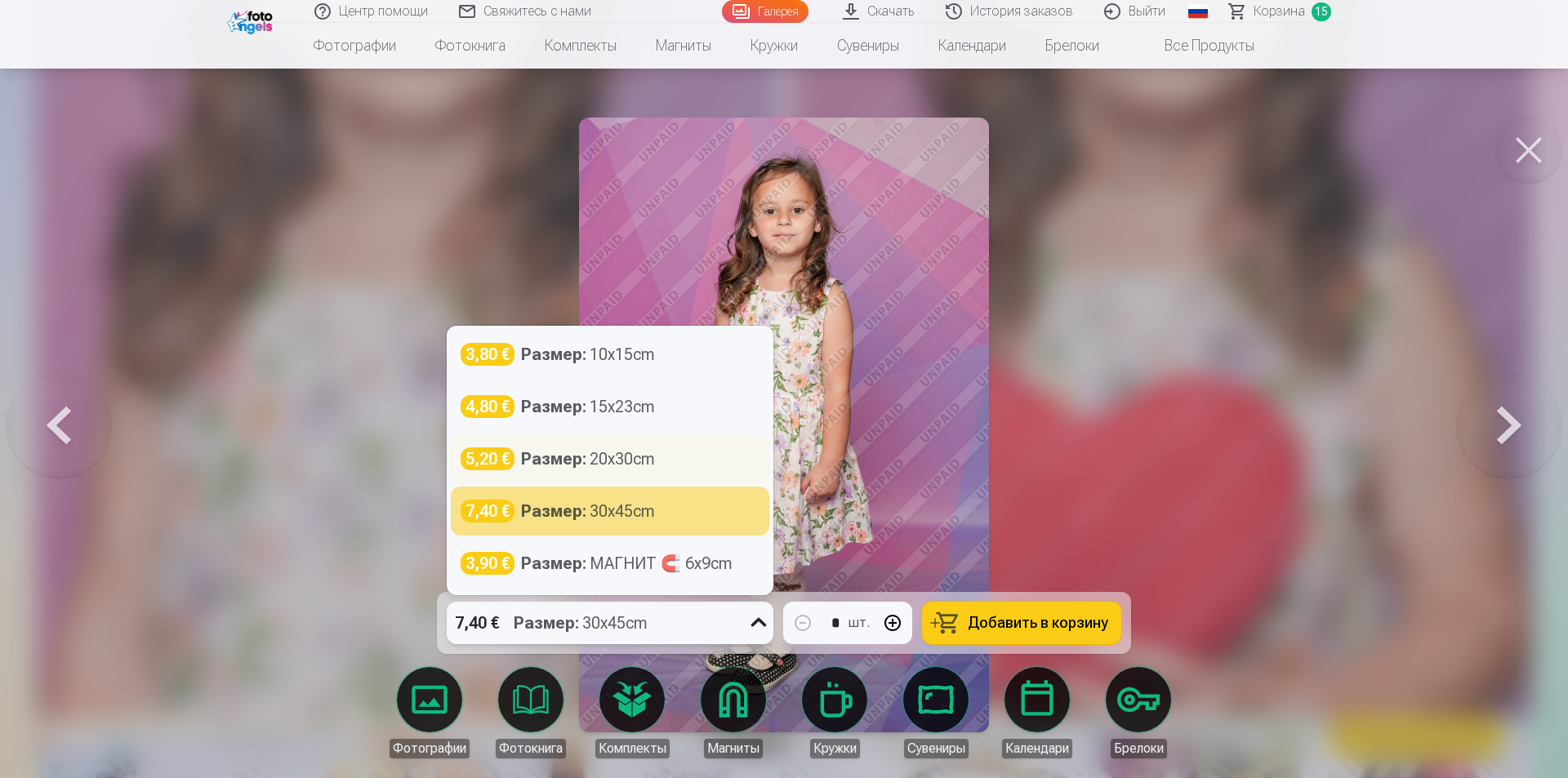
click at [650, 464] on div "Размер : 20x30cm" at bounding box center [588, 459] width 134 height 23
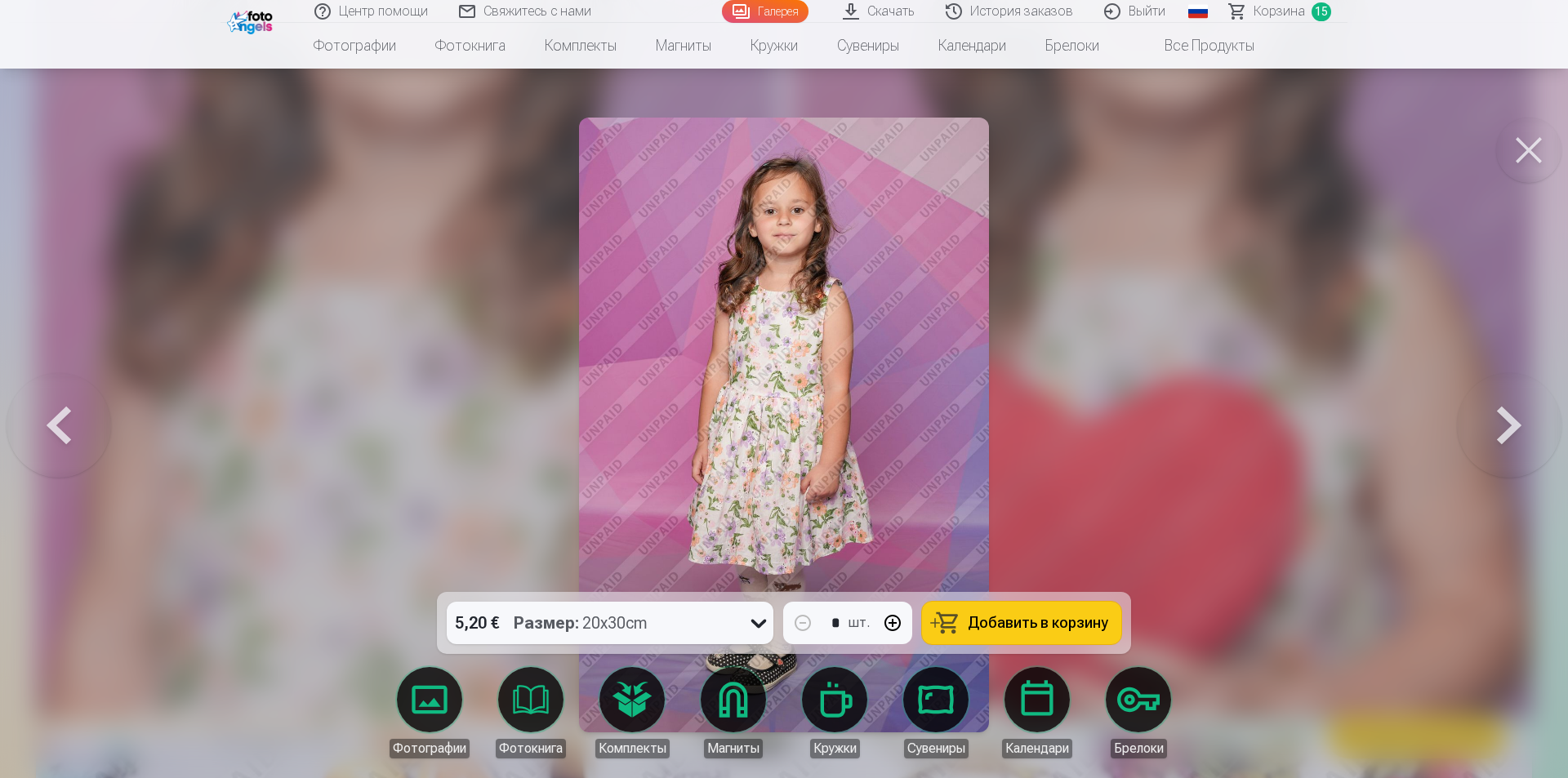
click at [1019, 616] on span "Добавить в корзину" at bounding box center [1037, 623] width 140 height 15
click at [1481, 431] on button at bounding box center [1509, 424] width 104 height 301
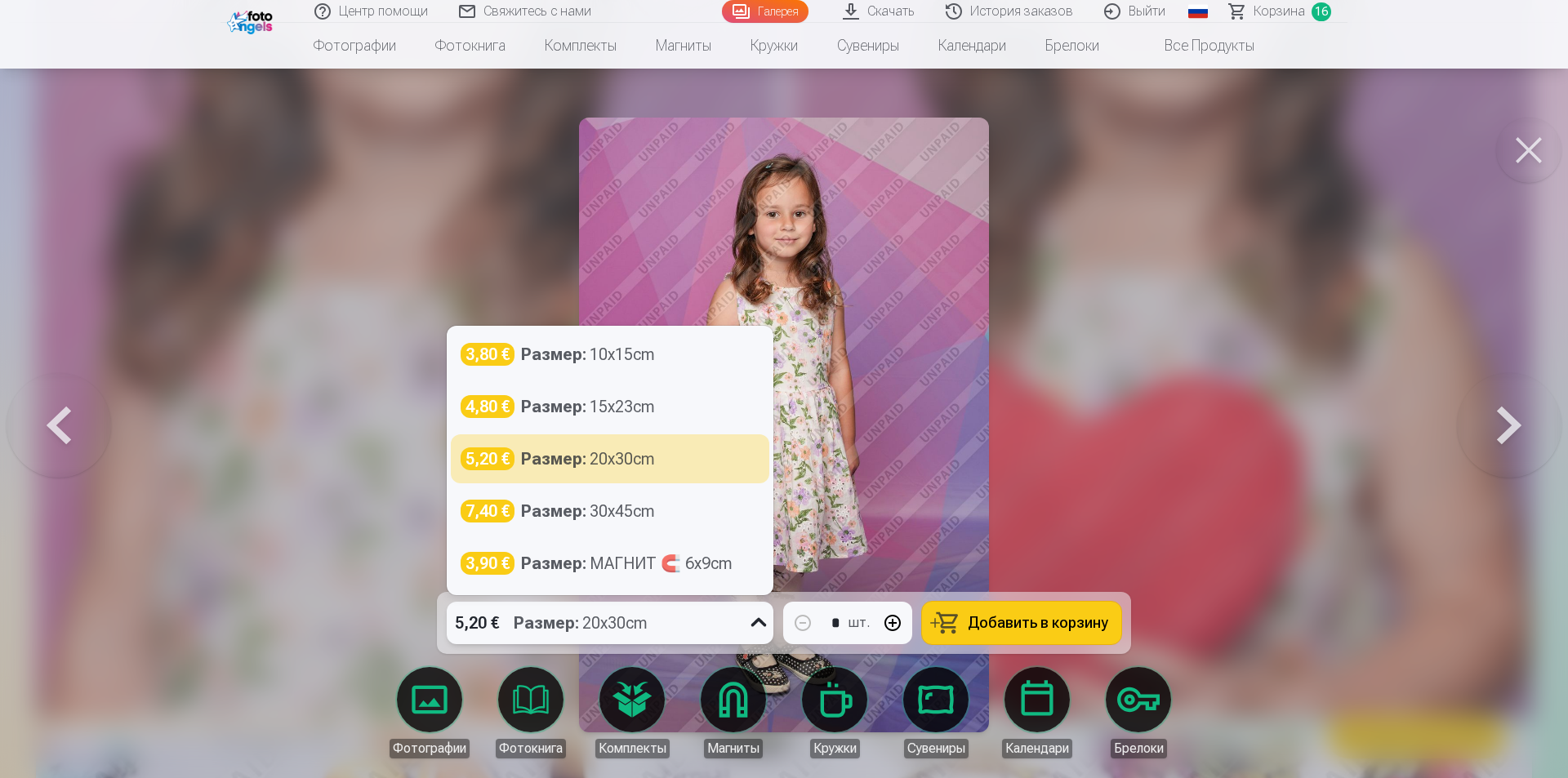
click at [705, 613] on div "5,20 € Размер : 20x30cm" at bounding box center [594, 623] width 296 height 42
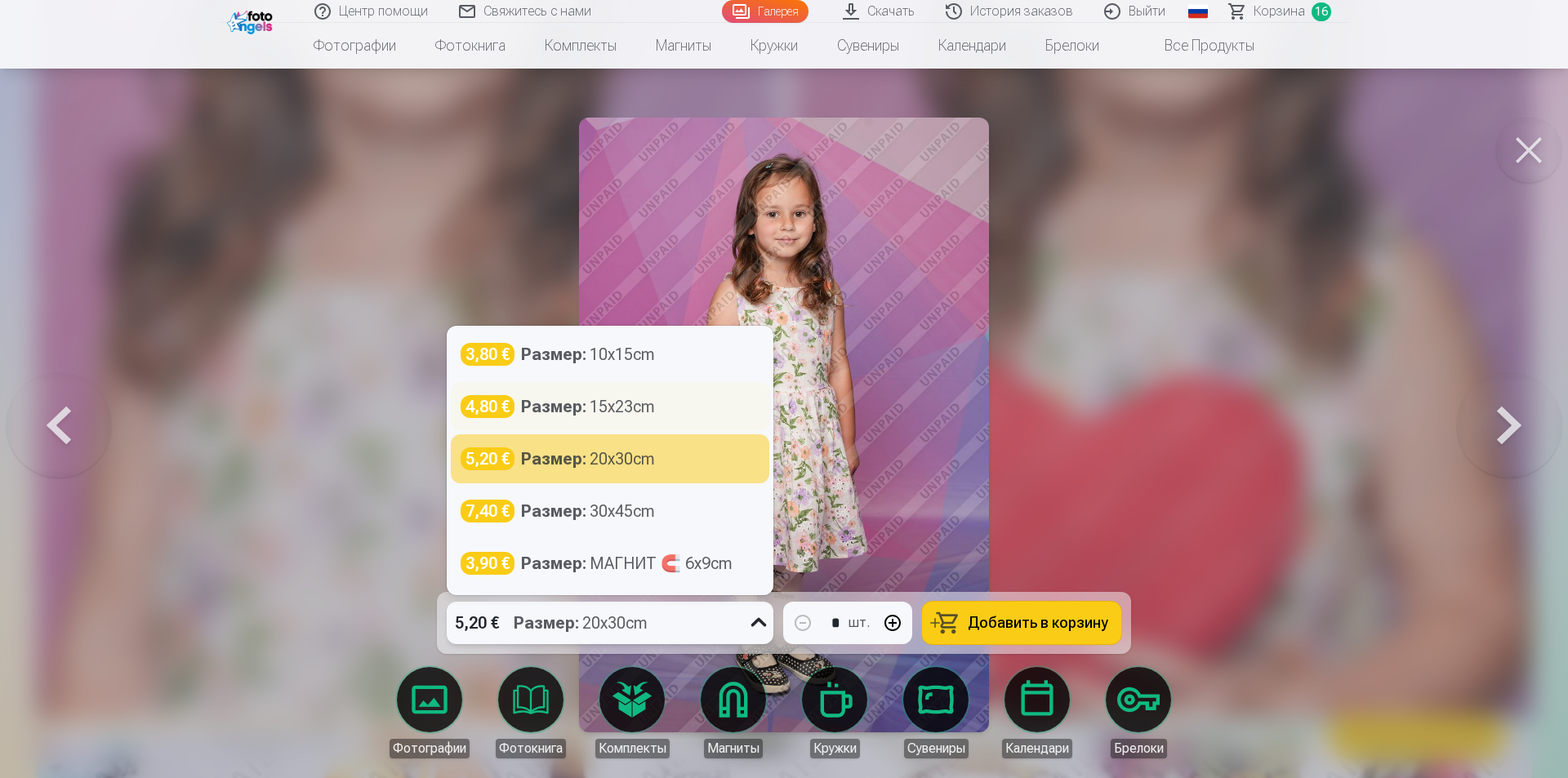
click at [700, 415] on div "4,80 € Размер : 15x23cm" at bounding box center [610, 407] width 299 height 23
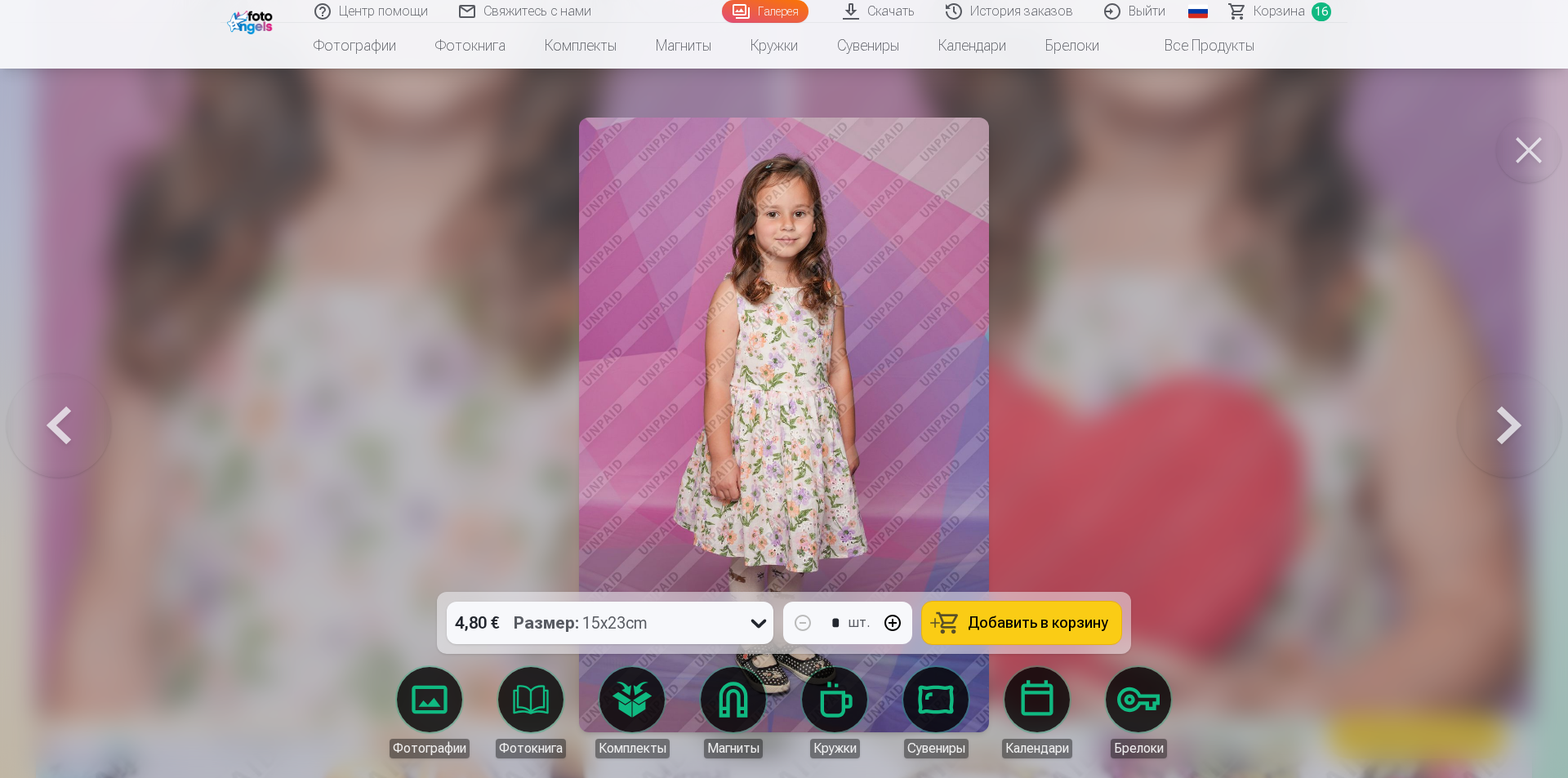
click at [1002, 616] on span "Добавить в корзину" at bounding box center [1037, 623] width 140 height 15
click at [1492, 402] on button at bounding box center [1509, 424] width 104 height 301
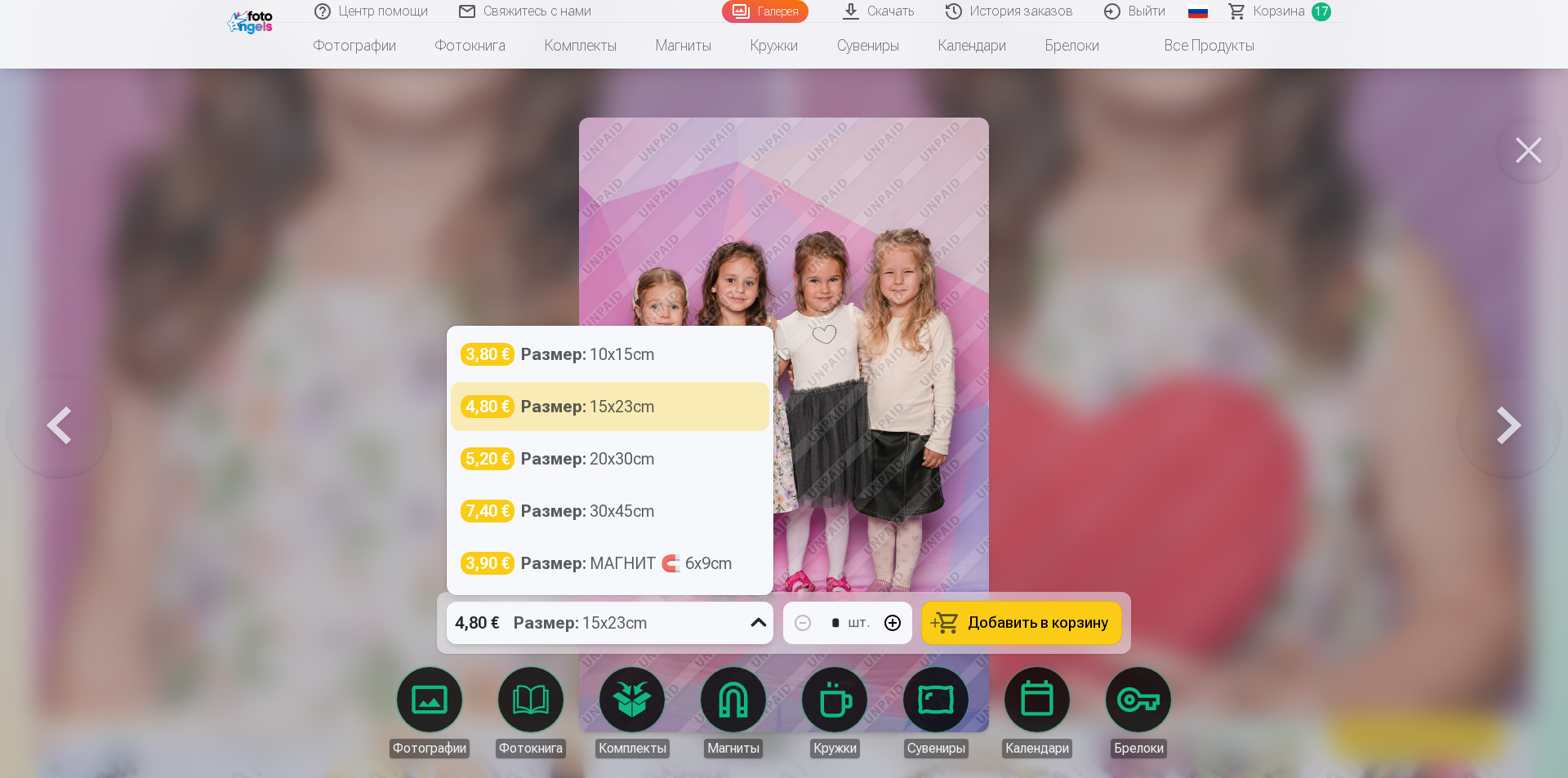
click at [749, 623] on icon at bounding box center [759, 623] width 26 height 26
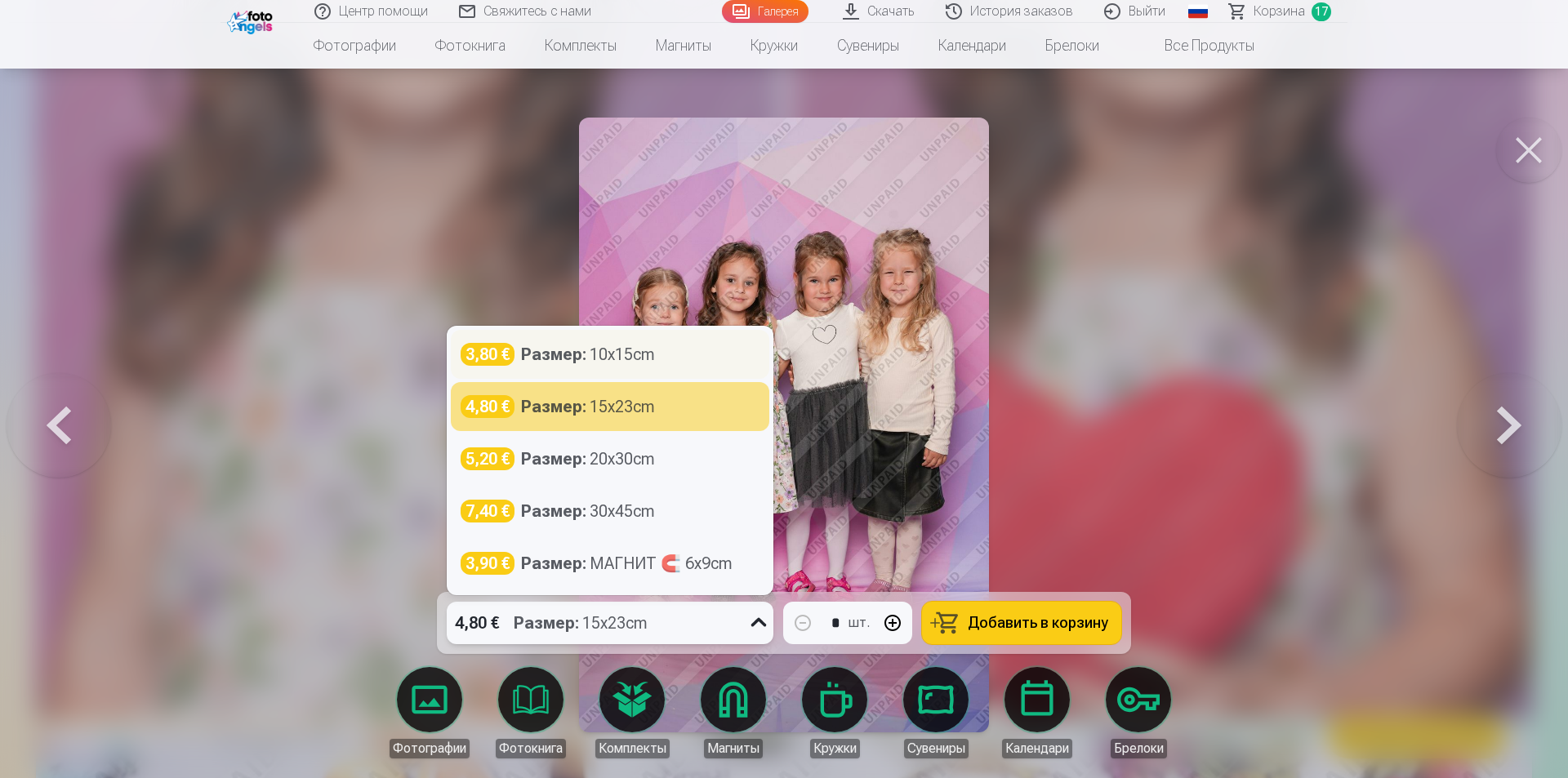
click at [701, 344] on div "3,80 € Размер : 10x15cm" at bounding box center [610, 355] width 299 height 23
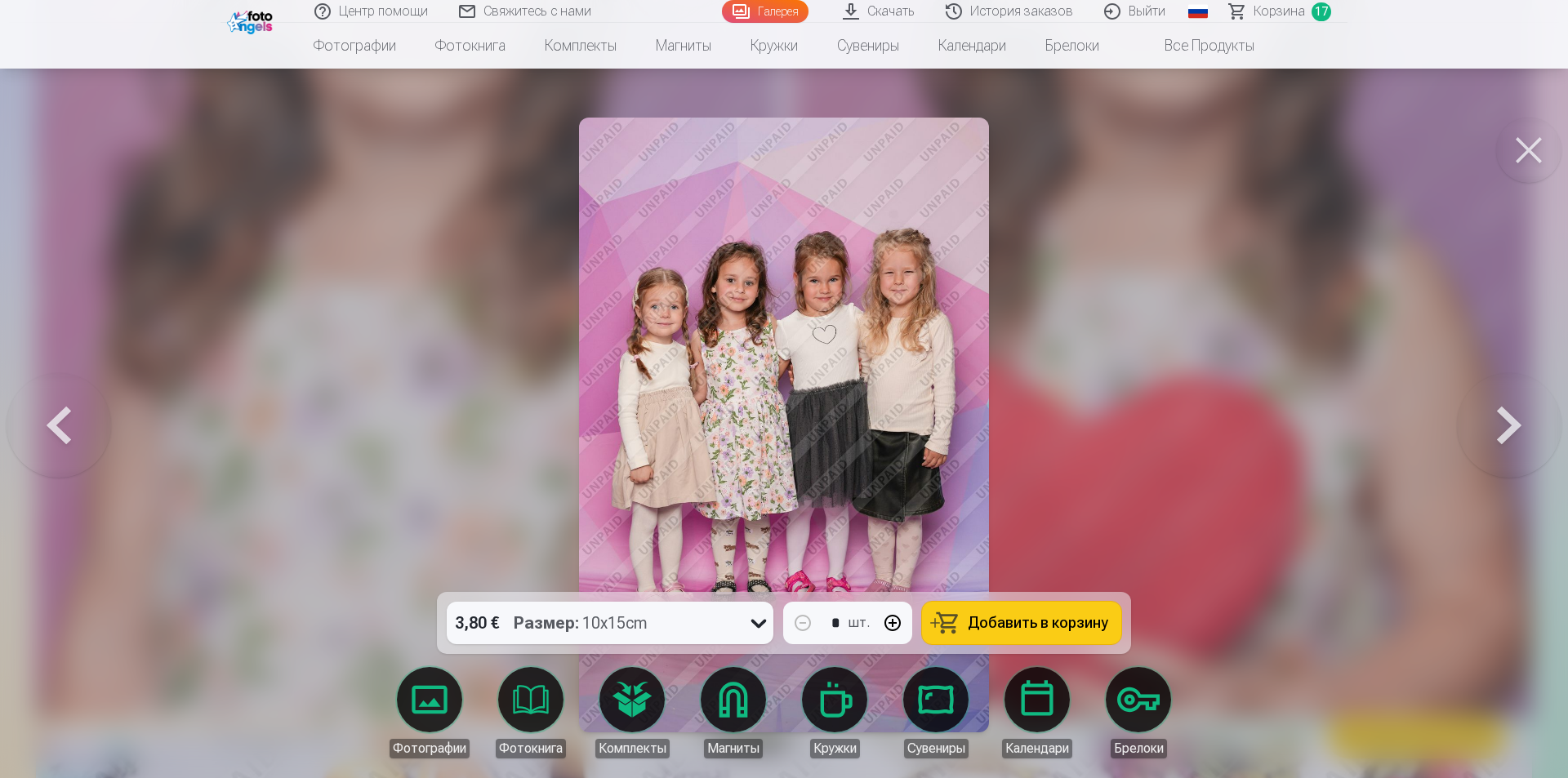
click at [1011, 617] on span "Добавить в корзину" at bounding box center [1037, 623] width 140 height 15
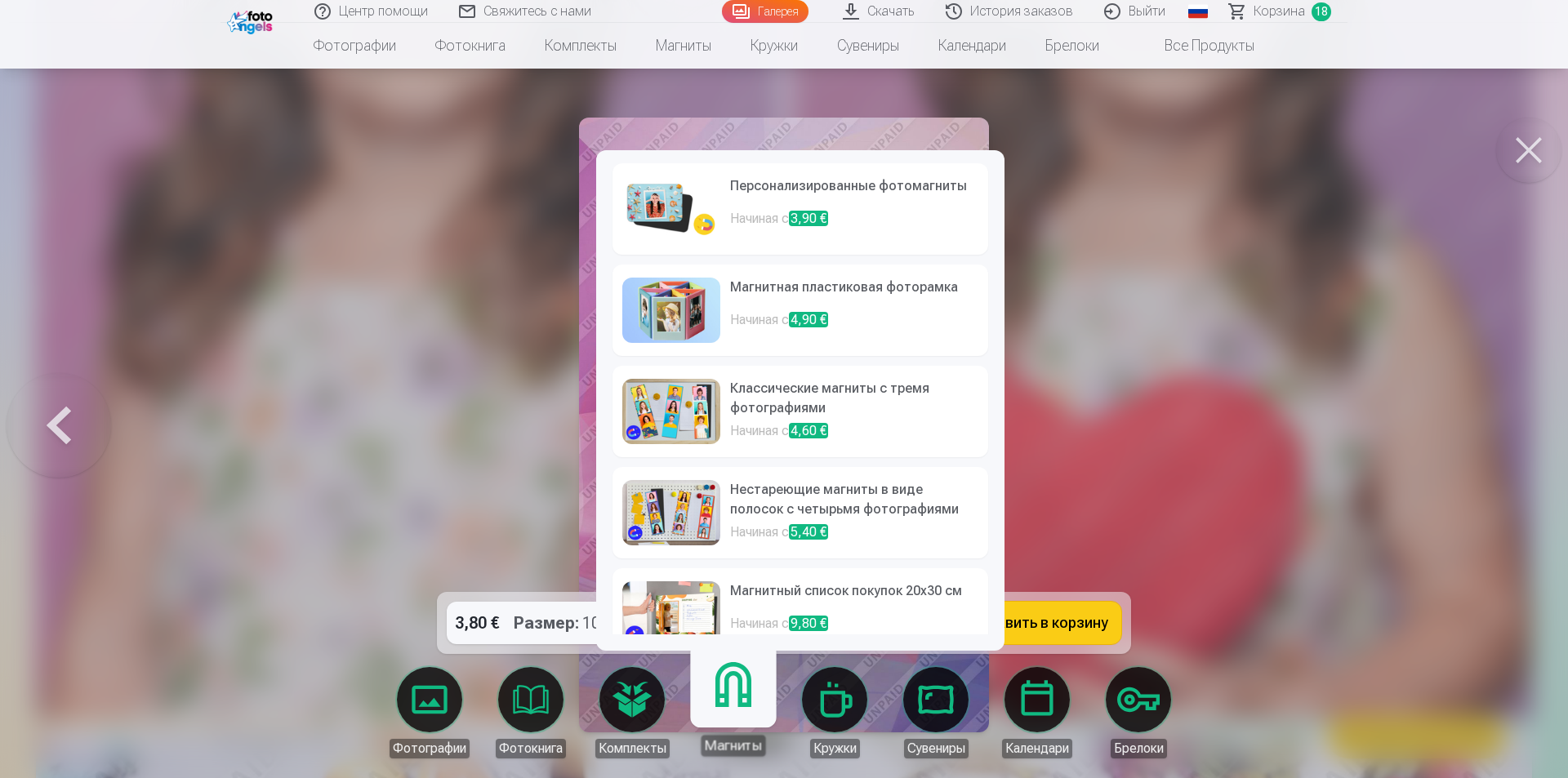
click at [763, 184] on h6 "Персонализированные фотомагниты" at bounding box center [853, 192] width 248 height 33
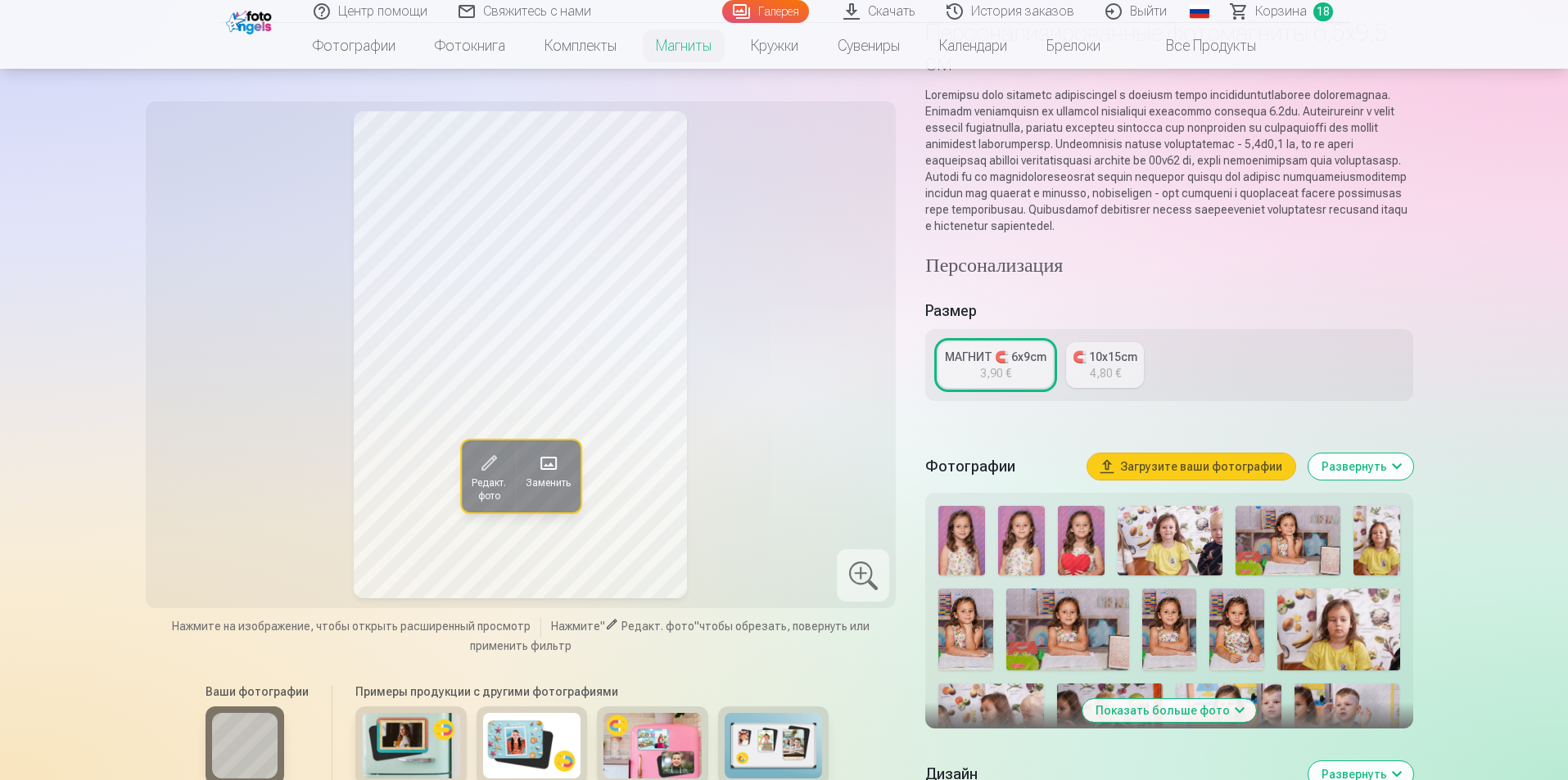
scroll to position [140, 0]
click at [1184, 721] on button "Показать больше фото" at bounding box center [1169, 709] width 173 height 23
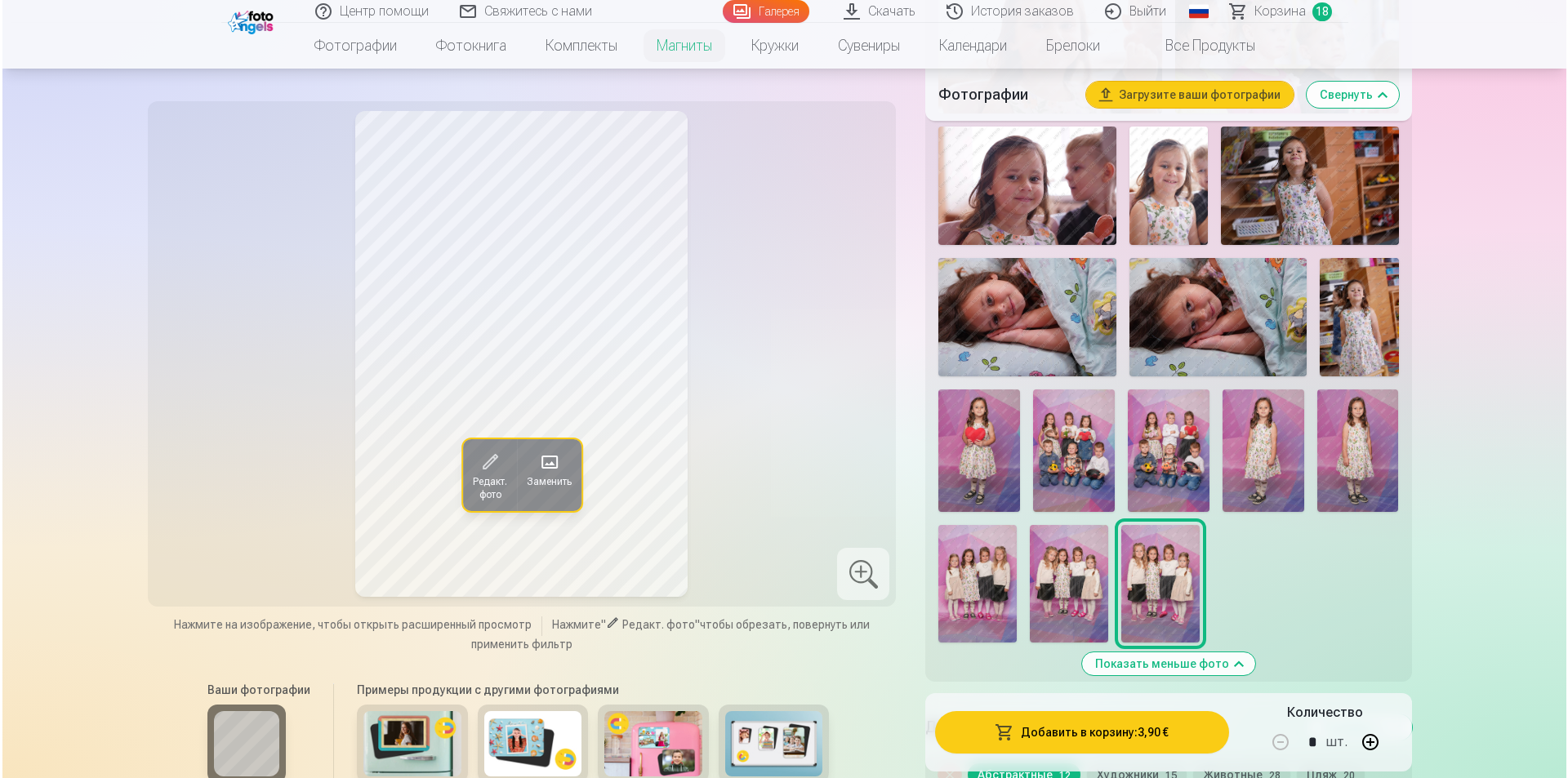
scroll to position [1951, 0]
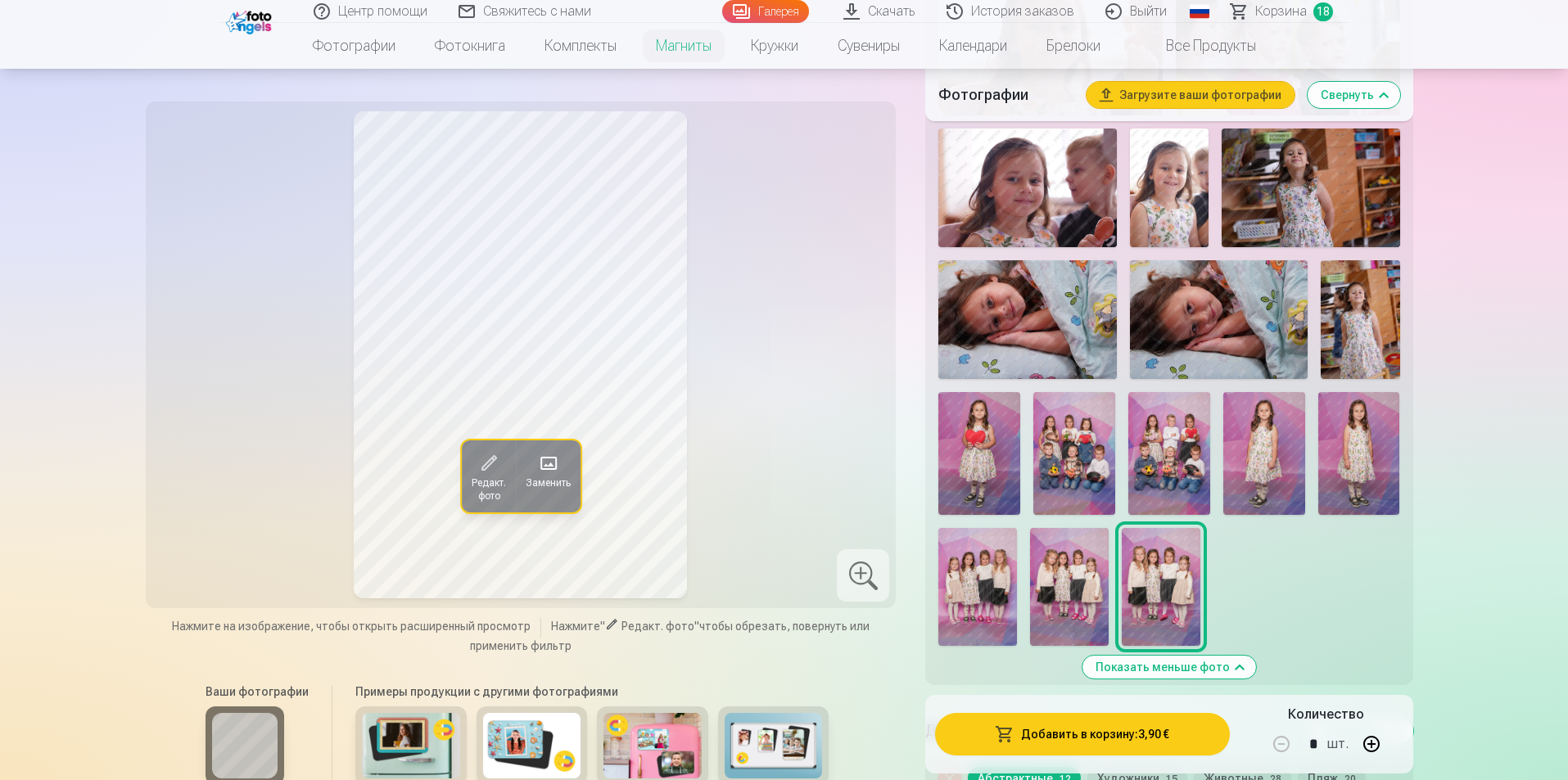
click at [965, 460] on img at bounding box center [979, 453] width 82 height 123
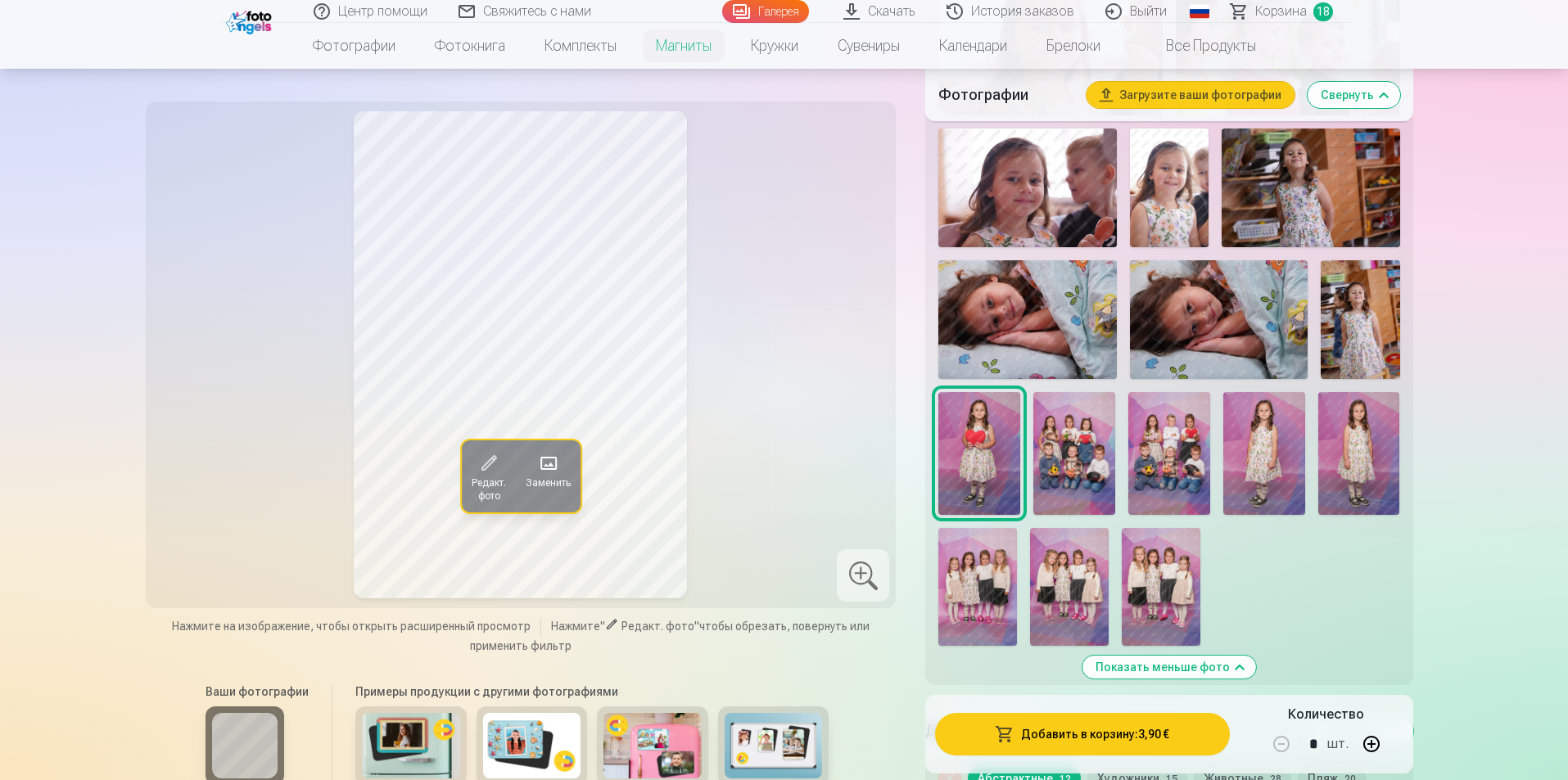
click at [1064, 727] on button "Добавить в корзину : 3,90 €" at bounding box center [1082, 734] width 294 height 42
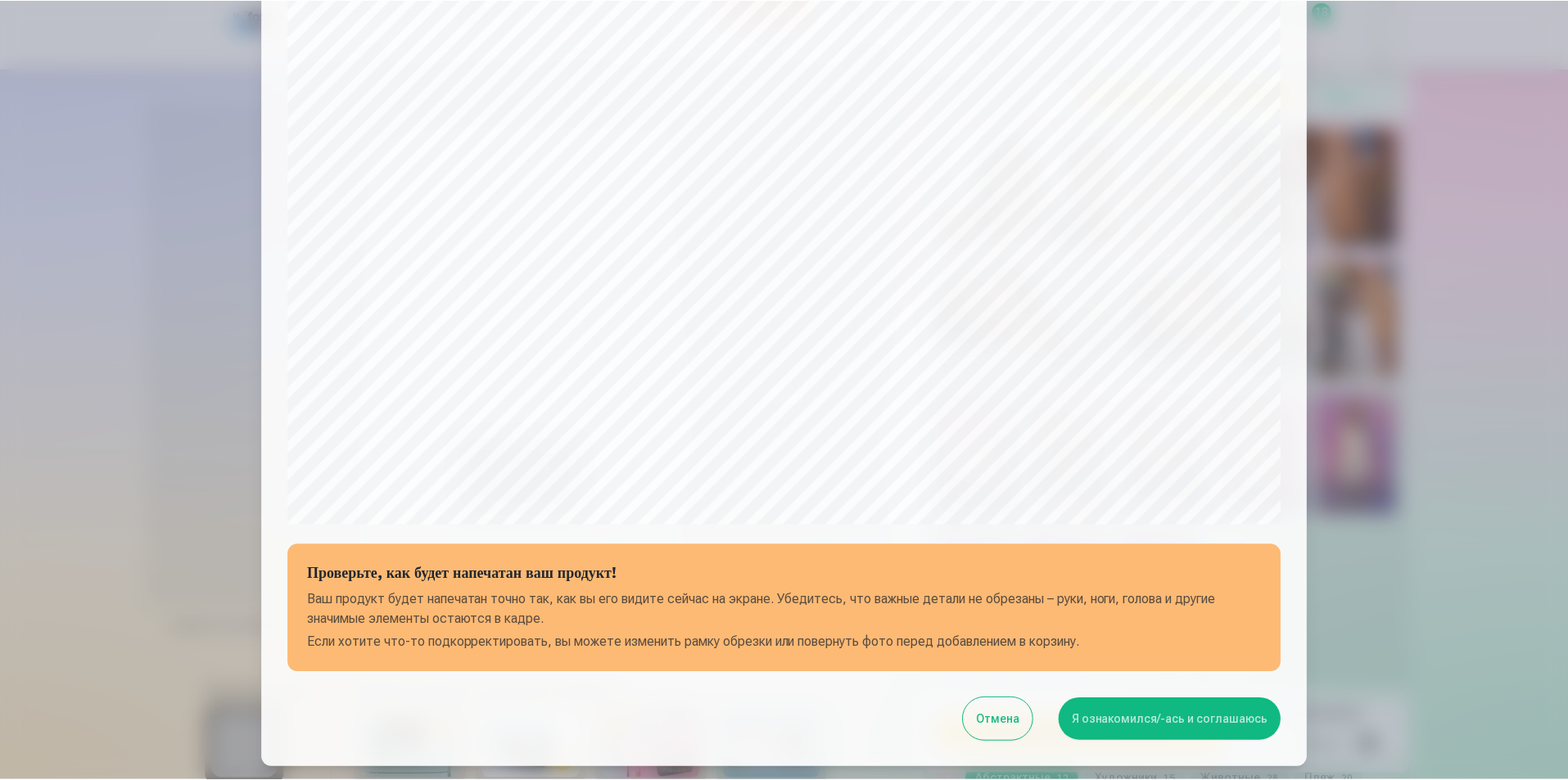
scroll to position [294, 0]
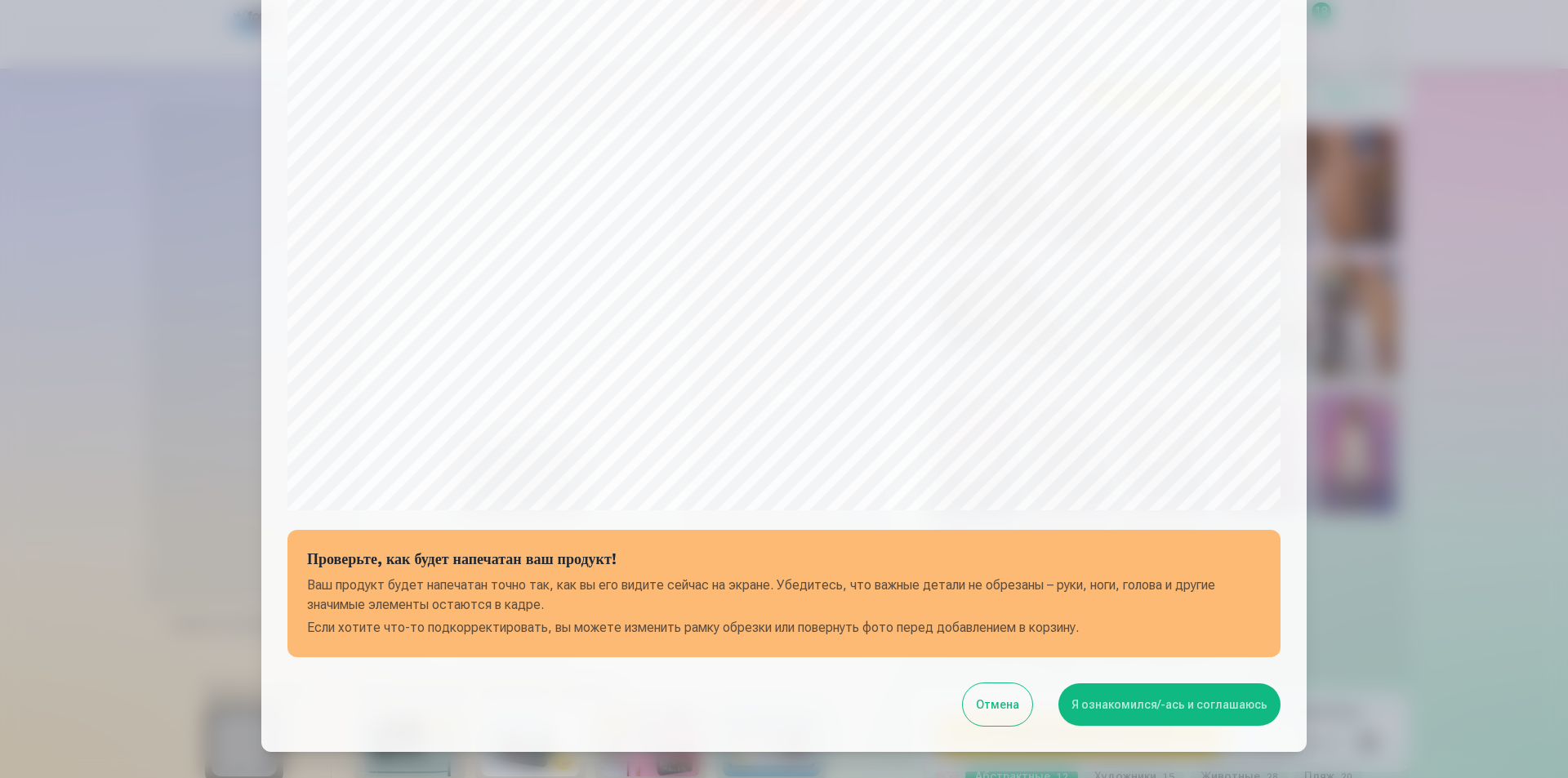
click at [1198, 692] on button "Я ознакомился/-ась и соглашаюсь" at bounding box center [1169, 704] width 222 height 42
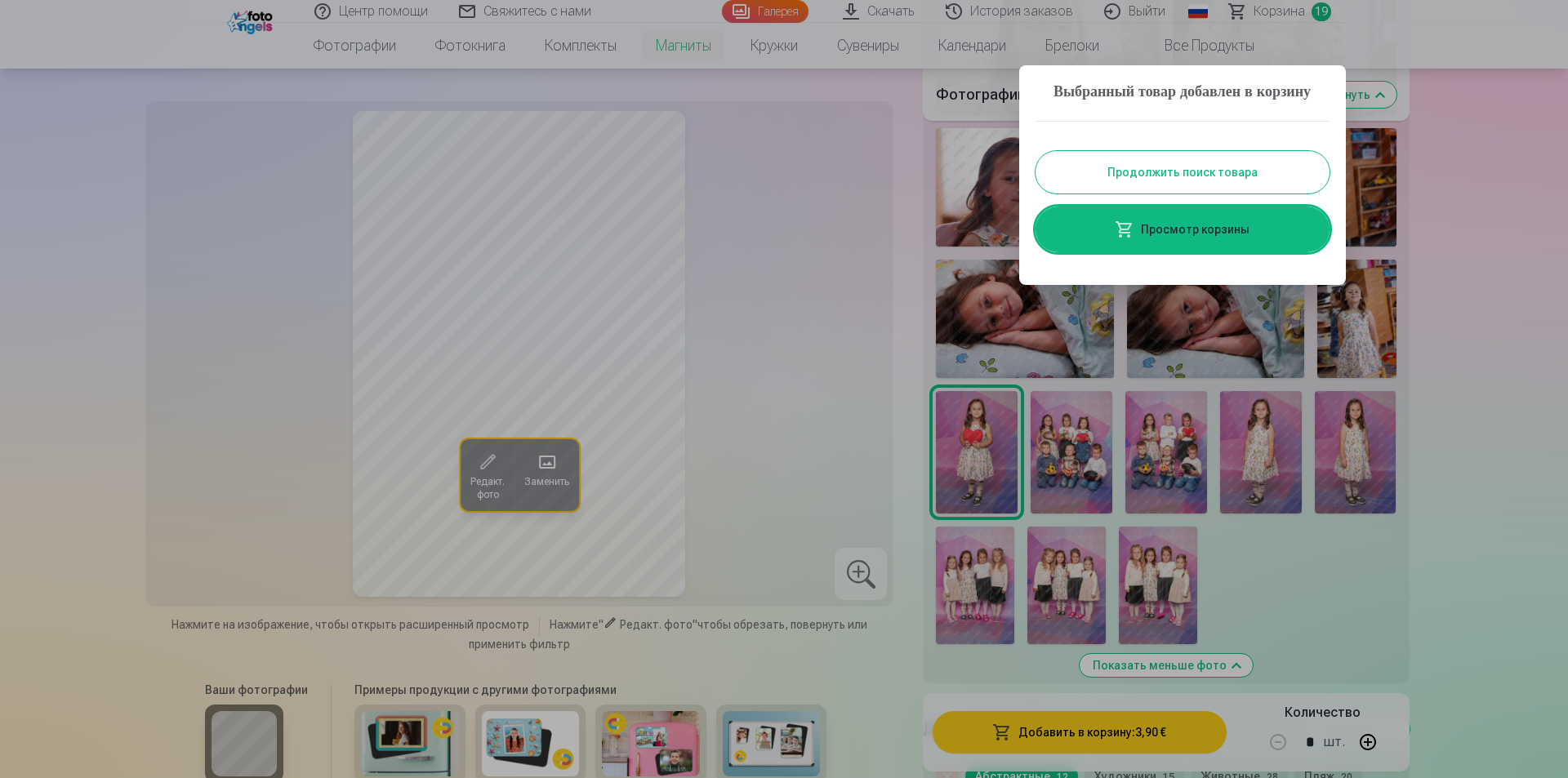
click at [1229, 252] on link "Просмотр корзины" at bounding box center [1182, 229] width 294 height 46
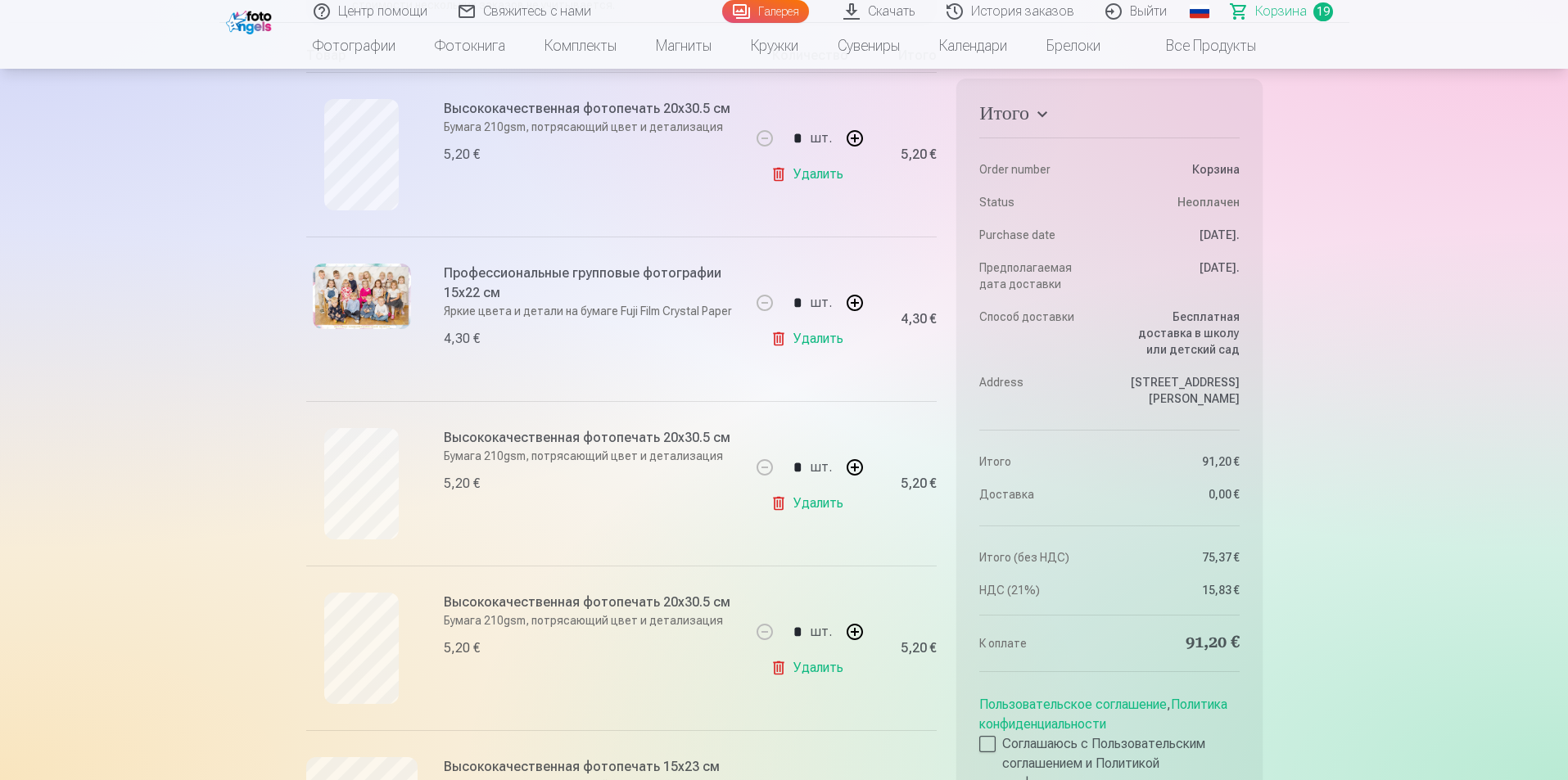
scroll to position [332, 0]
click at [794, 502] on link "Удалить" at bounding box center [811, 502] width 80 height 33
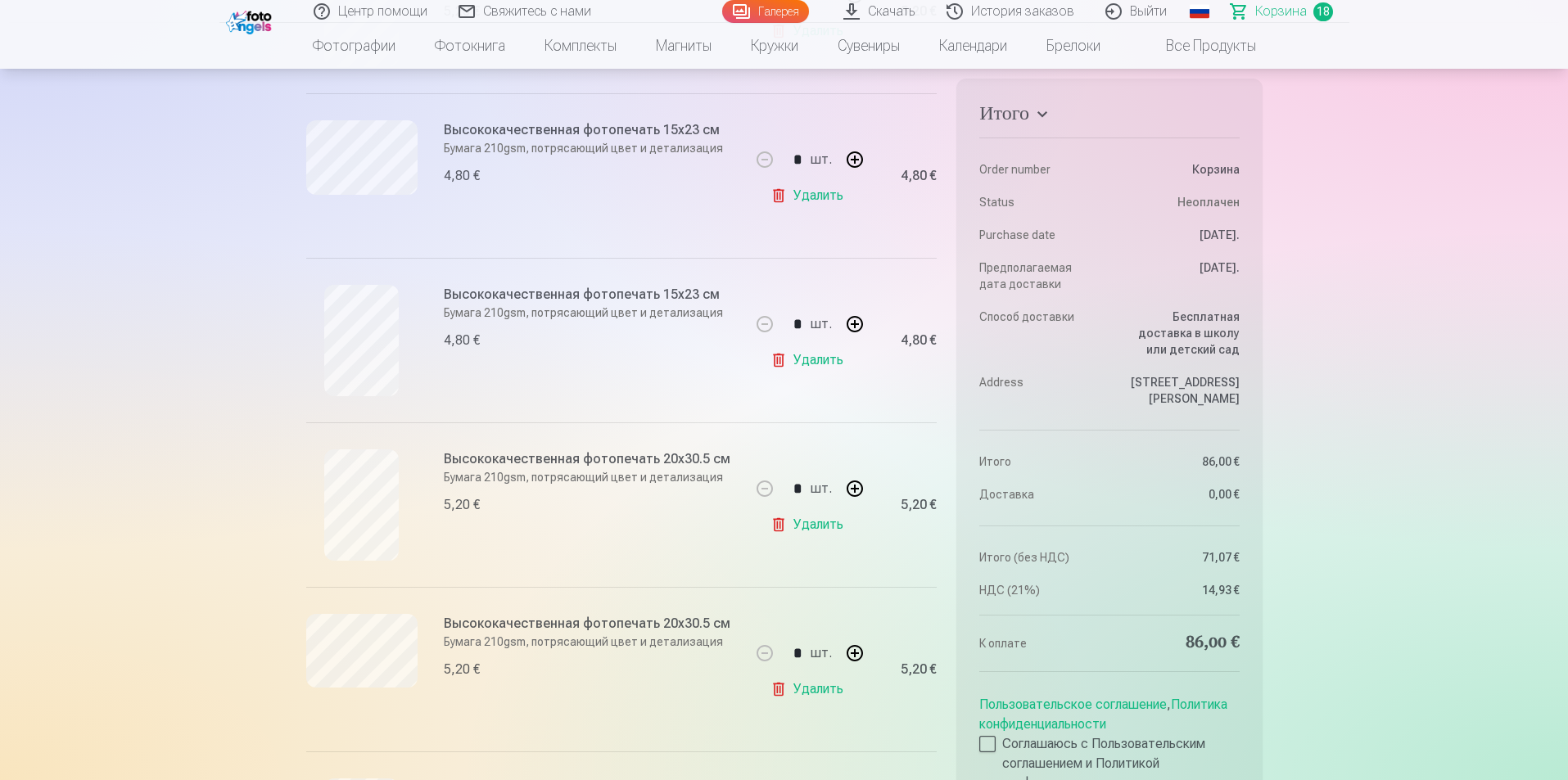
scroll to position [804, 0]
click at [799, 192] on link "Удалить" at bounding box center [811, 195] width 80 height 33
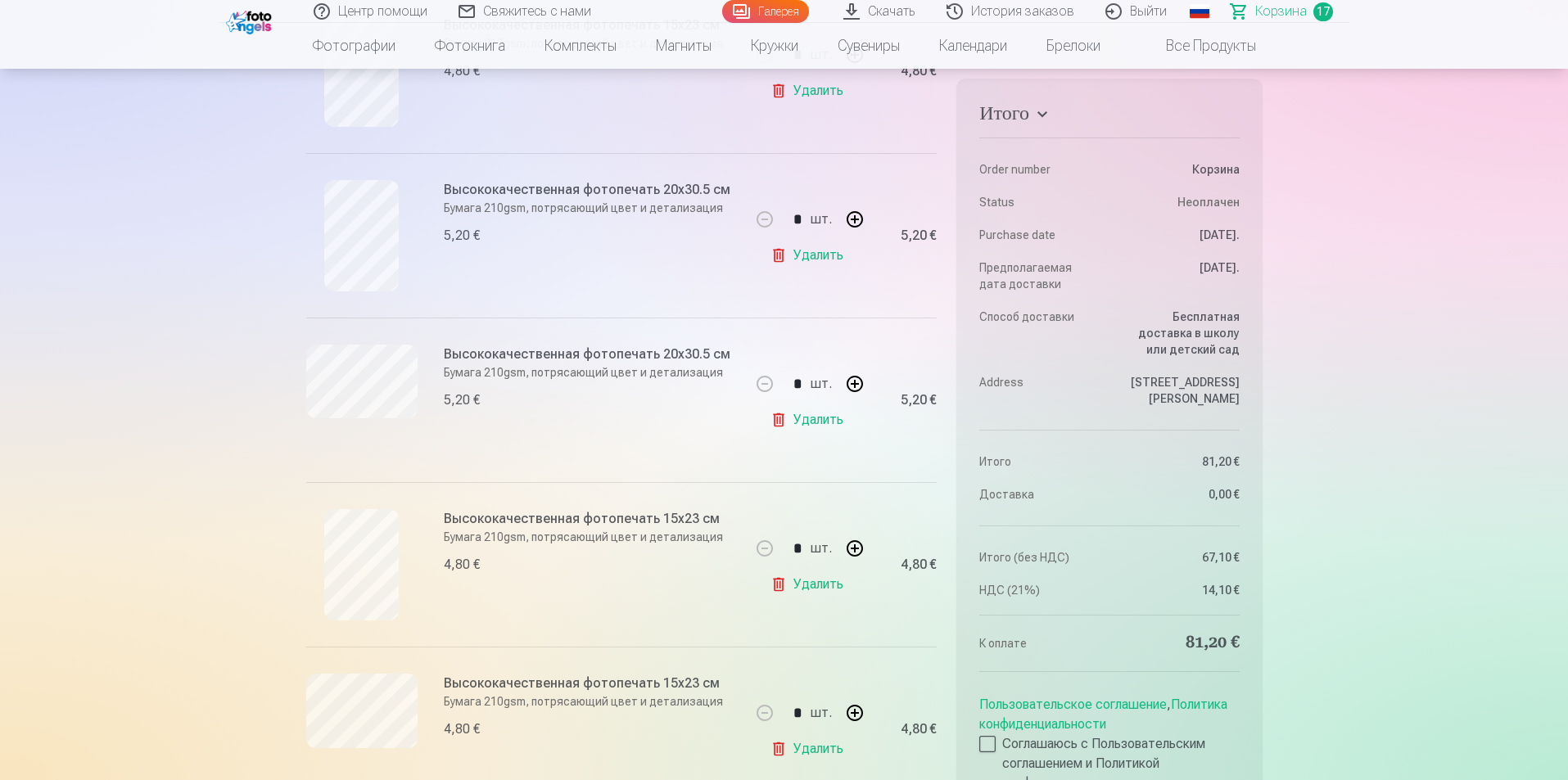
scroll to position [908, 0]
click at [816, 421] on link "Удалить" at bounding box center [811, 418] width 80 height 33
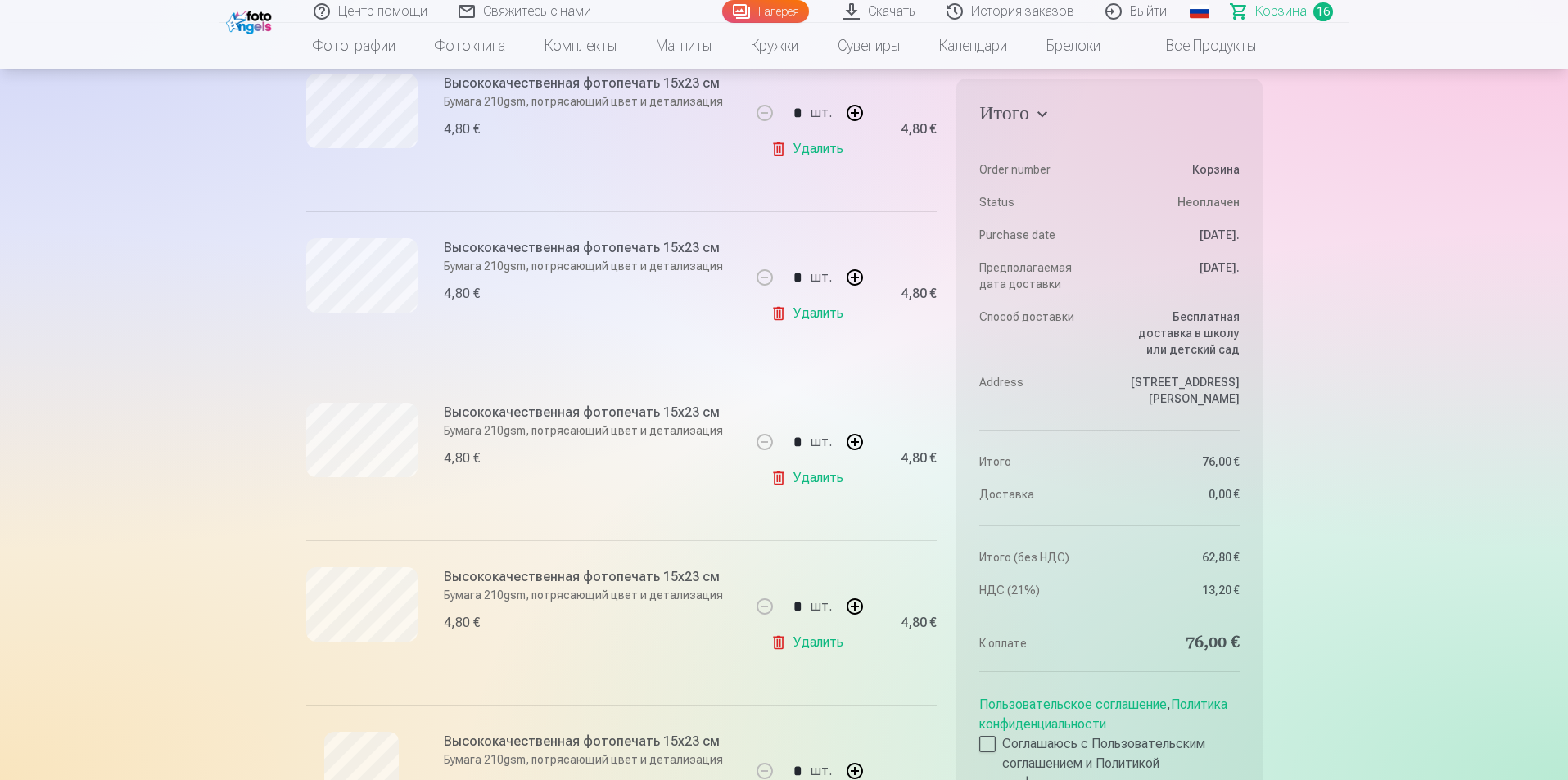
scroll to position [1356, 0]
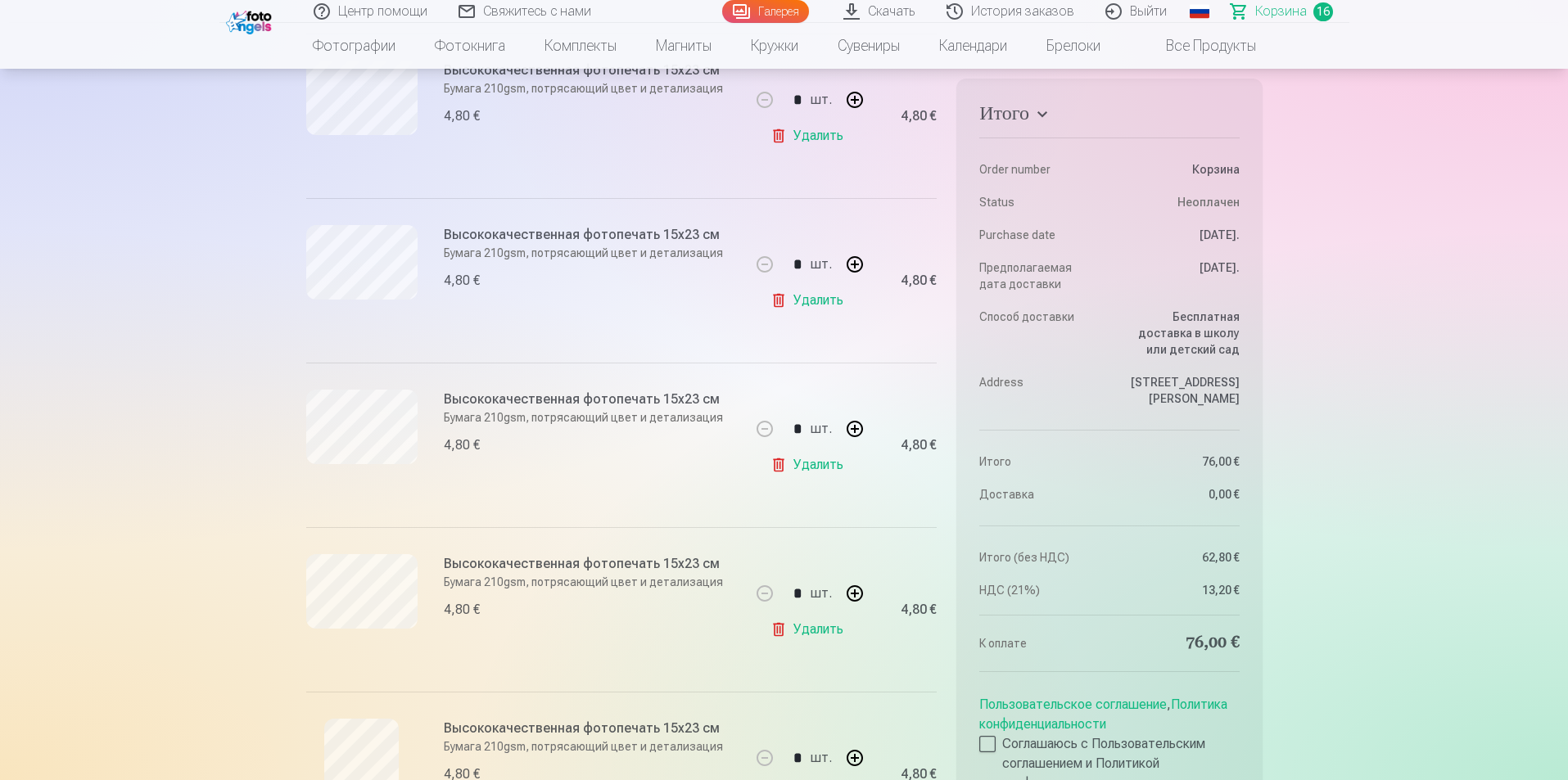
click at [811, 631] on link "Удалить" at bounding box center [811, 629] width 80 height 33
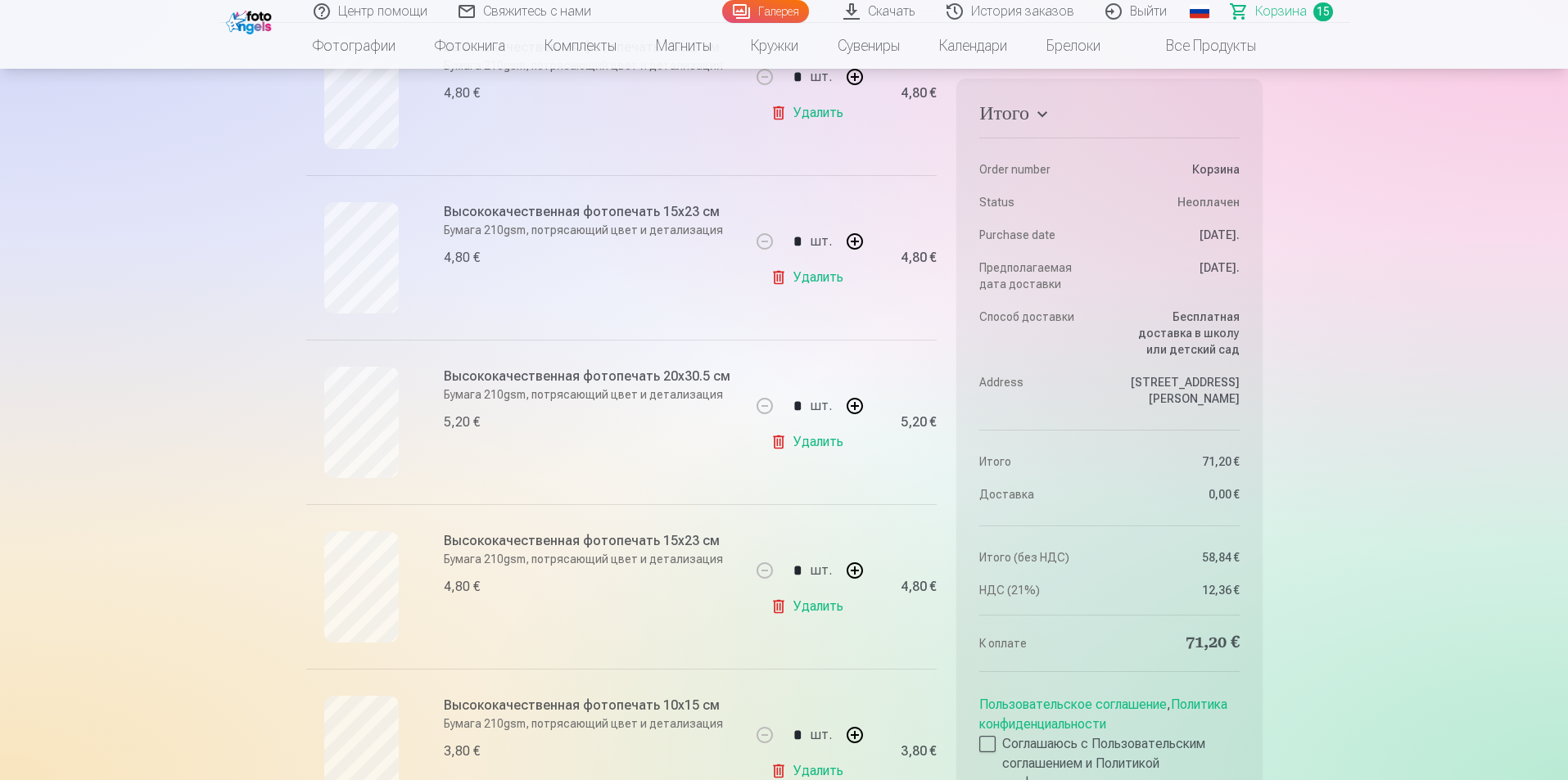
scroll to position [1877, 0]
click at [812, 602] on link "Удалить" at bounding box center [811, 601] width 80 height 33
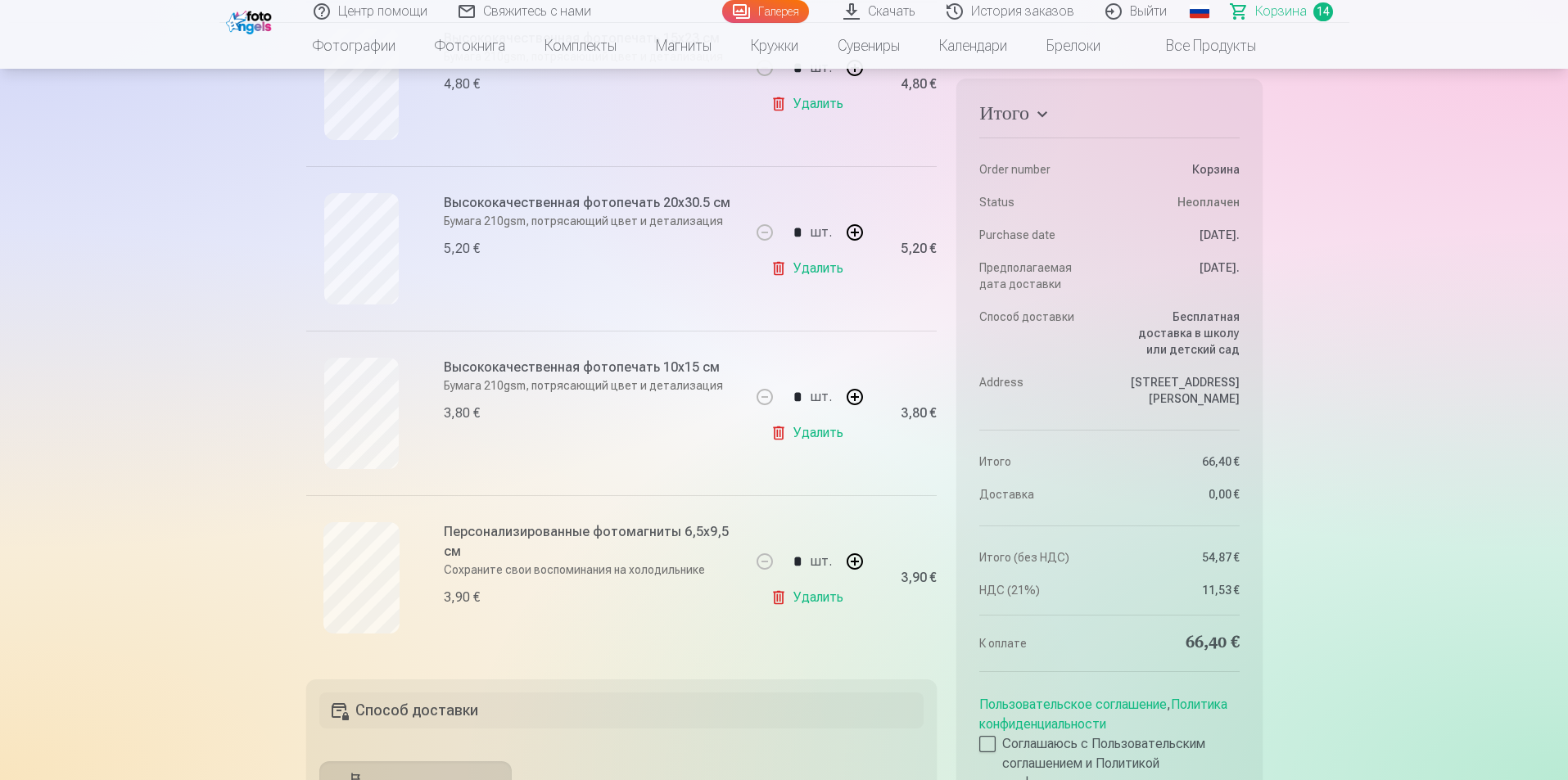
scroll to position [2042, 0]
click at [802, 600] on link "Удалить" at bounding box center [811, 601] width 80 height 33
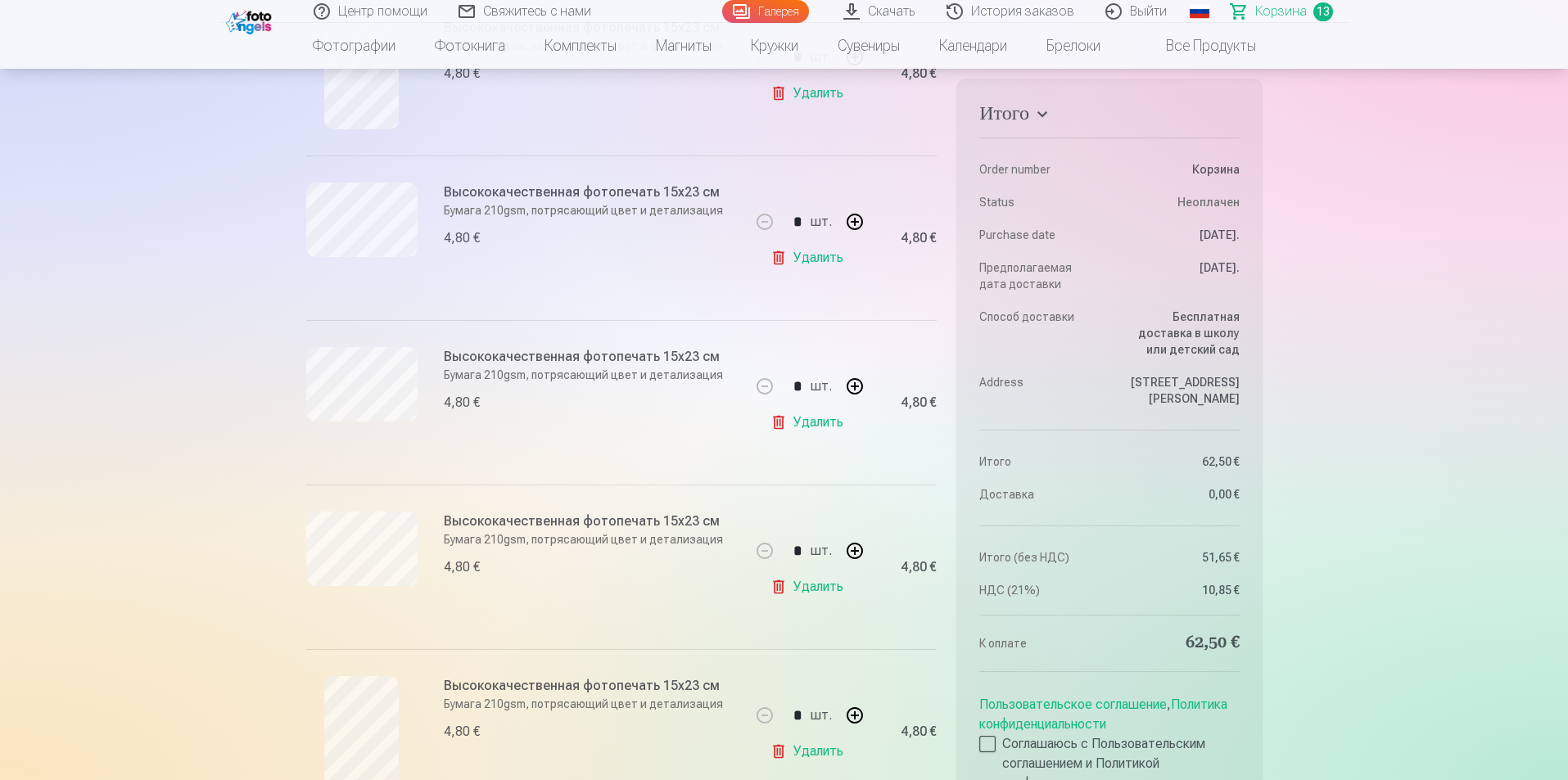
scroll to position [1181, 0]
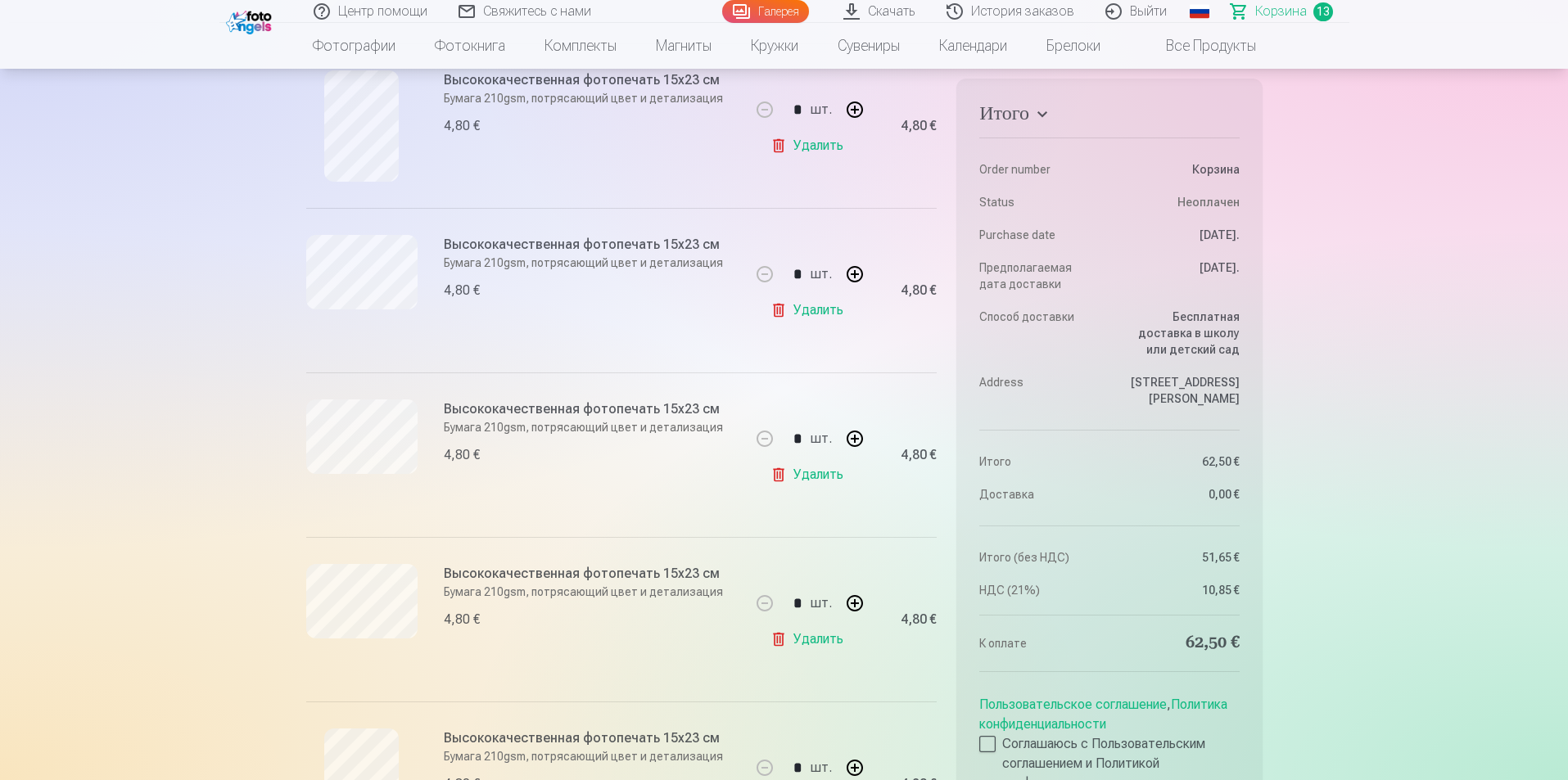
click at [811, 477] on link "Удалить" at bounding box center [811, 474] width 80 height 33
click at [822, 475] on link "Удалить" at bounding box center [811, 474] width 80 height 33
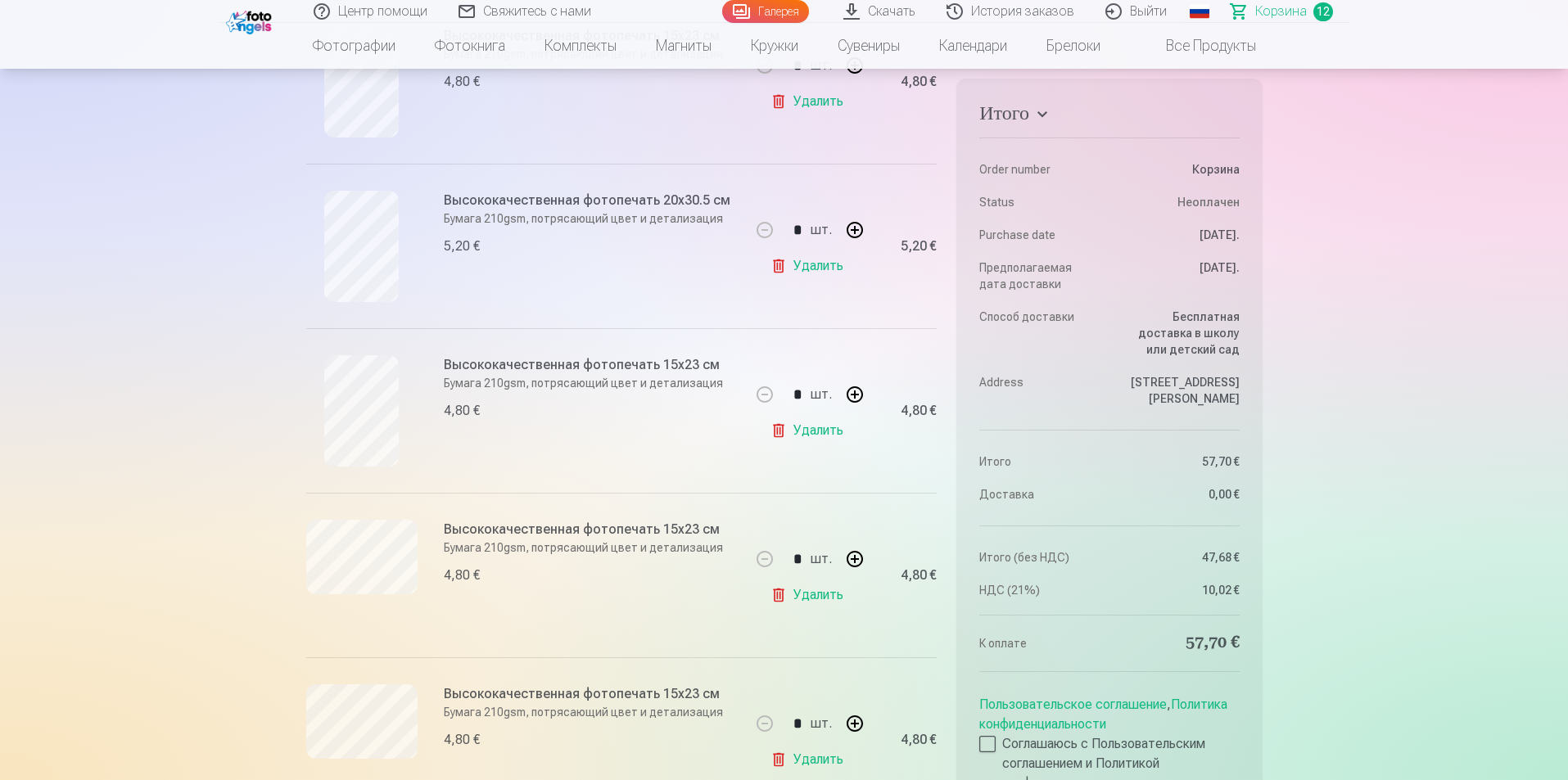
scroll to position [896, 0]
click at [809, 430] on link "Удалить" at bounding box center [811, 431] width 80 height 33
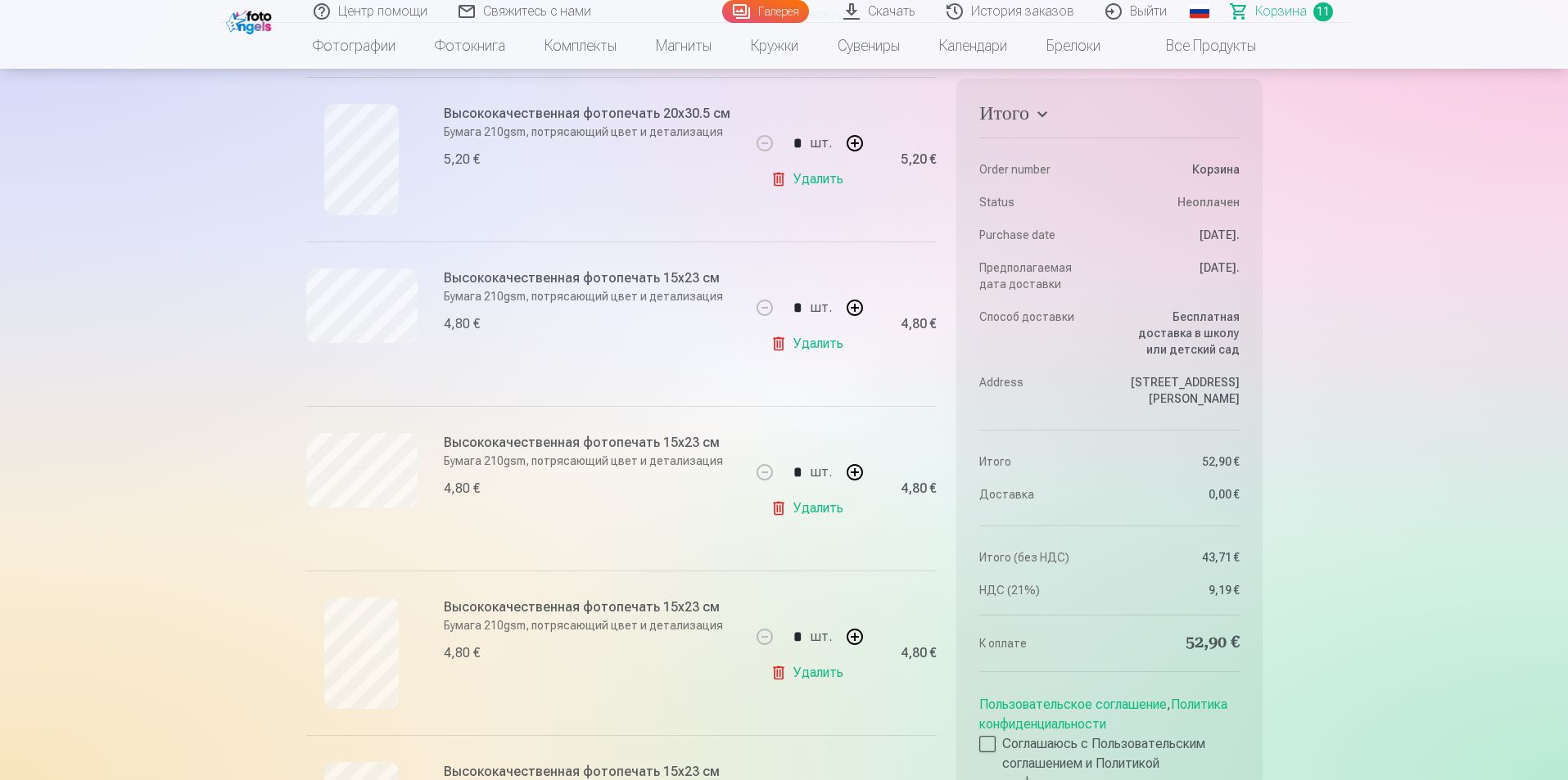
scroll to position [1016, 0]
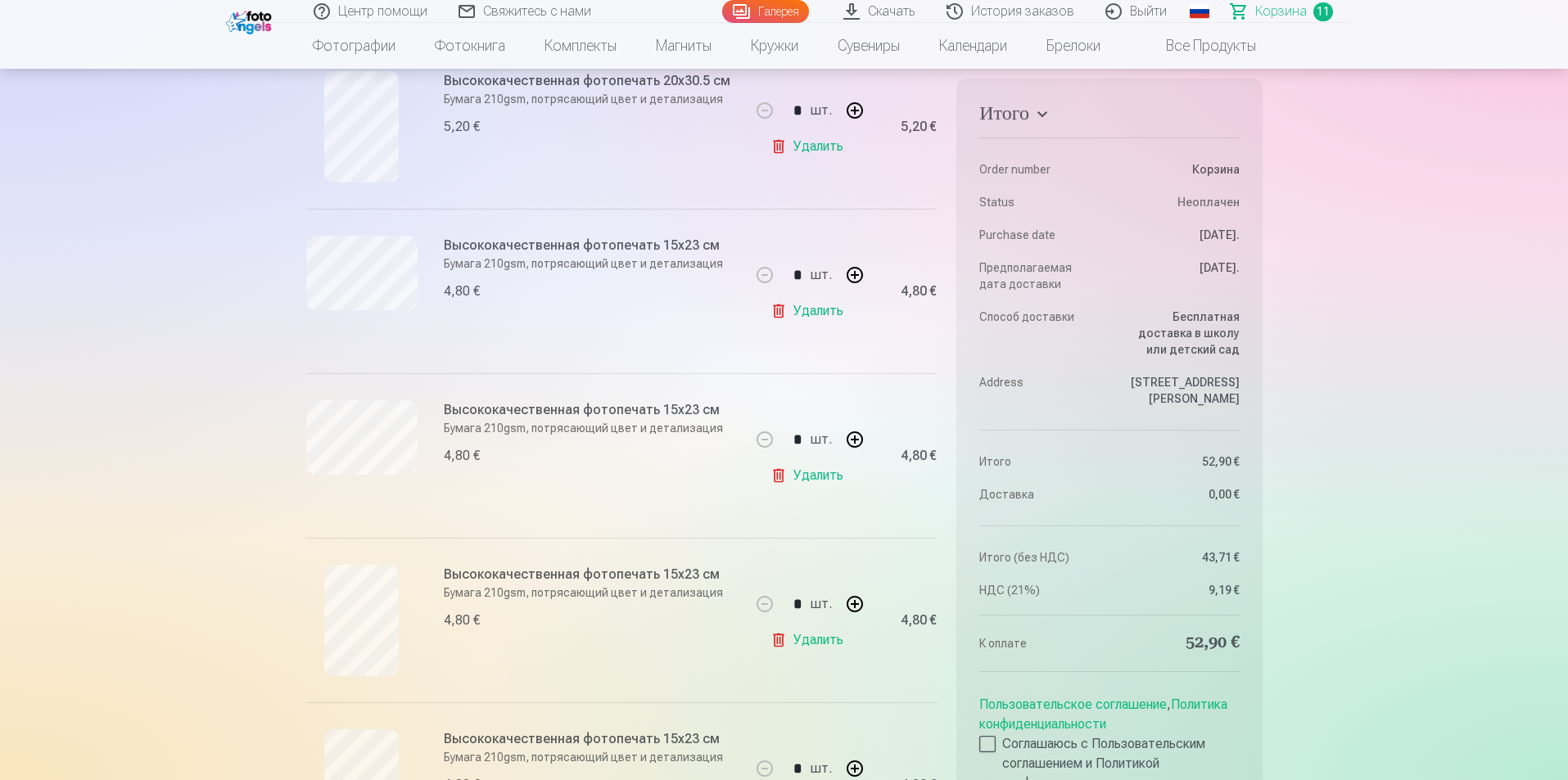
click at [979, 741] on aside "Итого Order number Корзина Status Неоплачен Purchase date 10.10.2025. Предполаг…" at bounding box center [1109, 493] width 305 height 830
click at [987, 746] on div at bounding box center [988, 744] width 17 height 17
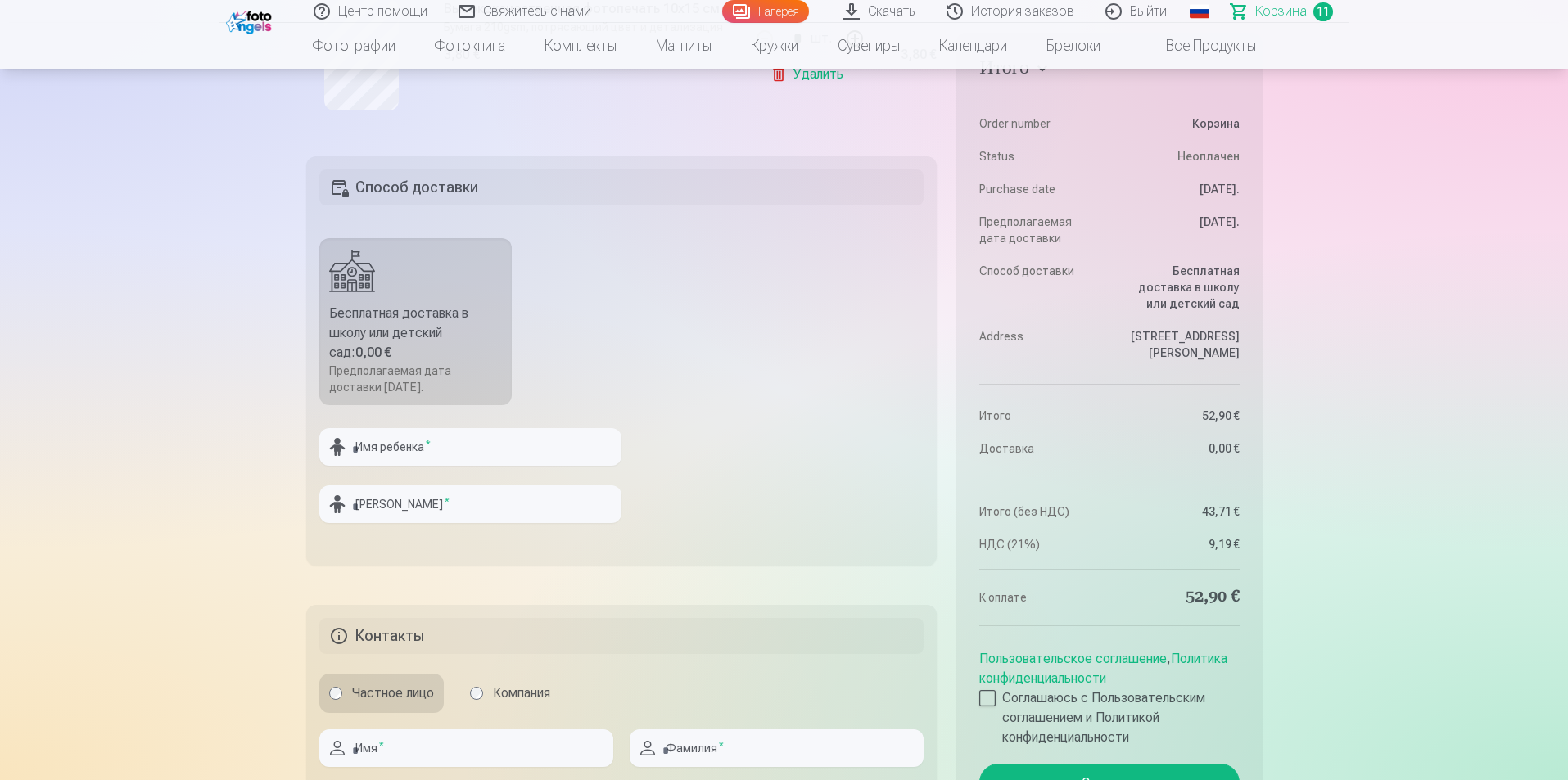
scroll to position [2075, 0]
click at [574, 457] on input "text" at bounding box center [470, 447] width 302 height 38
type input "*********"
click at [540, 509] on input "text" at bounding box center [470, 505] width 302 height 38
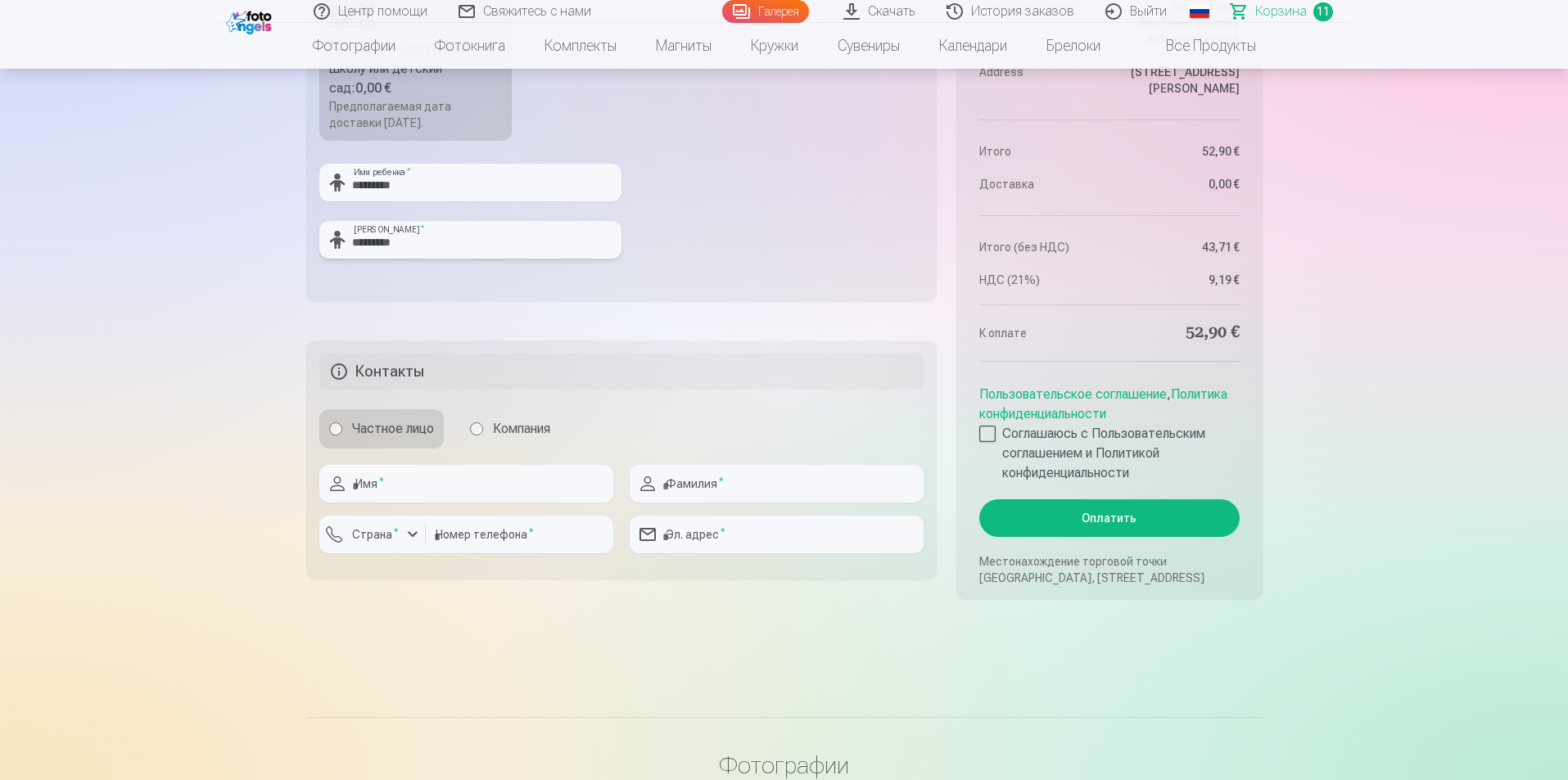
scroll to position [2377, 0]
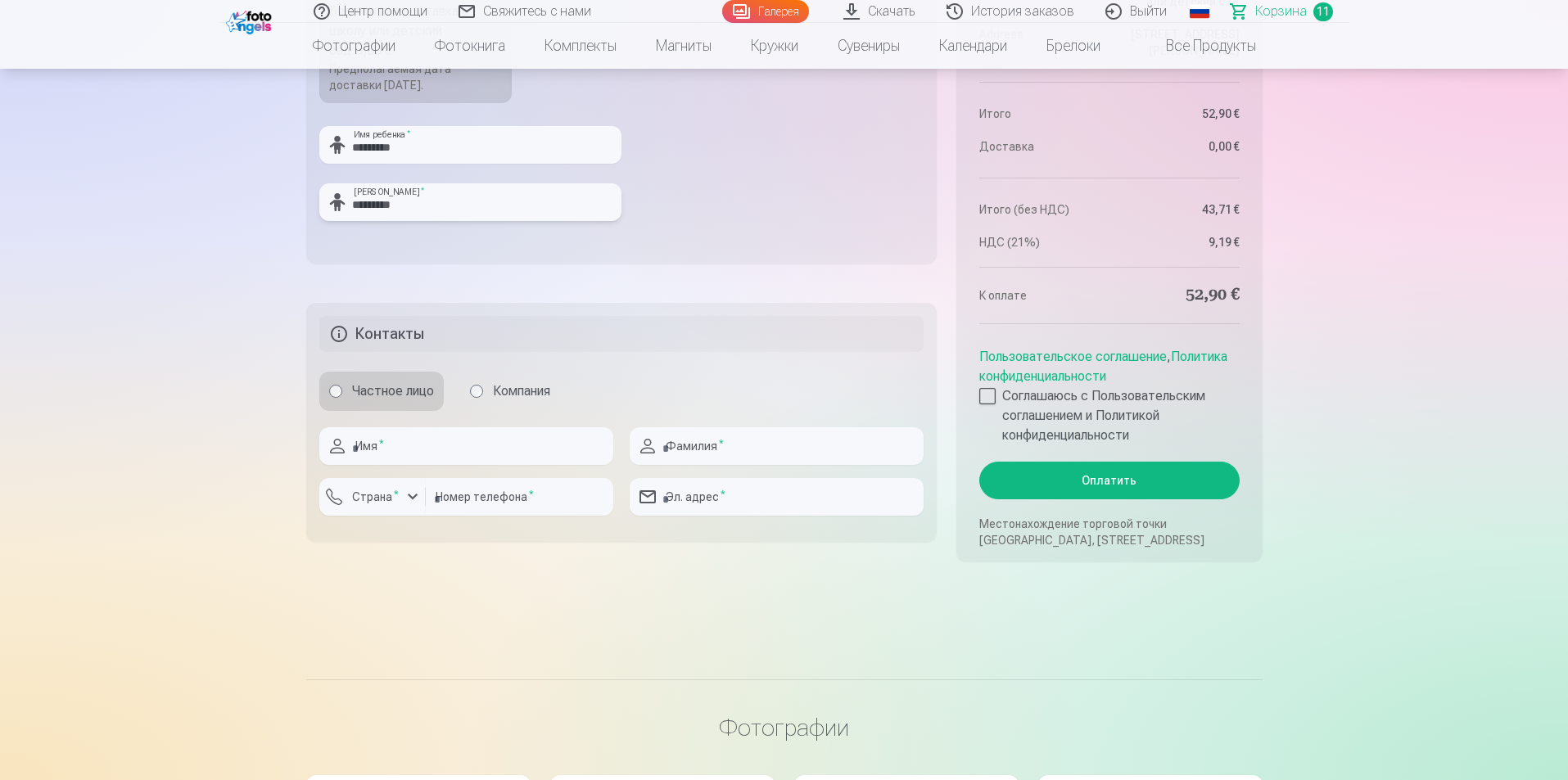
type input "*********"
click at [496, 445] on input "text" at bounding box center [466, 446] width 294 height 38
type input "*****"
click at [726, 432] on input "text" at bounding box center [777, 446] width 294 height 38
type input "*********"
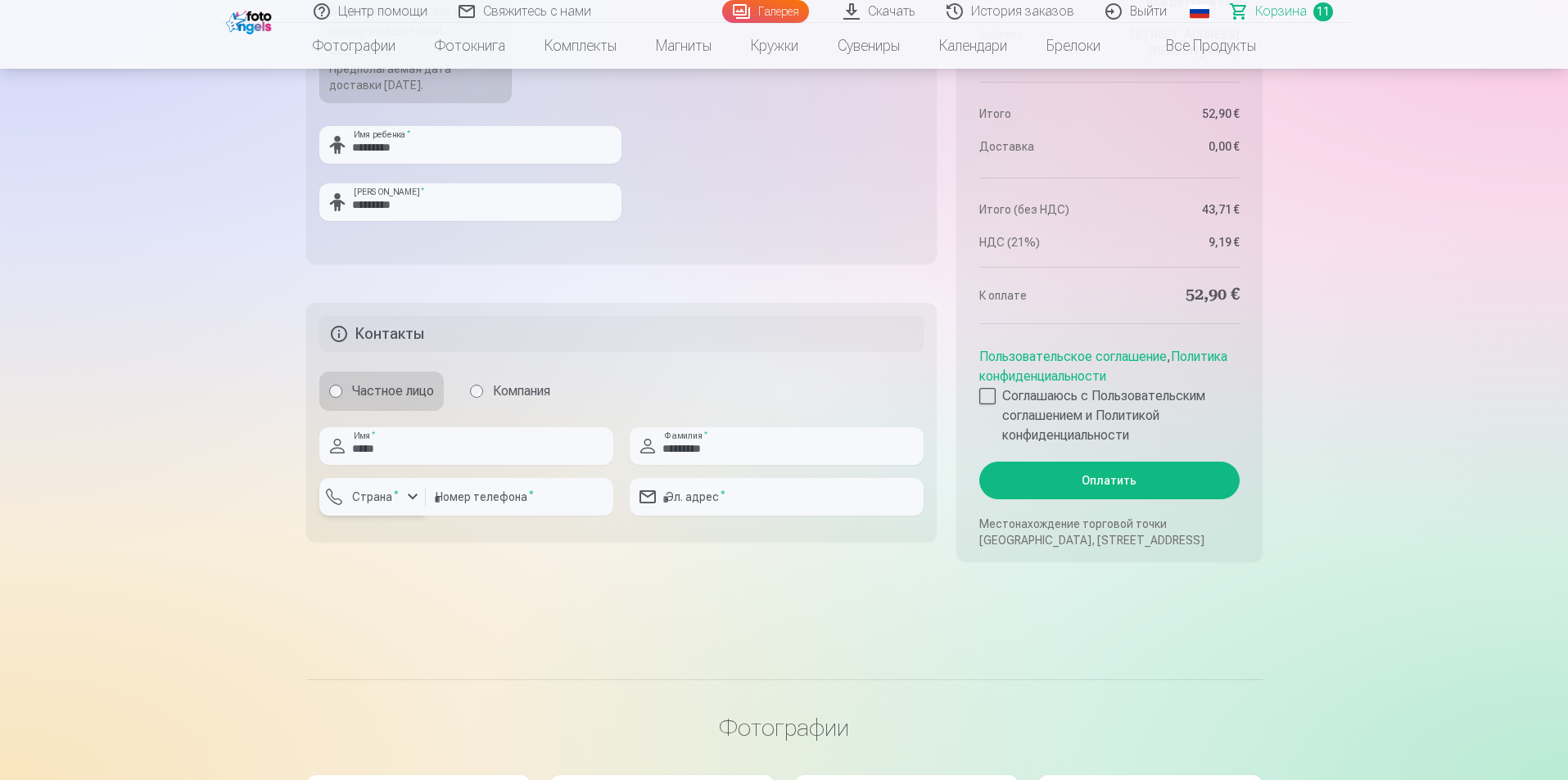
click at [400, 496] on label "Страна *" at bounding box center [375, 496] width 60 height 17
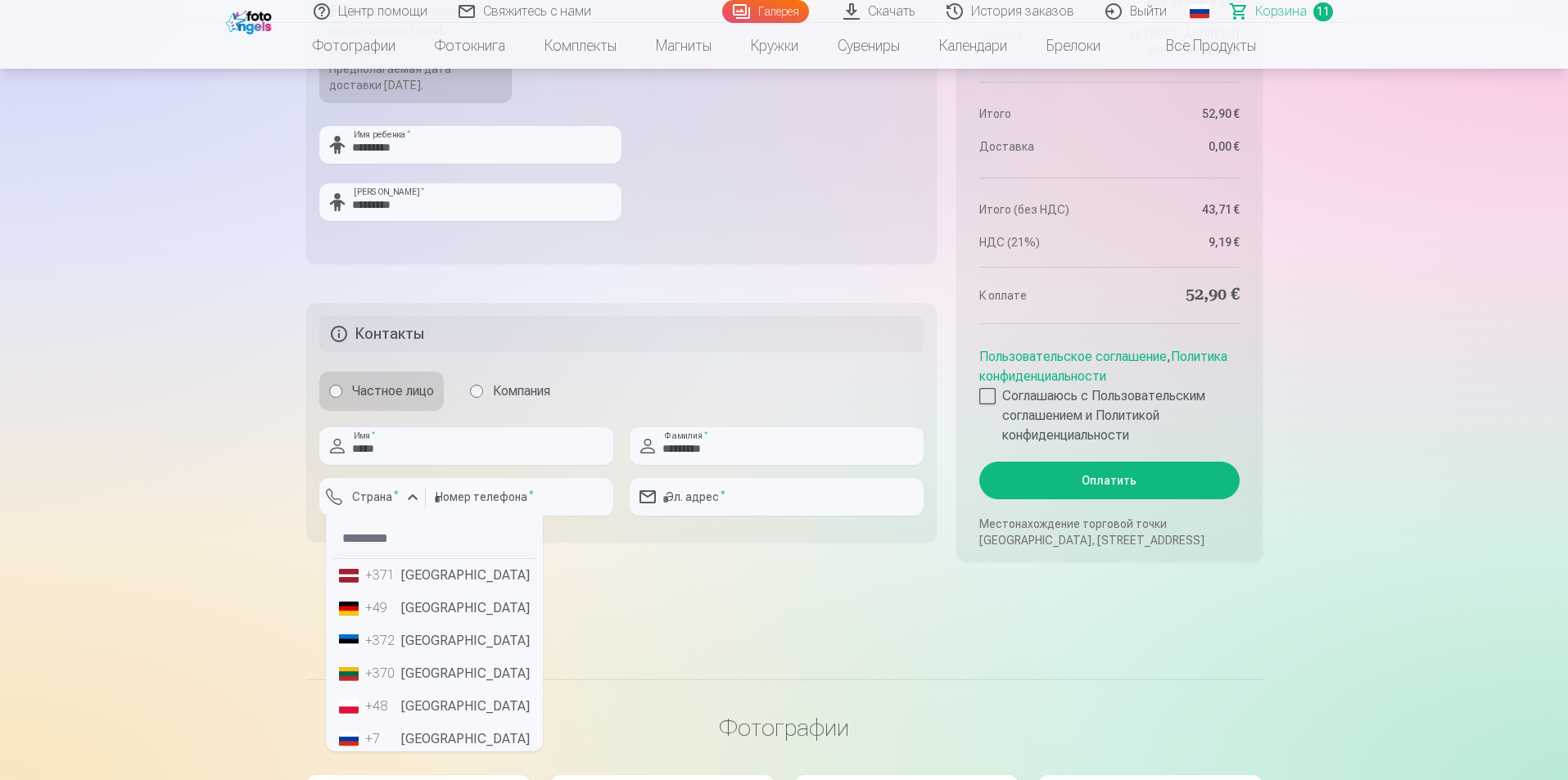
click at [428, 670] on li "+370 Литва" at bounding box center [434, 673] width 204 height 33
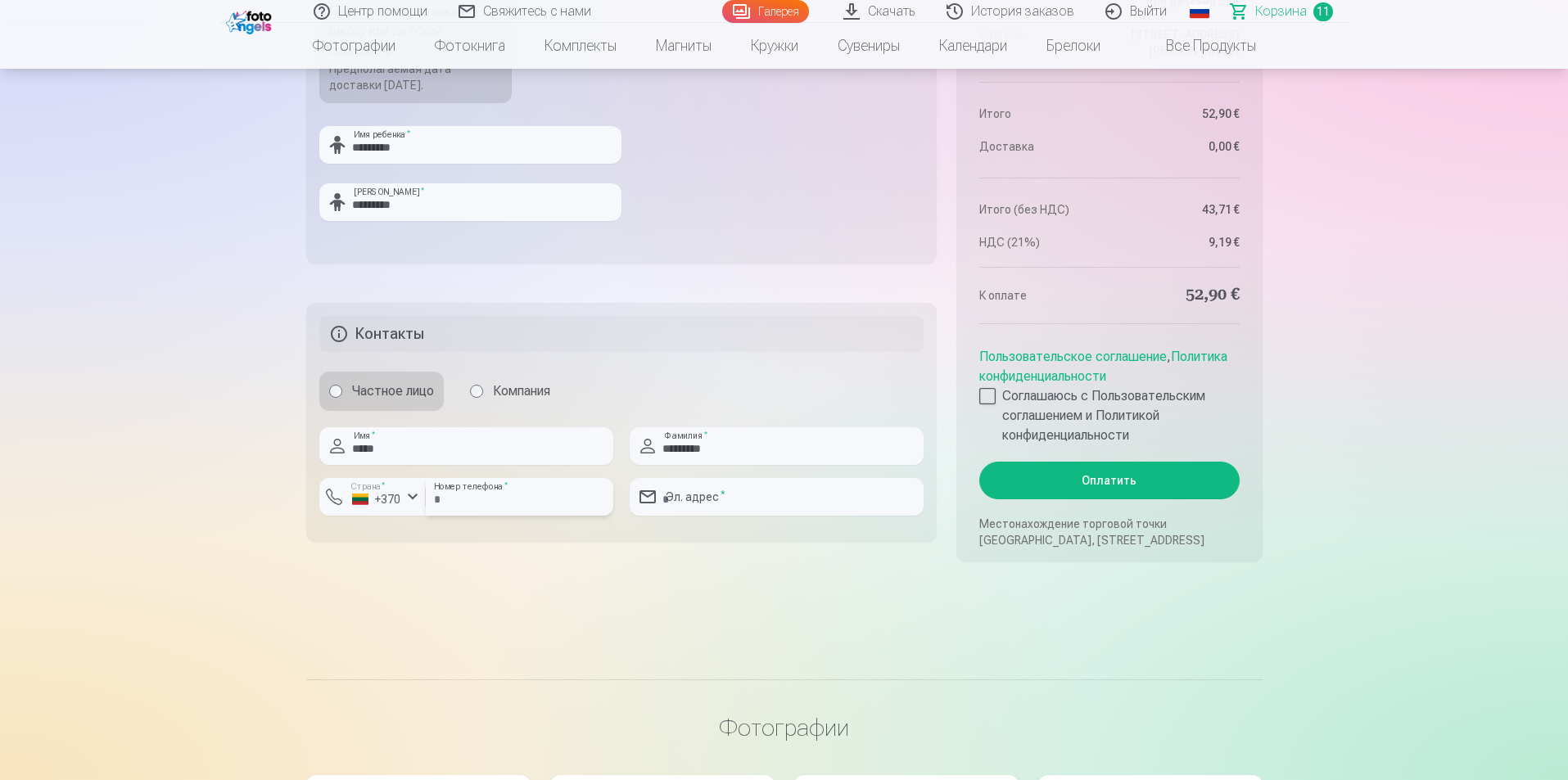
click at [477, 499] on input "number" at bounding box center [519, 496] width 188 height 38
type input "********"
click at [711, 486] on input "email" at bounding box center [777, 496] width 294 height 38
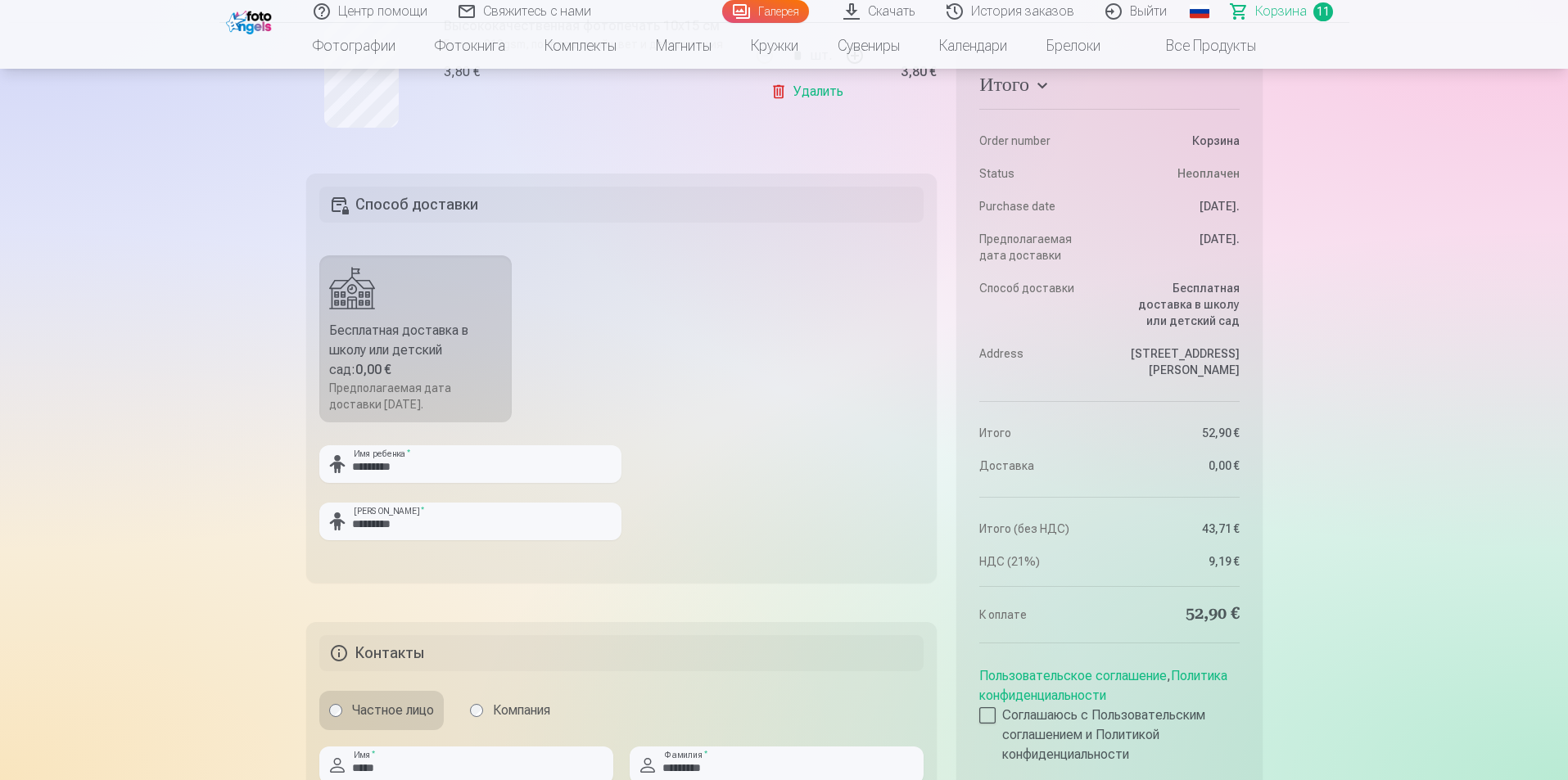
scroll to position [2057, 0]
type input "**********"
click at [401, 350] on div "Бесплатная доставка в школу или детский сад : 0,00 €" at bounding box center [416, 351] width 173 height 59
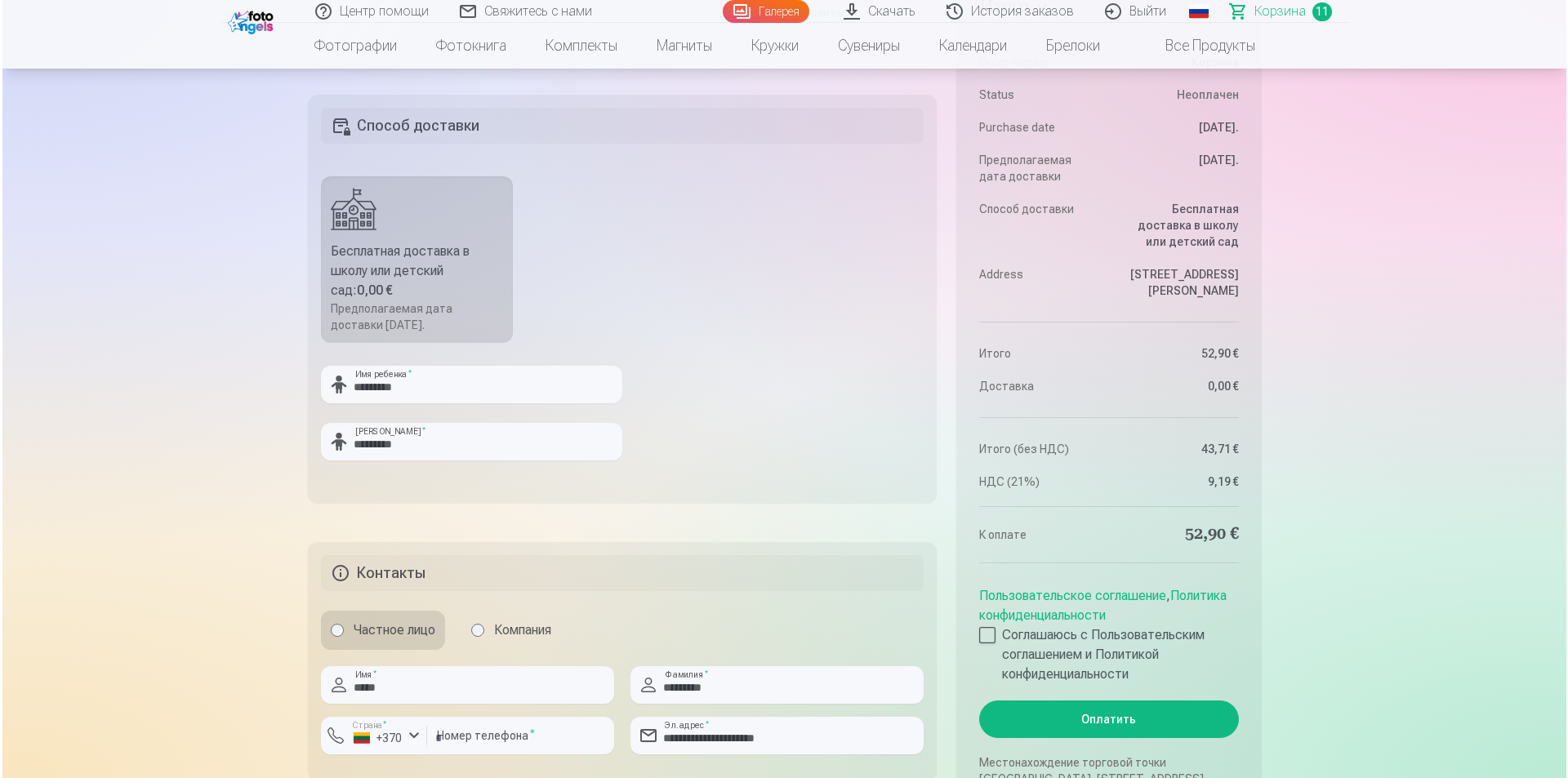
scroll to position [2132, 0]
click at [1137, 719] on button "Оплатить" at bounding box center [1106, 718] width 259 height 38
